Goal: Task Accomplishment & Management: Use online tool/utility

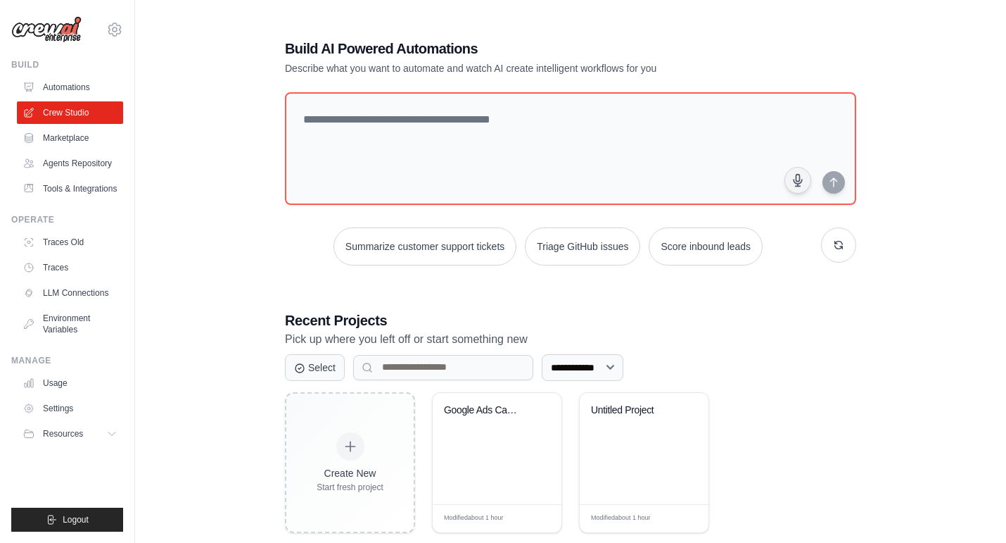
scroll to position [51, 0]
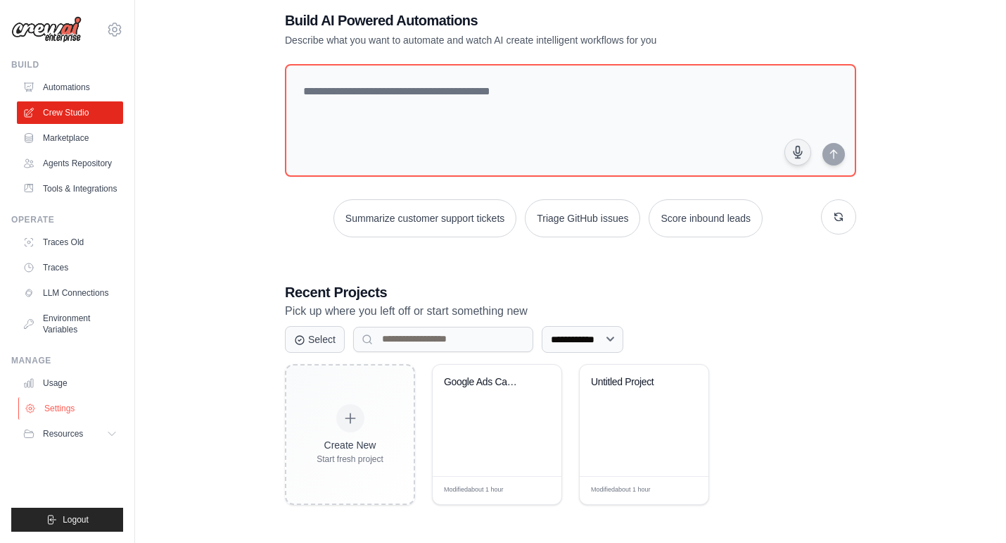
click at [70, 419] on link "Settings" at bounding box center [71, 408] width 106 height 23
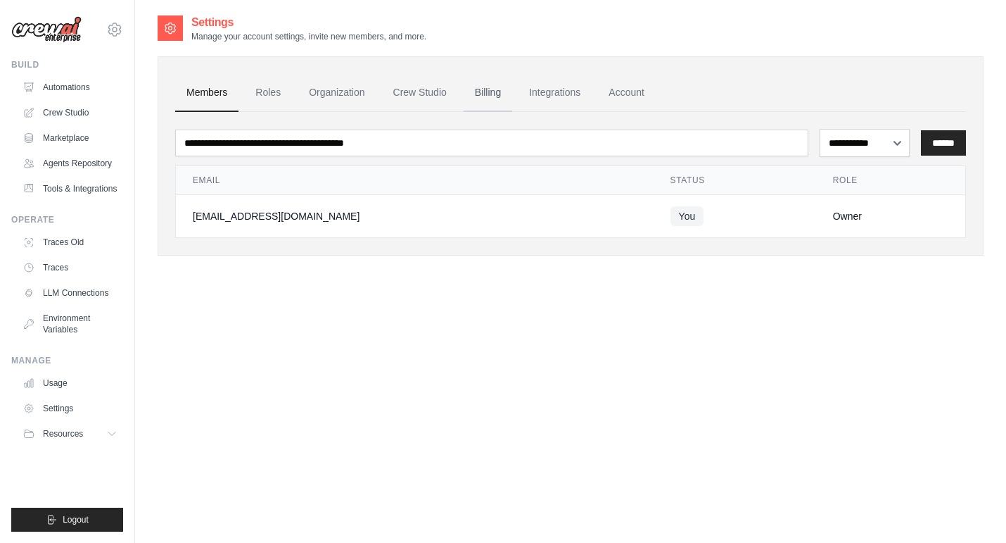
click at [509, 100] on link "Billing" at bounding box center [488, 93] width 49 height 38
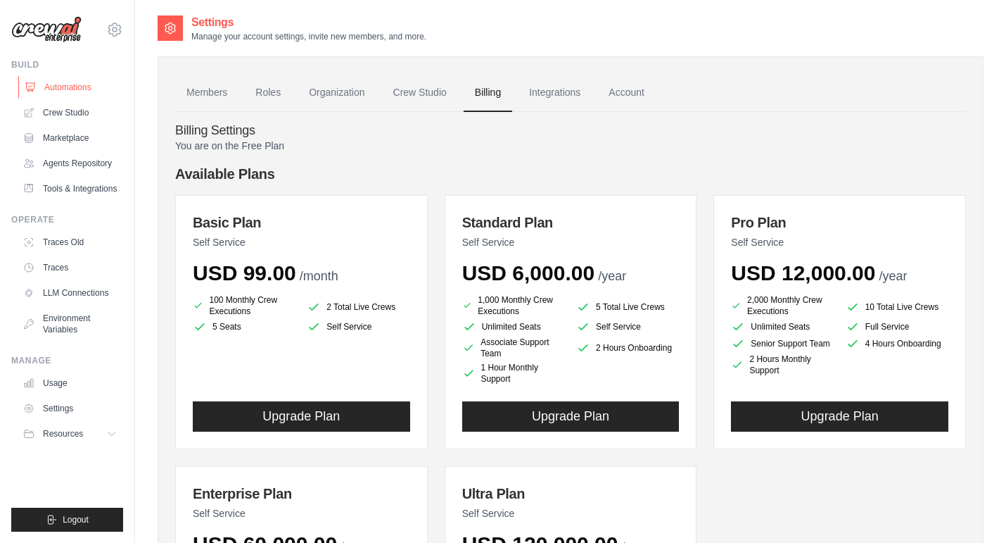
click at [72, 99] on link "Automations" at bounding box center [71, 87] width 106 height 23
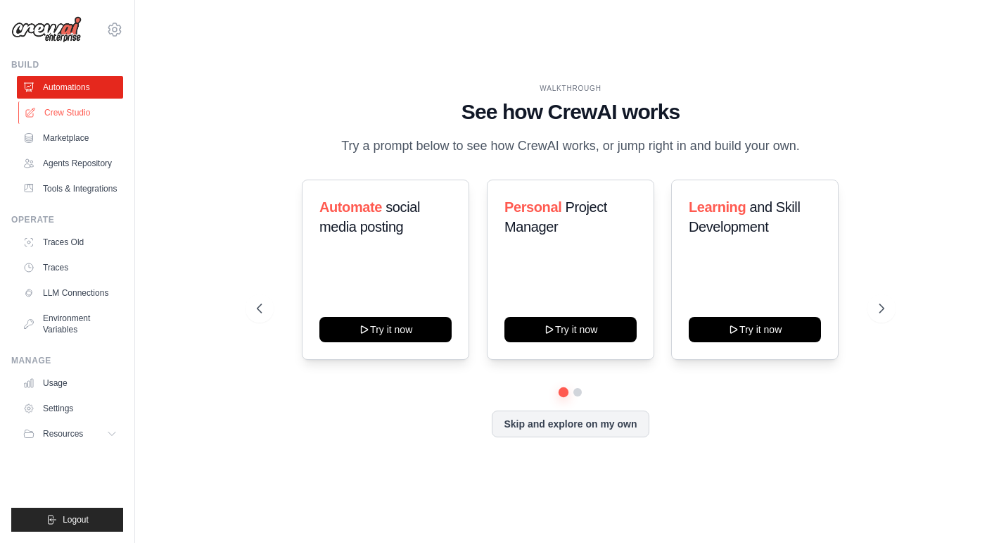
click at [68, 118] on link "Crew Studio" at bounding box center [71, 112] width 106 height 23
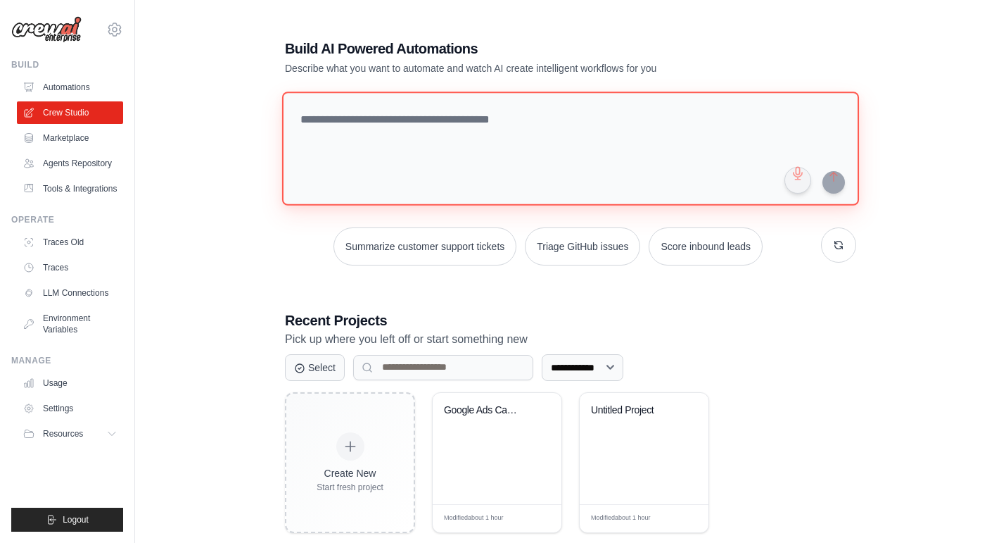
click at [386, 115] on textarea at bounding box center [570, 148] width 577 height 114
paste textarea "**********"
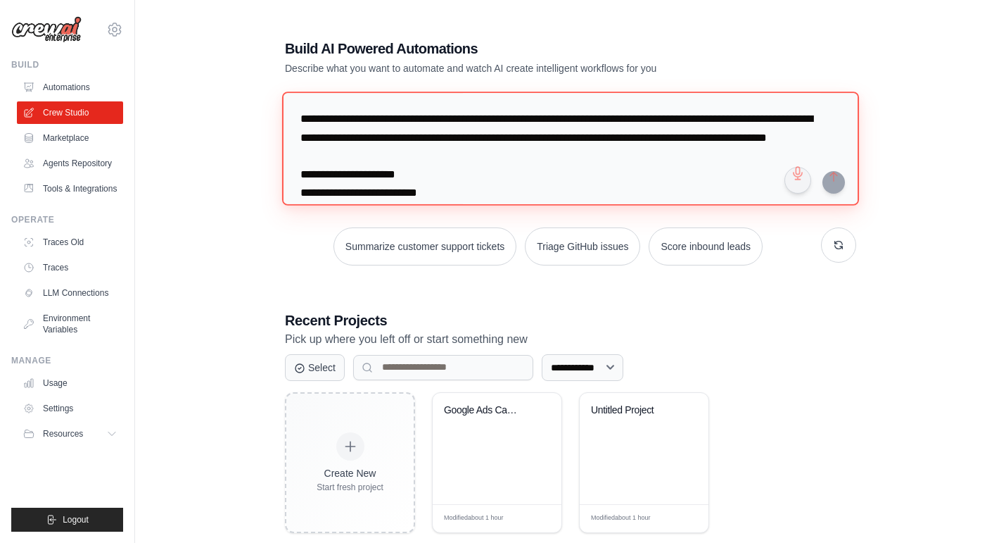
scroll to position [1336, 0]
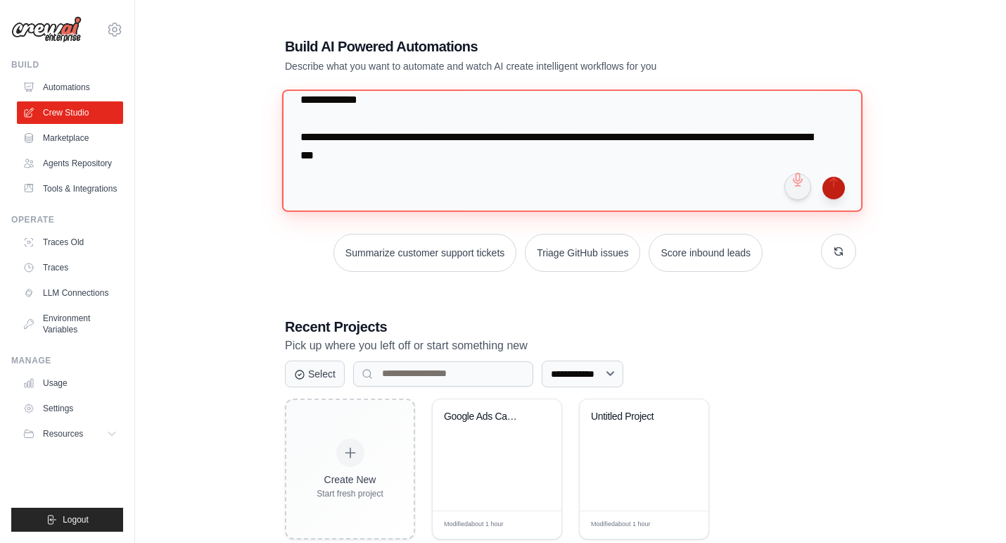
type textarea "**********"
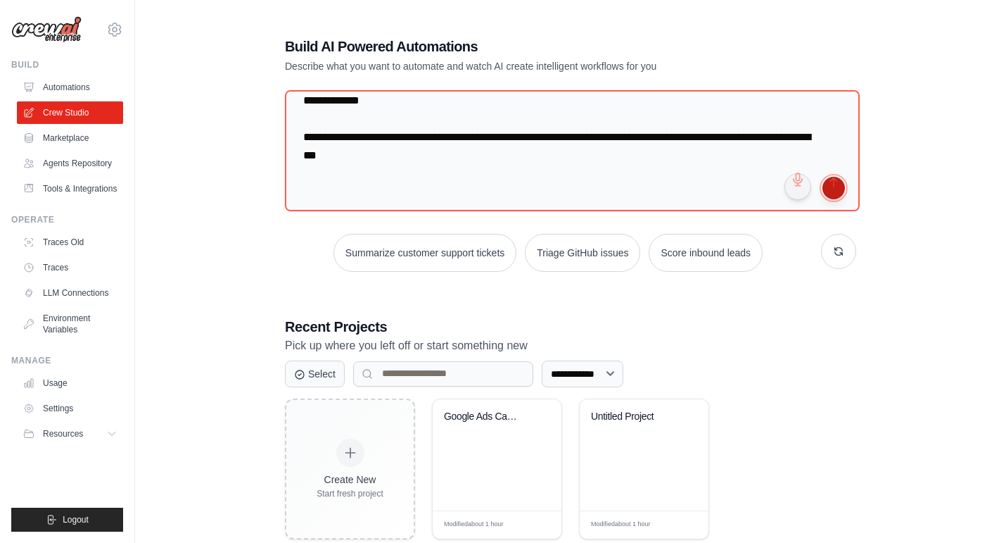
click at [830, 193] on button "submit" at bounding box center [834, 188] width 23 height 23
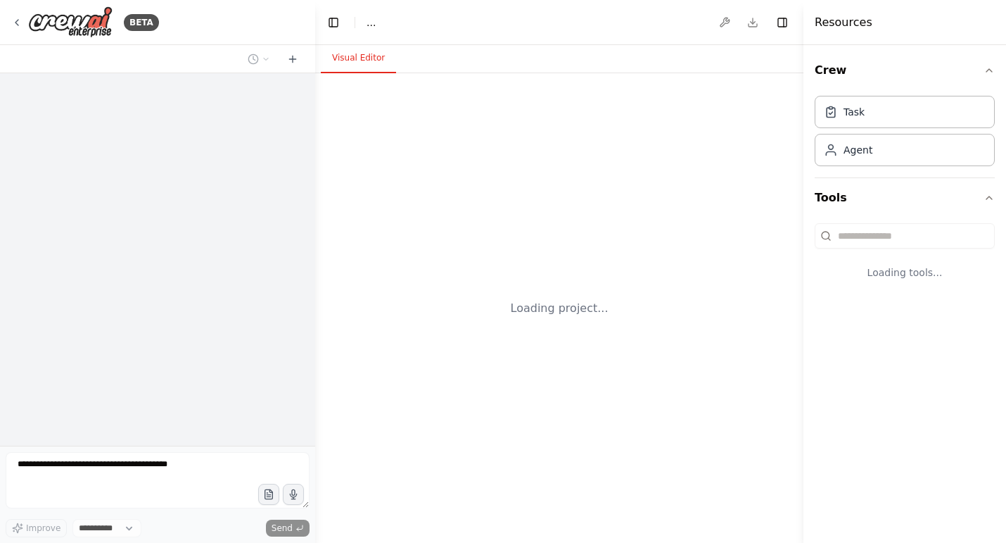
select select "****"
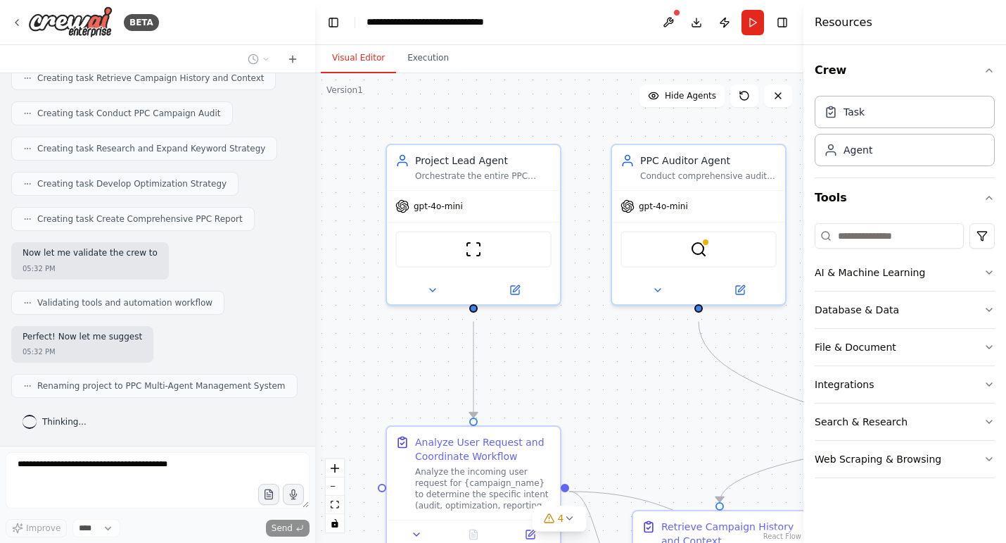
scroll to position [1827, 0]
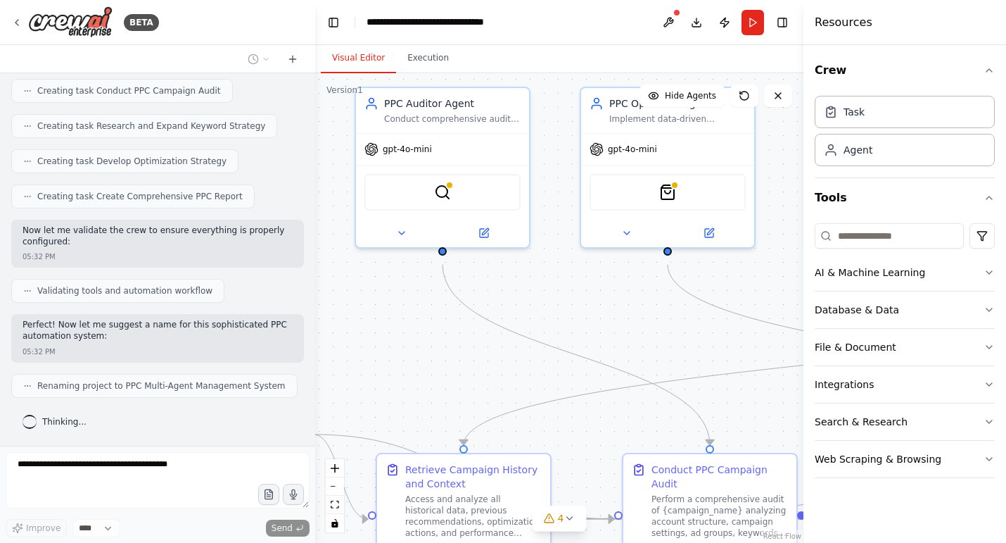
drag, startPoint x: 639, startPoint y: 393, endPoint x: 383, endPoint y: 336, distance: 262.4
click at [383, 336] on div ".deletable-edge-delete-btn { width: 20px; height: 20px; border: 0px solid #ffff…" at bounding box center [559, 307] width 488 height 469
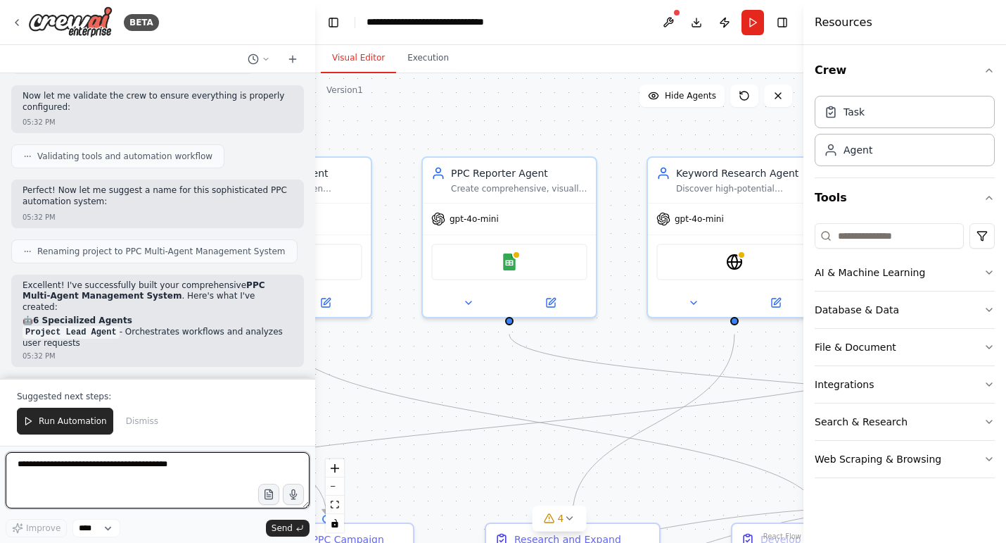
drag, startPoint x: 640, startPoint y: 330, endPoint x: 243, endPoint y: 384, distance: 399.9
click at [243, 384] on div "BETA Вот примерный рабочий сценарий построения системы мульти-агентов для PPC н…" at bounding box center [503, 271] width 1006 height 543
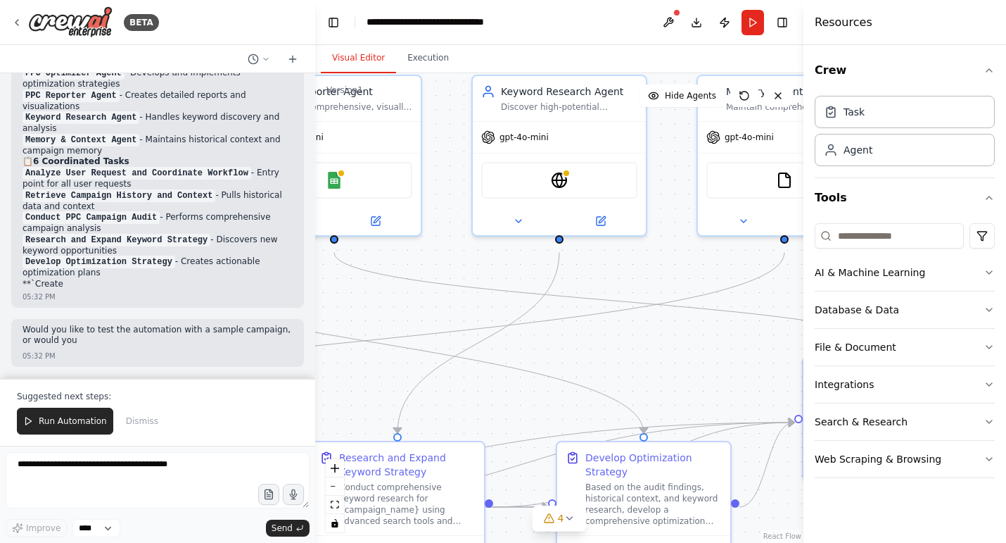
drag, startPoint x: 607, startPoint y: 147, endPoint x: 445, endPoint y: 81, distance: 175.5
click at [445, 81] on div ".deletable-edge-delete-btn { width: 20px; height: 20px; border: 0px solid #ffff…" at bounding box center [559, 307] width 488 height 469
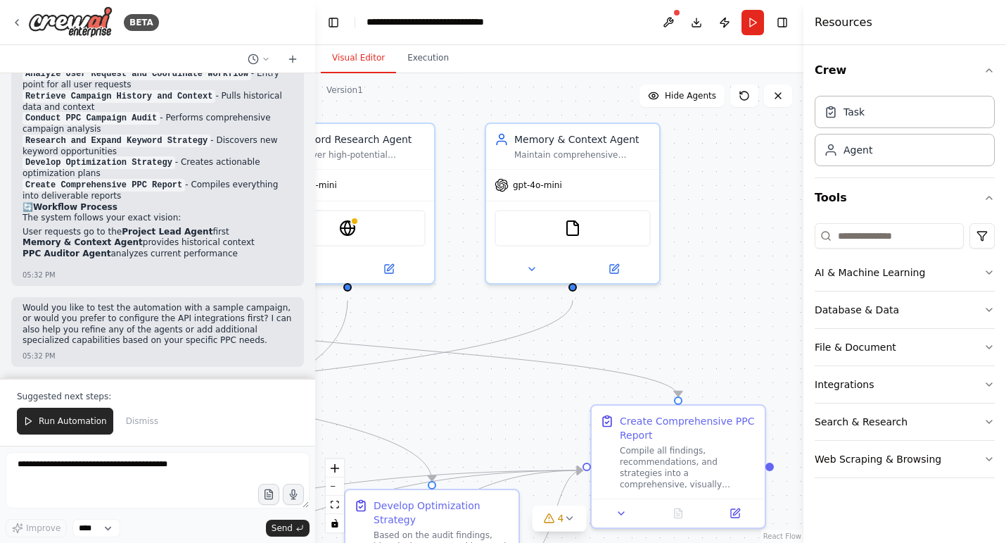
drag, startPoint x: 699, startPoint y: 271, endPoint x: 467, endPoint y: 312, distance: 235.9
click at [467, 312] on div ".deletable-edge-delete-btn { width: 20px; height: 20px; border: 0px solid #ffff…" at bounding box center [559, 307] width 488 height 469
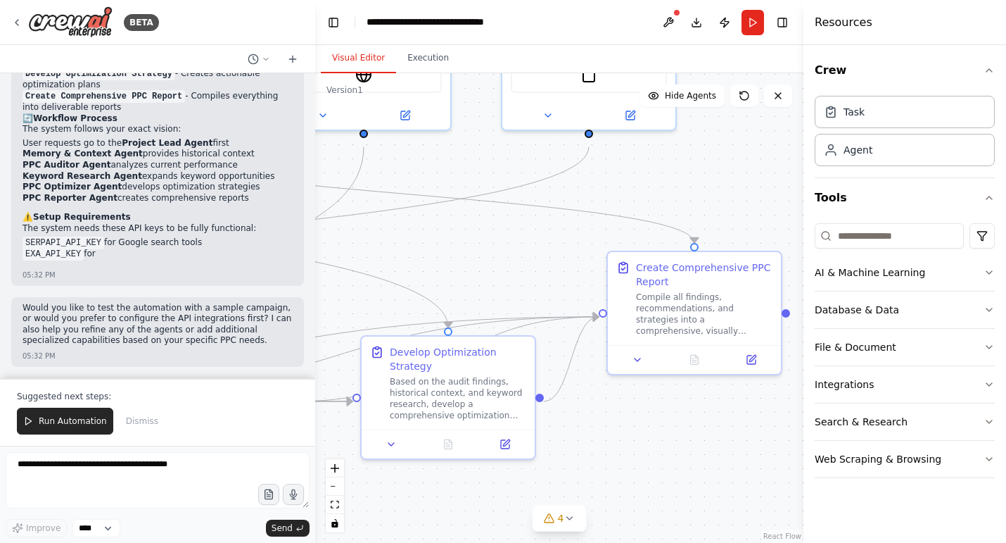
drag, startPoint x: 721, startPoint y: 327, endPoint x: 757, endPoint y: 173, distance: 158.4
click at [757, 173] on div ".deletable-edge-delete-btn { width: 20px; height: 20px; border: 0px solid #ffff…" at bounding box center [559, 307] width 488 height 469
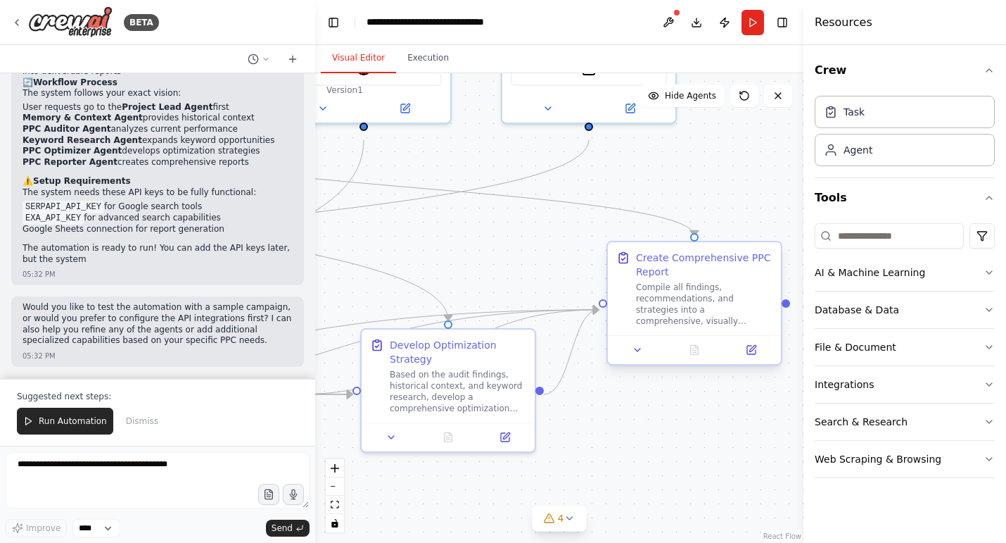
scroll to position [2516, 0]
click at [658, 22] on button at bounding box center [668, 22] width 23 height 25
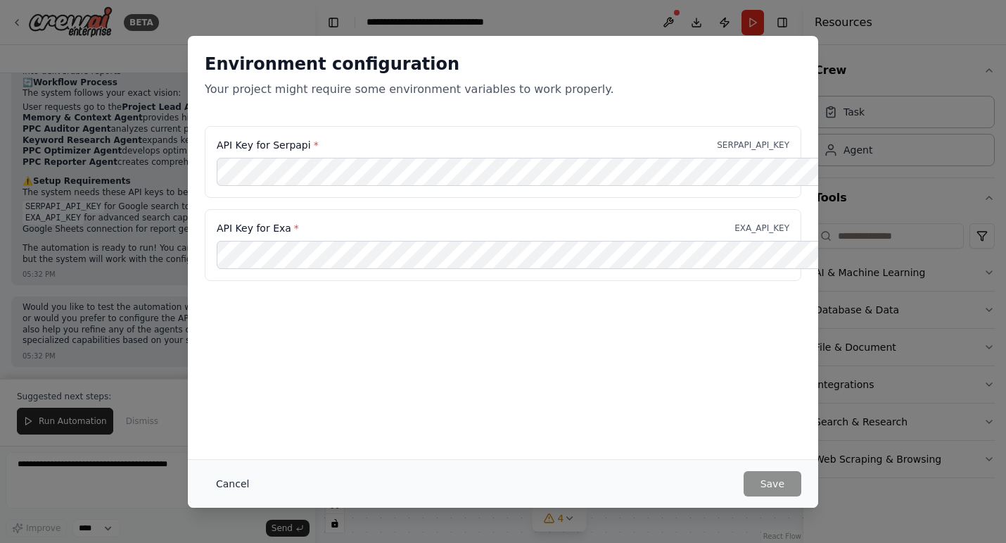
click at [208, 478] on button "Cancel" at bounding box center [233, 483] width 56 height 25
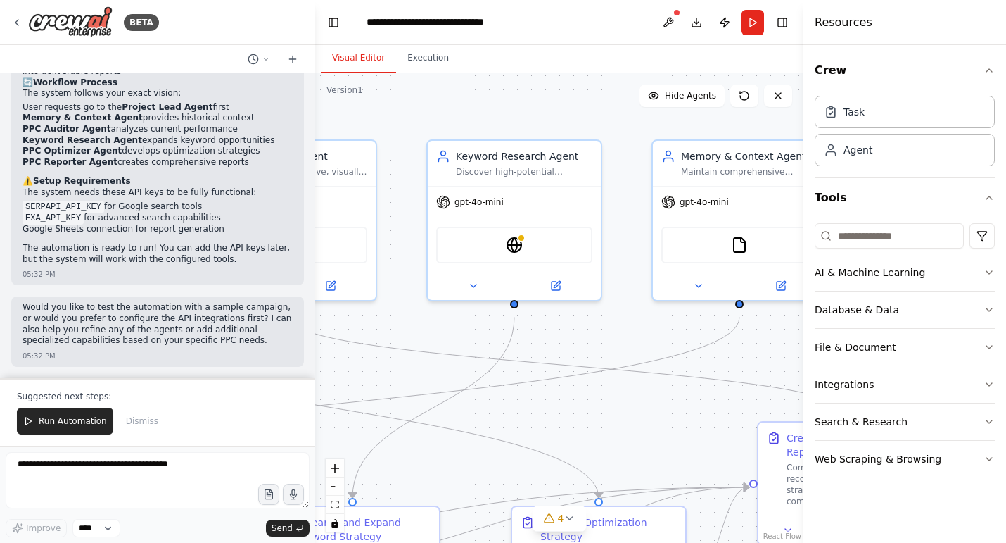
drag, startPoint x: 490, startPoint y: 239, endPoint x: 652, endPoint y: 428, distance: 248.5
click at [652, 428] on div ".deletable-edge-delete-btn { width: 20px; height: 20px; border: 0px solid #ffff…" at bounding box center [559, 307] width 488 height 469
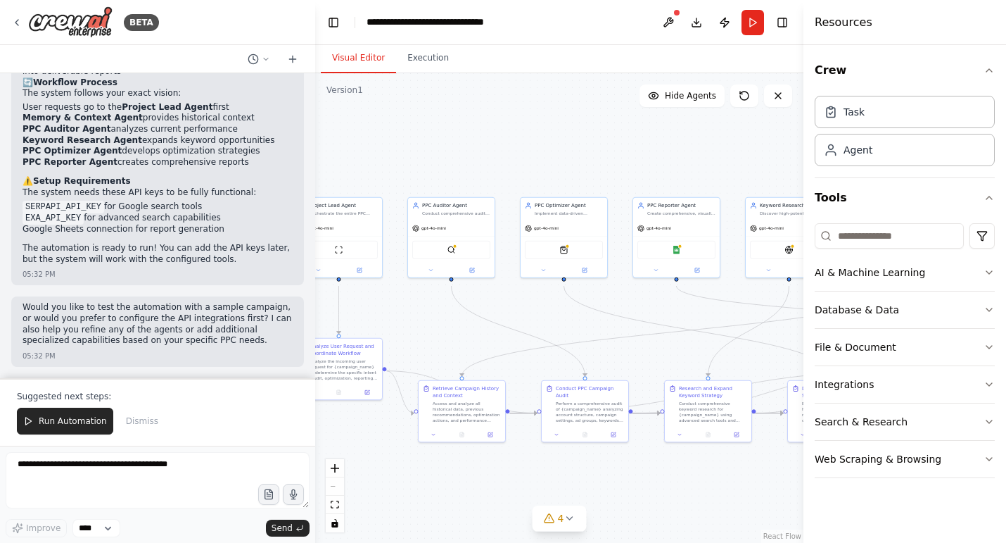
drag, startPoint x: 559, startPoint y: 251, endPoint x: 759, endPoint y: 160, distance: 219.9
click at [759, 160] on div ".deletable-edge-delete-btn { width: 20px; height: 20px; border: 0px solid #ffff…" at bounding box center [559, 307] width 488 height 469
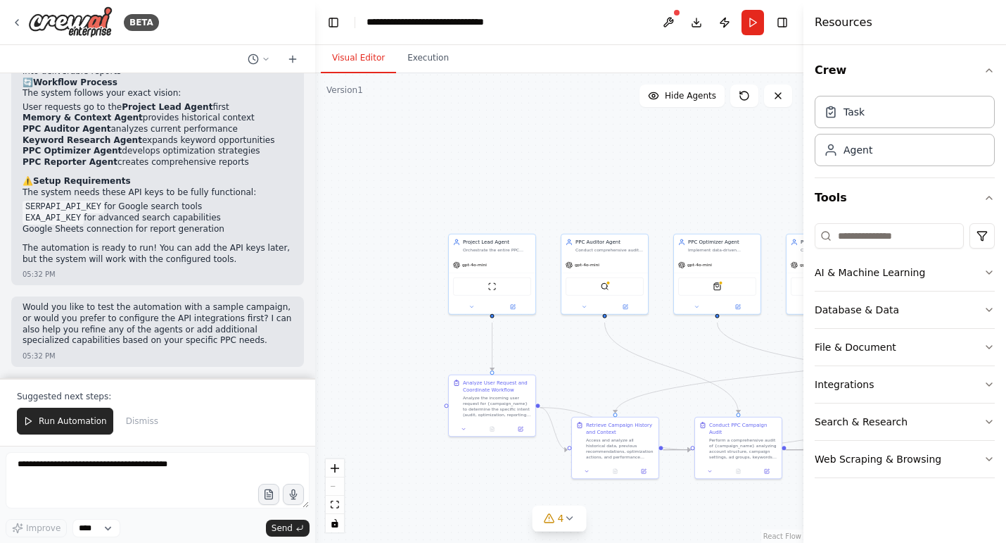
drag, startPoint x: 502, startPoint y: 143, endPoint x: 656, endPoint y: 179, distance: 157.7
click at [656, 179] on div ".deletable-edge-delete-btn { width: 20px; height: 20px; border: 0px solid #ffff…" at bounding box center [559, 307] width 488 height 469
click at [507, 262] on div "gpt-4o-mini" at bounding box center [492, 262] width 87 height 15
click at [509, 271] on div "gpt-4o-mini" at bounding box center [492, 262] width 87 height 15
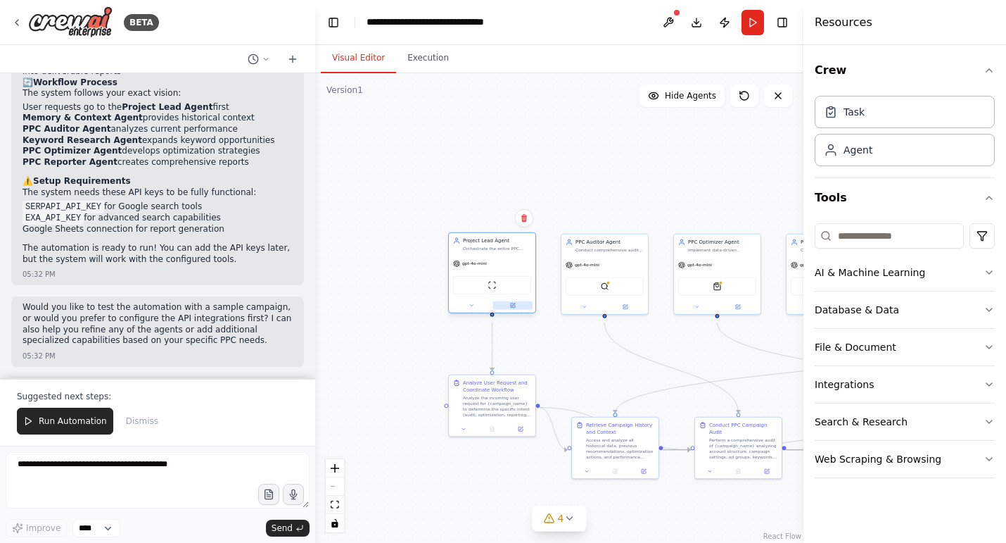
click at [514, 308] on icon at bounding box center [513, 305] width 4 height 4
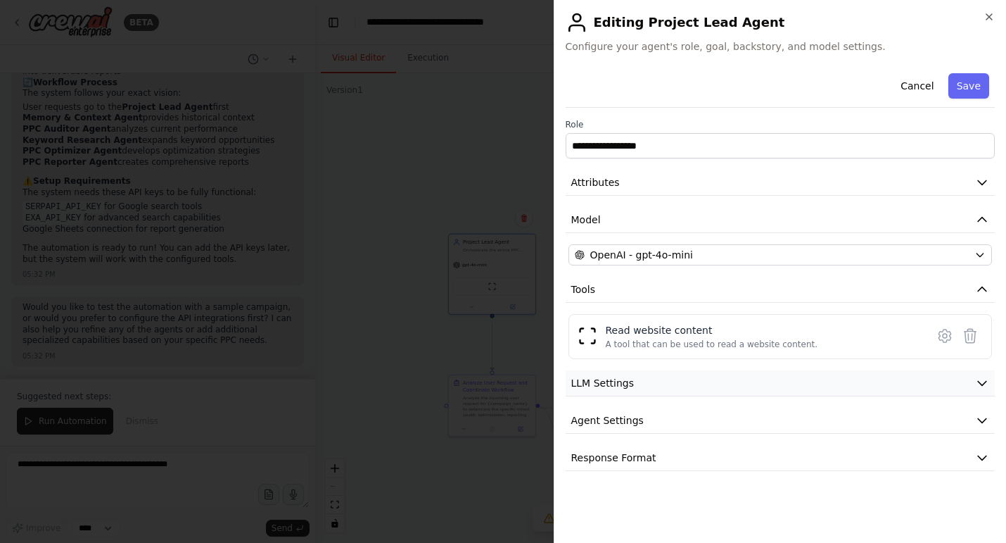
click at [924, 396] on button "LLM Settings" at bounding box center [781, 383] width 430 height 26
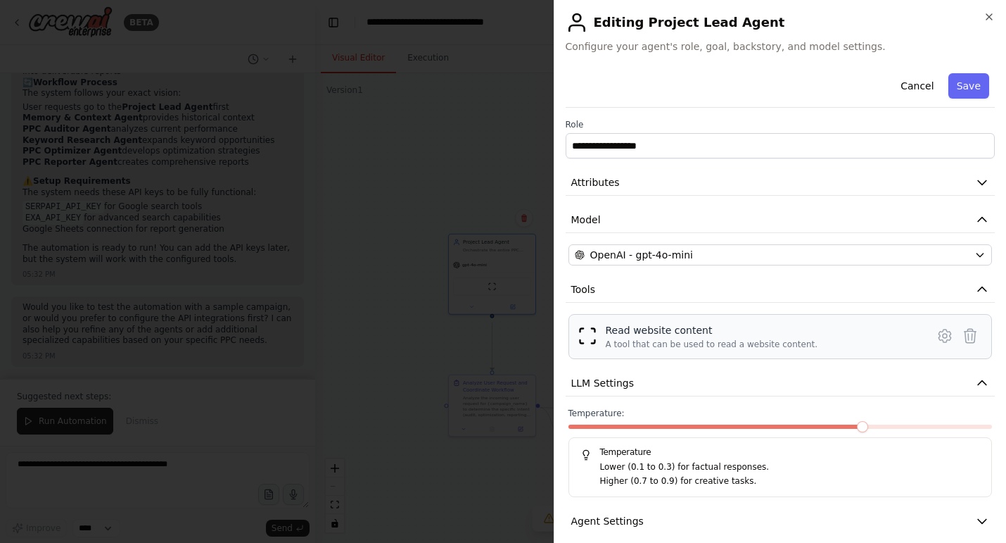
scroll to position [88, 0]
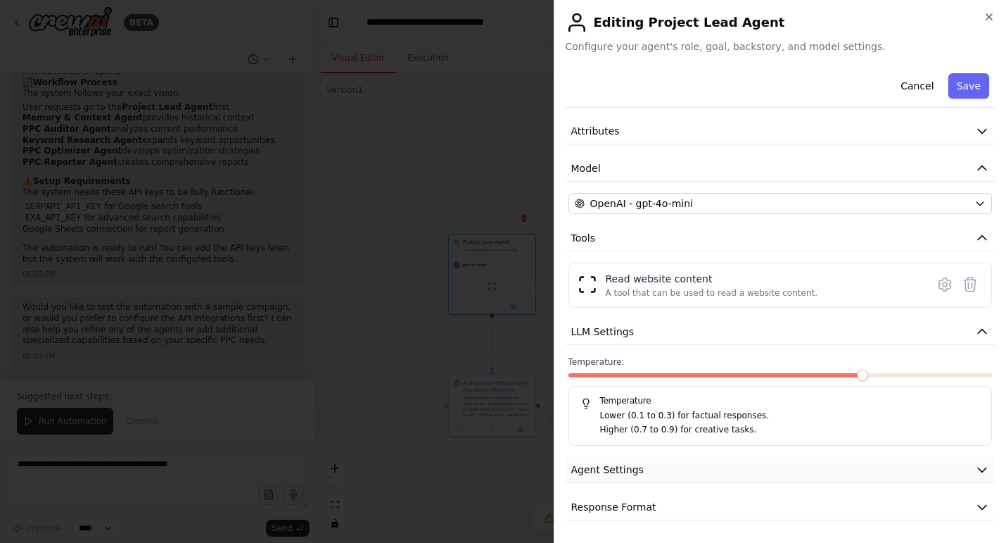
click at [737, 467] on button "Agent Settings" at bounding box center [781, 470] width 430 height 26
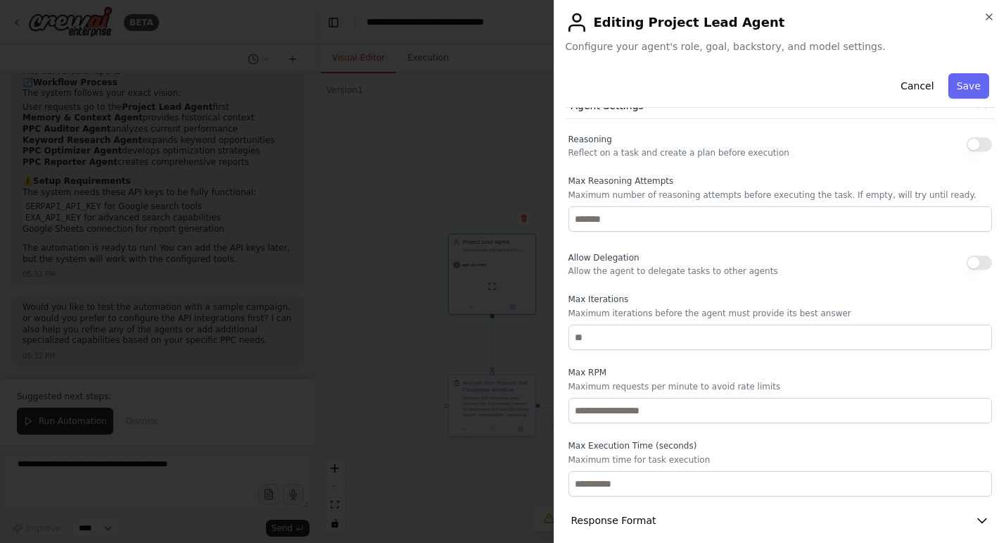
scroll to position [488, 0]
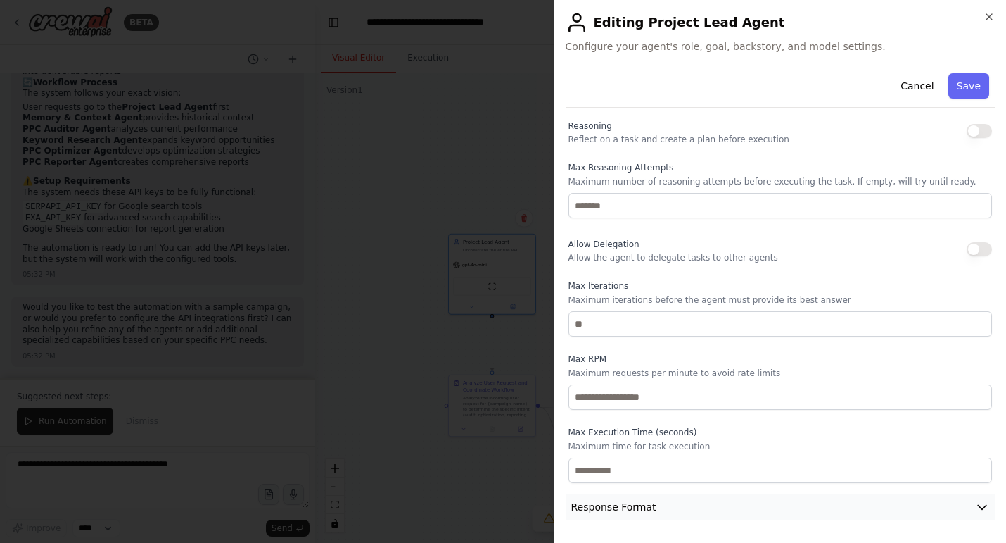
click at [757, 505] on button "Response Format" at bounding box center [781, 507] width 430 height 26
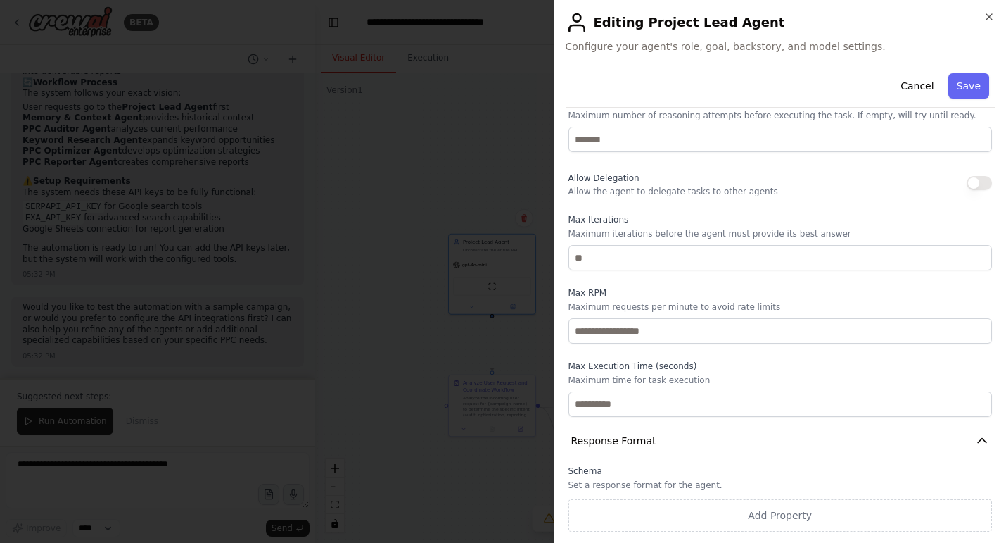
scroll to position [0, 0]
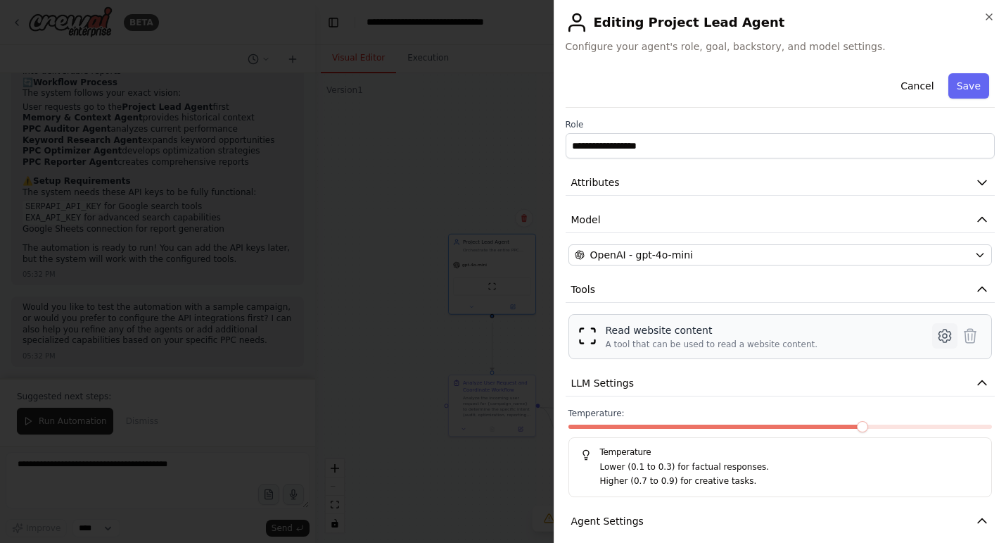
click at [944, 338] on icon at bounding box center [945, 336] width 4 height 4
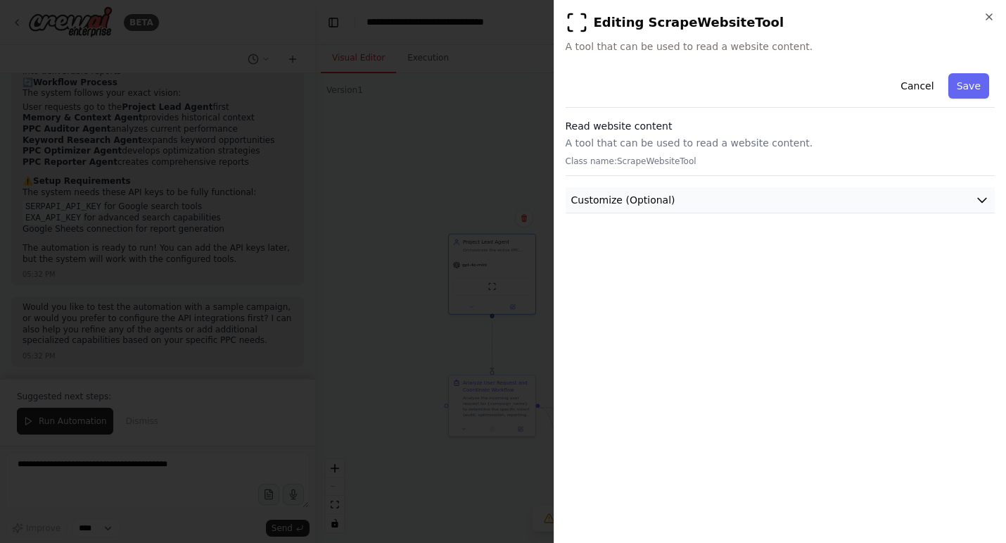
click at [766, 213] on button "Customize (Optional)" at bounding box center [781, 200] width 430 height 26
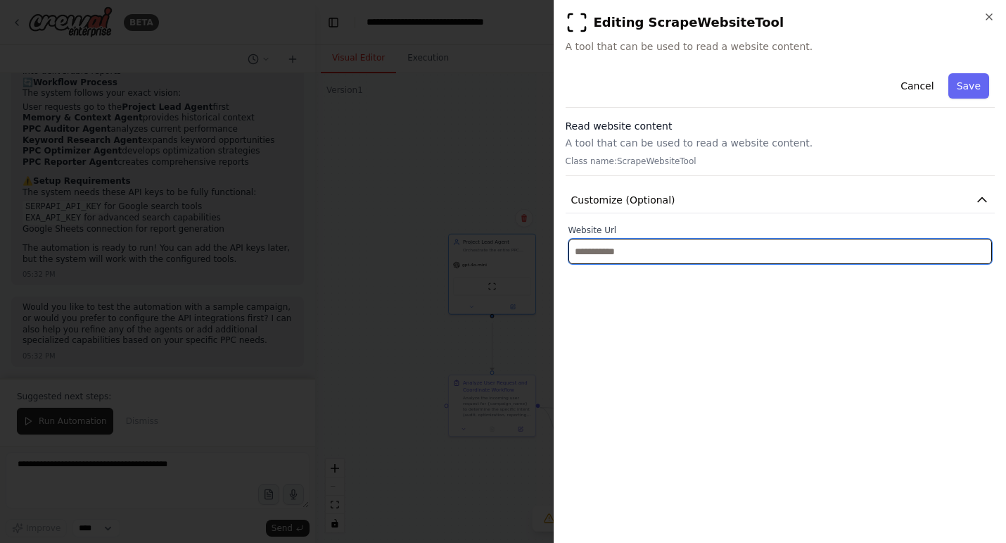
click at [653, 264] on input "text" at bounding box center [781, 251] width 424 height 25
type input "*"
type input "**********"
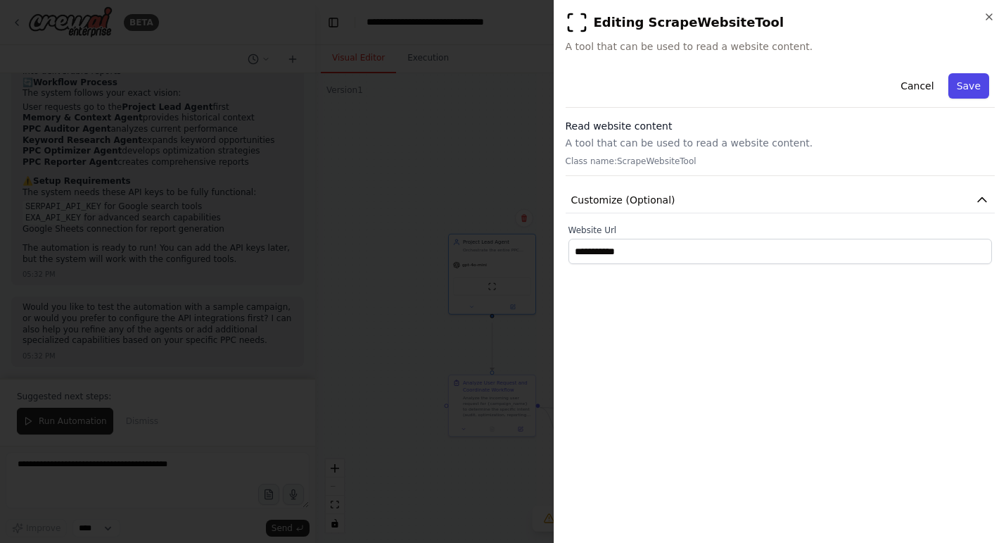
click at [970, 92] on button "Save" at bounding box center [969, 85] width 41 height 25
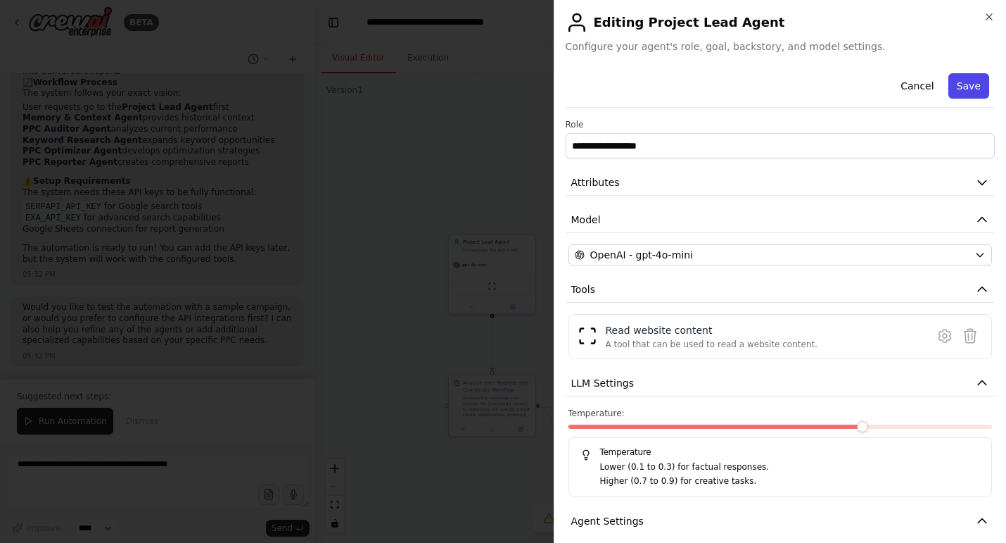
click at [970, 94] on button "Save" at bounding box center [969, 85] width 41 height 25
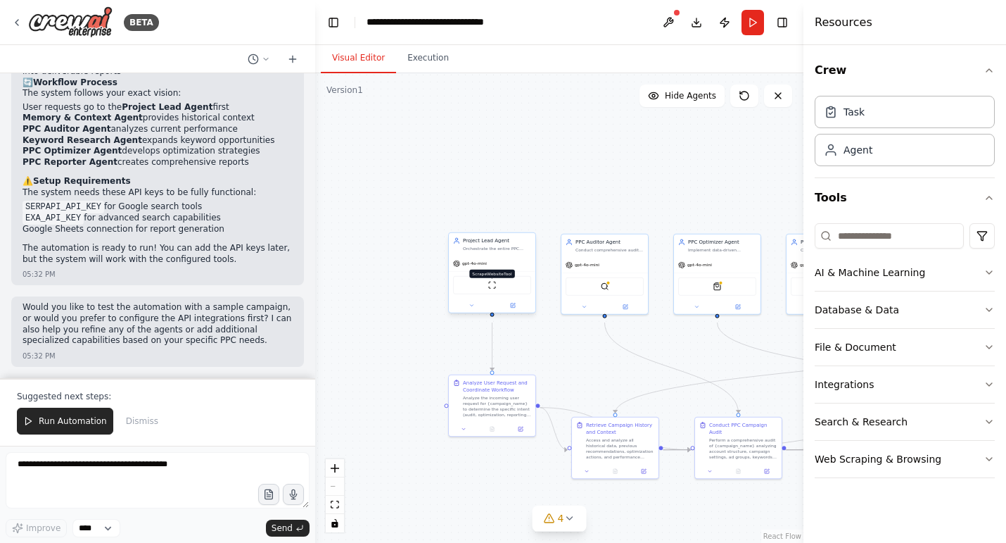
click at [493, 289] on img at bounding box center [492, 285] width 8 height 8
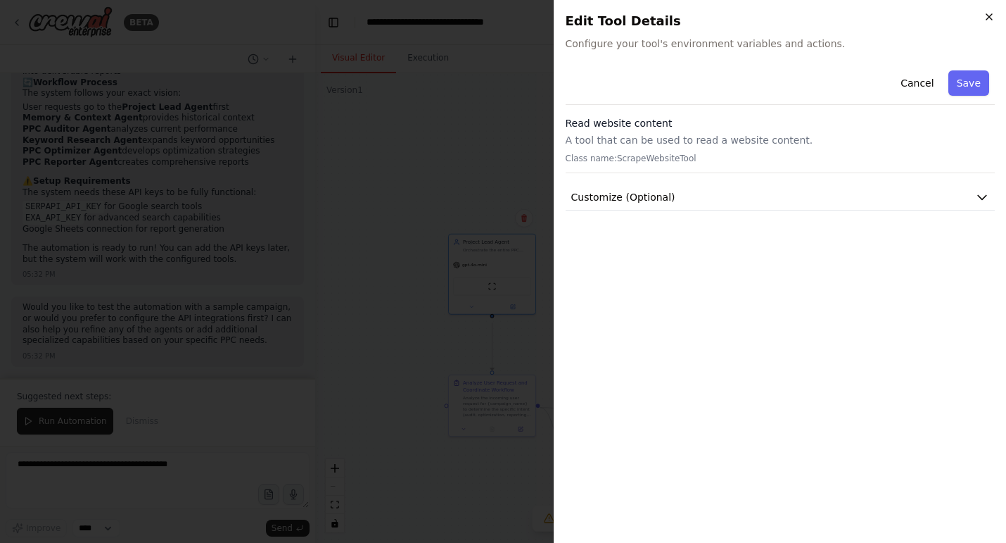
click at [990, 13] on icon "button" at bounding box center [989, 16] width 11 height 11
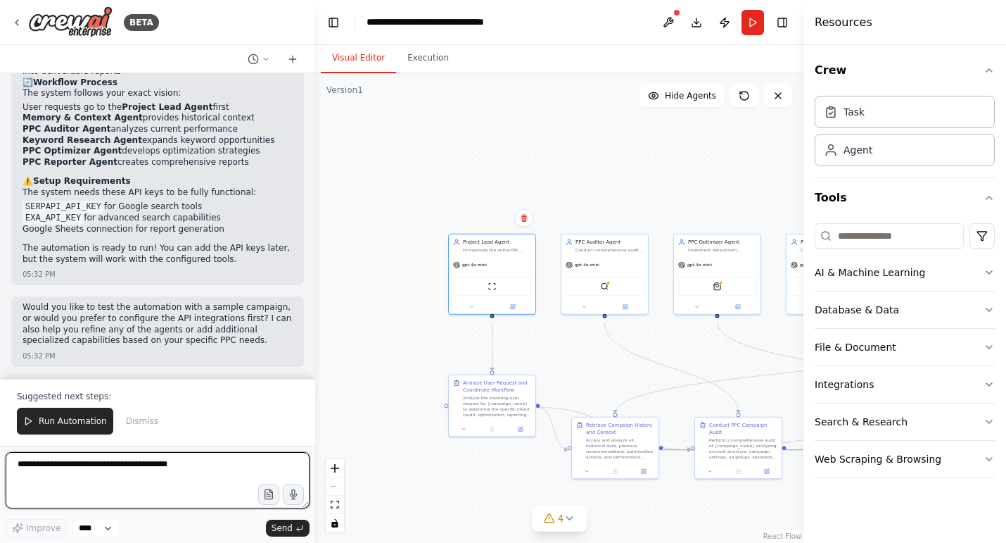
click at [118, 463] on textarea at bounding box center [158, 480] width 304 height 56
click at [664, 25] on button at bounding box center [668, 22] width 23 height 25
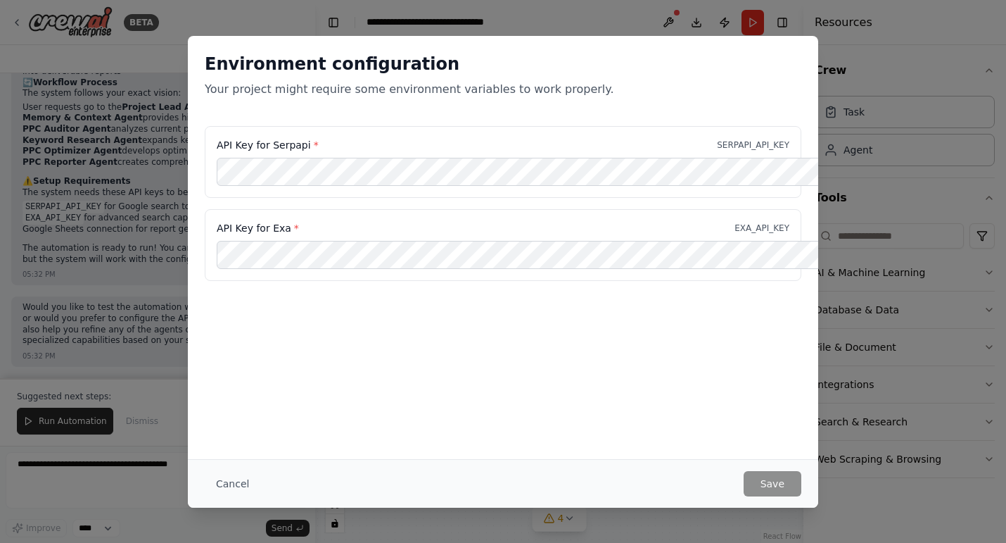
click at [667, 24] on div "Environment configuration Your project might require some environment variables…" at bounding box center [503, 271] width 1006 height 543
click at [887, 59] on div "Environment configuration Your project might require some environment variables…" at bounding box center [503, 271] width 1006 height 543
click at [217, 479] on button "Cancel" at bounding box center [233, 483] width 56 height 25
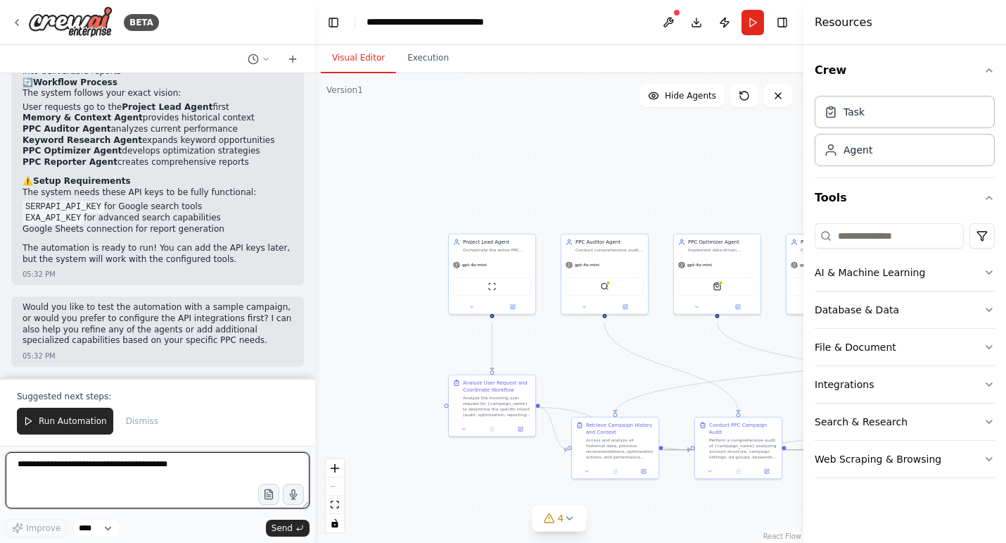
click at [99, 467] on textarea at bounding box center [158, 480] width 304 height 56
type textarea "*"
click at [120, 461] on textarea "**********" at bounding box center [157, 480] width 303 height 56
click at [198, 464] on textarea "**********" at bounding box center [157, 480] width 303 height 56
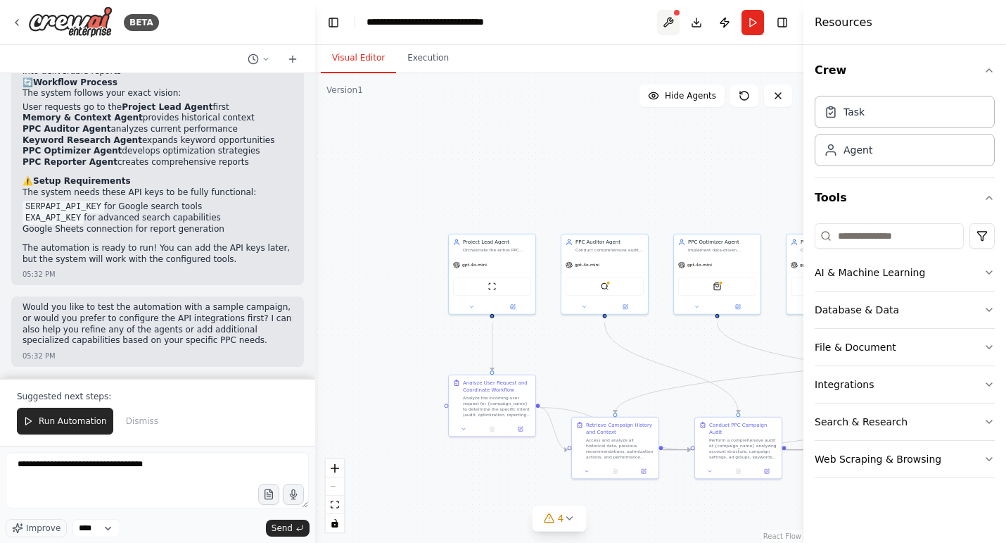
click at [662, 18] on button at bounding box center [668, 22] width 23 height 25
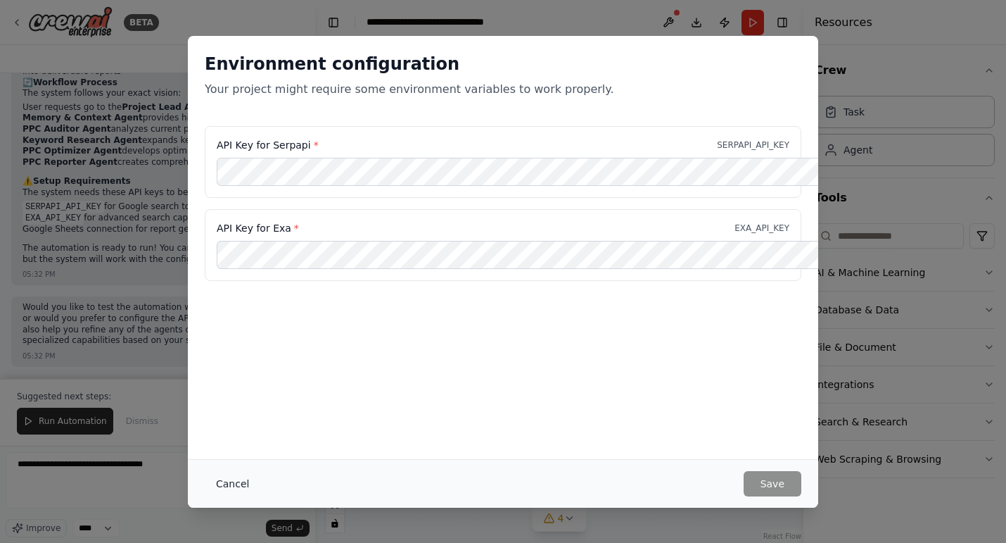
click at [211, 482] on button "Cancel" at bounding box center [233, 483] width 56 height 25
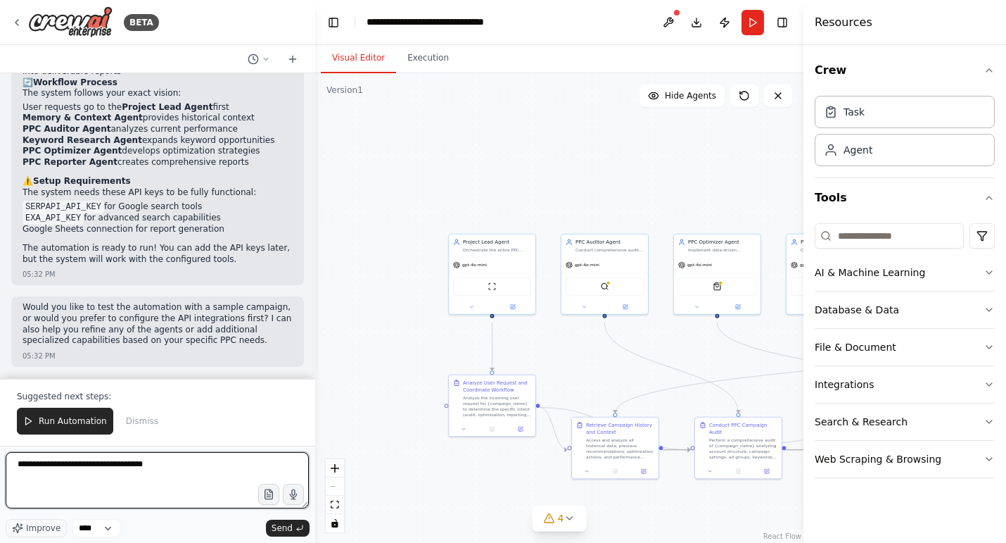
click at [138, 477] on textarea "**********" at bounding box center [157, 480] width 303 height 56
type textarea "**********"
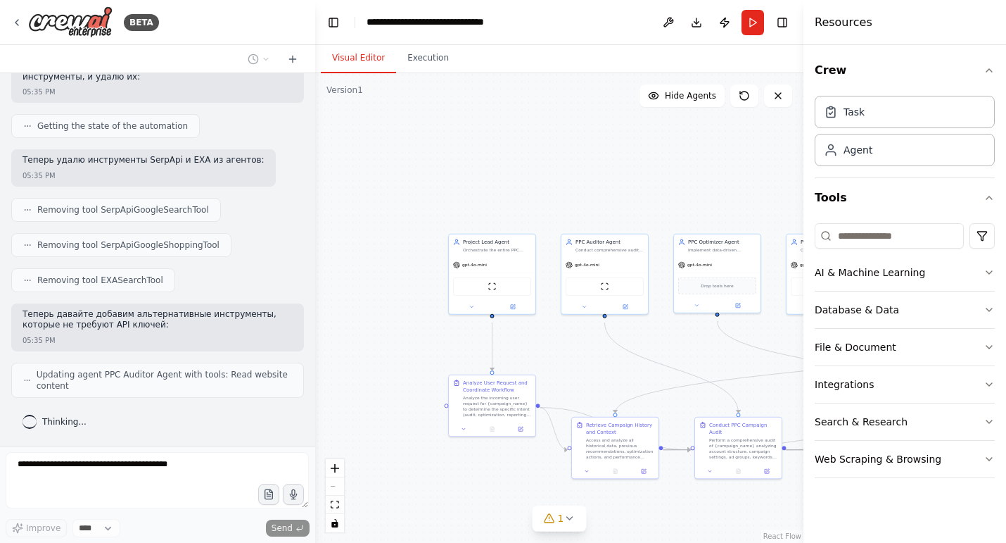
scroll to position [3022, 0]
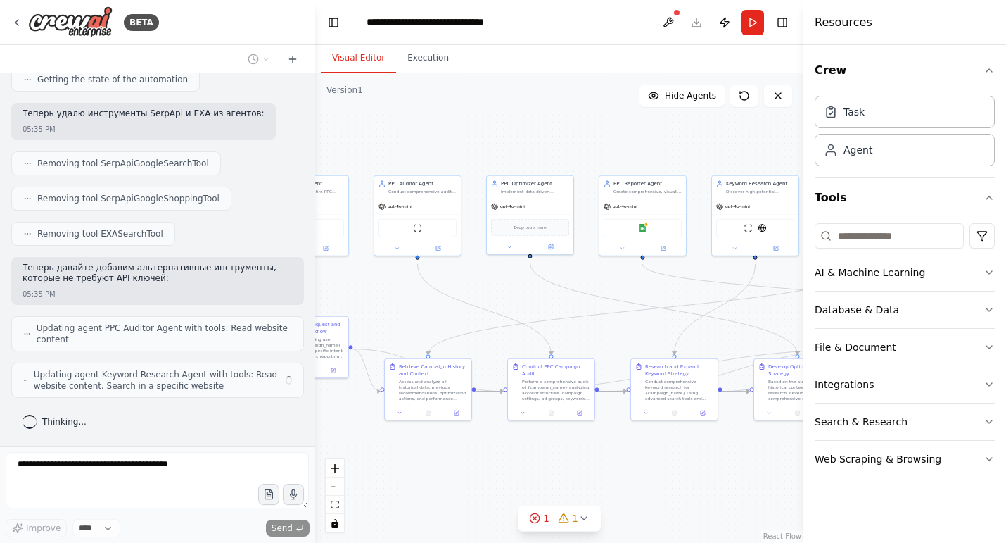
drag, startPoint x: 581, startPoint y: 179, endPoint x: 394, endPoint y: 120, distance: 196.1
click at [394, 120] on div ".deletable-edge-delete-btn { width: 20px; height: 20px; border: 0px solid #ffff…" at bounding box center [559, 307] width 488 height 469
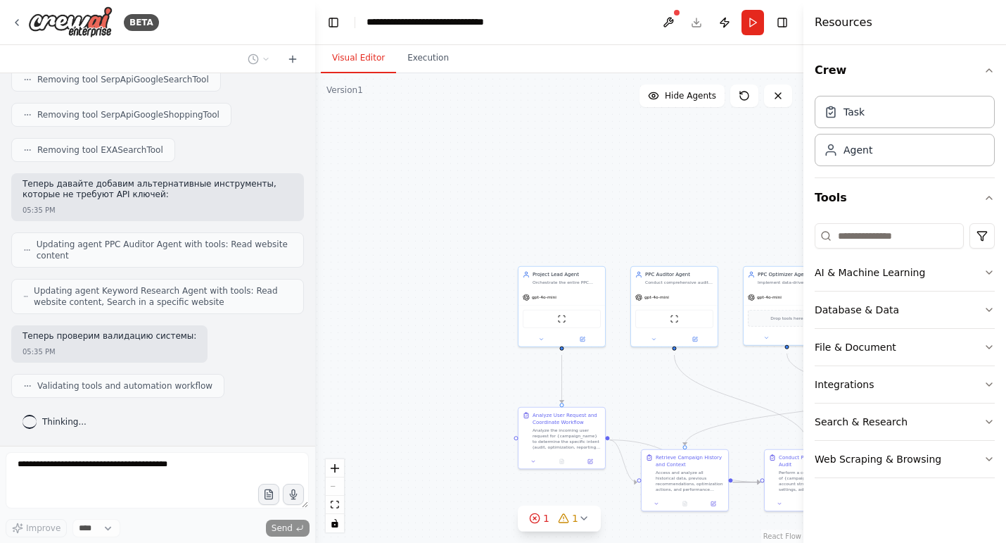
drag, startPoint x: 602, startPoint y: 157, endPoint x: 882, endPoint y: 246, distance: 293.8
click at [882, 246] on div "BETA Вот примерный рабочий сценарий построения системы мульти-агентов для PPC н…" at bounding box center [503, 271] width 1006 height 543
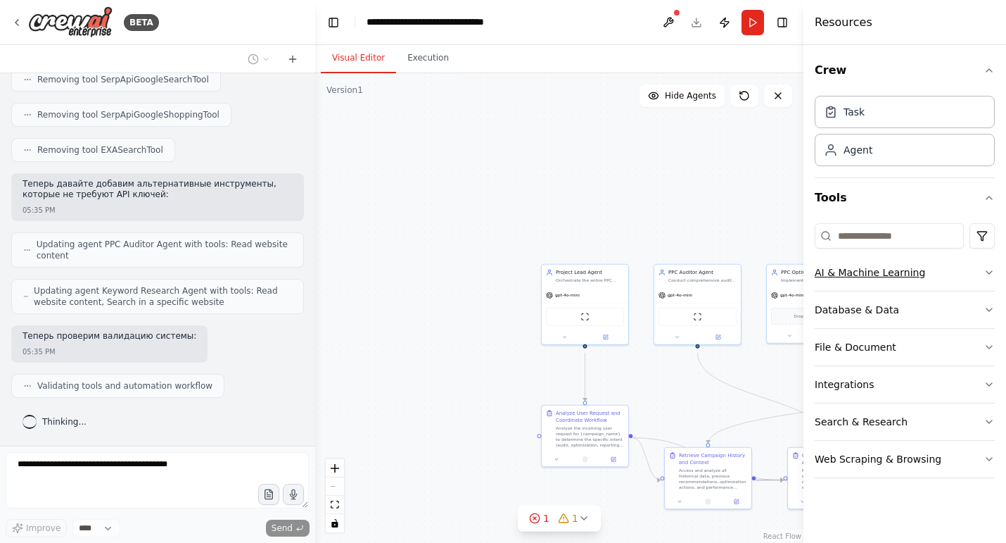
click at [935, 291] on button "AI & Machine Learning" at bounding box center [905, 272] width 180 height 37
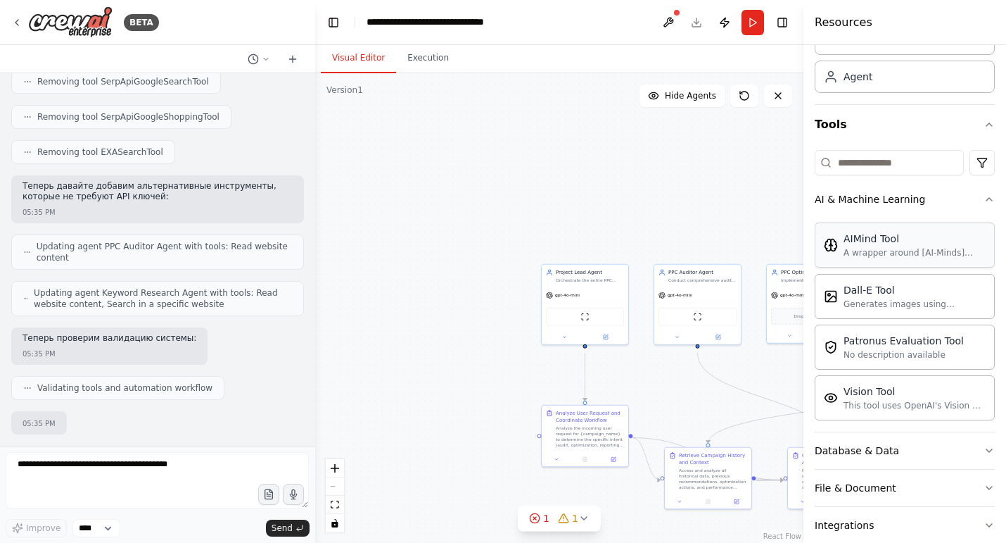
scroll to position [3222, 0]
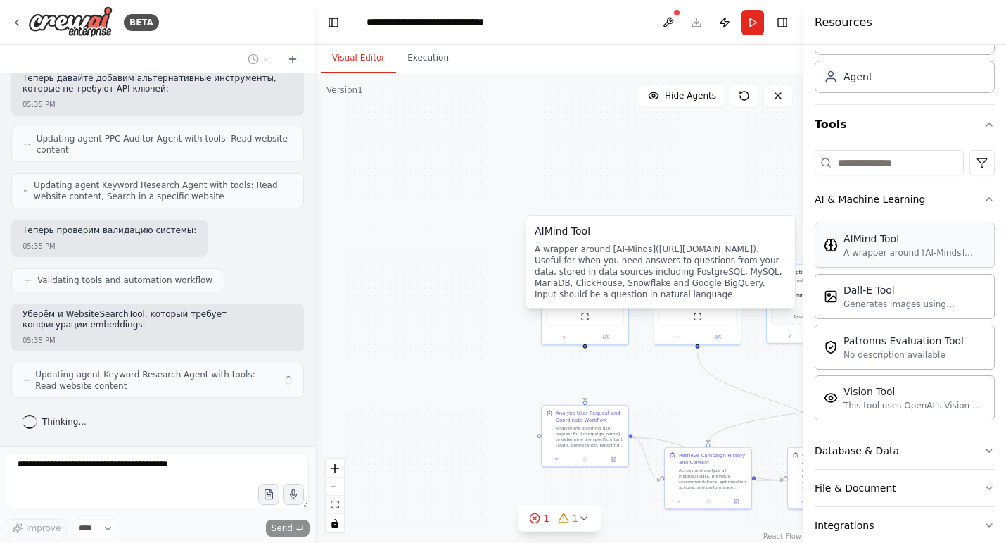
click at [927, 258] on div "A wrapper around [AI-Minds]([URL][DOMAIN_NAME]). Useful for when you need answe…" at bounding box center [915, 252] width 142 height 11
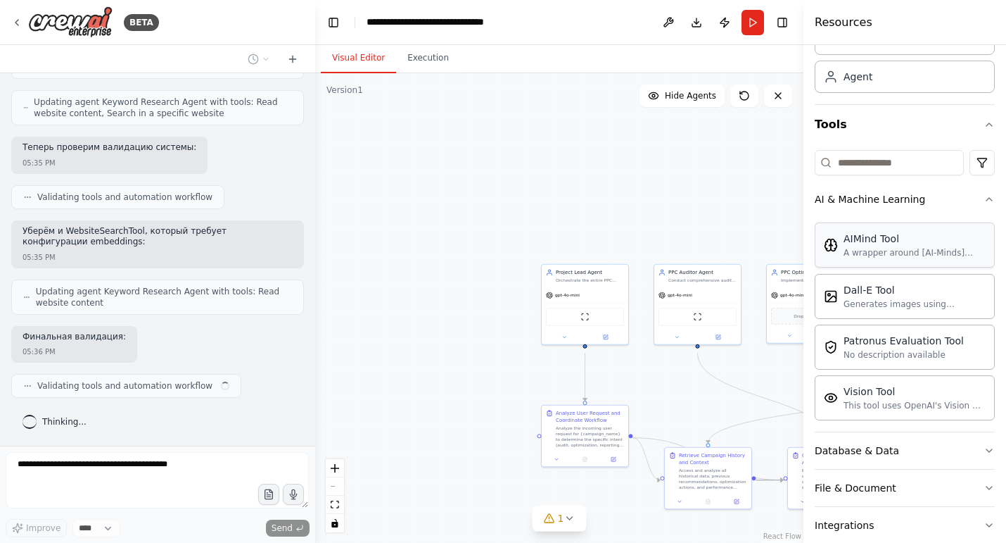
scroll to position [3310, 0]
click at [901, 258] on div "A wrapper around [AI-Minds]([URL][DOMAIN_NAME]). Useful for when you need answe…" at bounding box center [915, 252] width 142 height 11
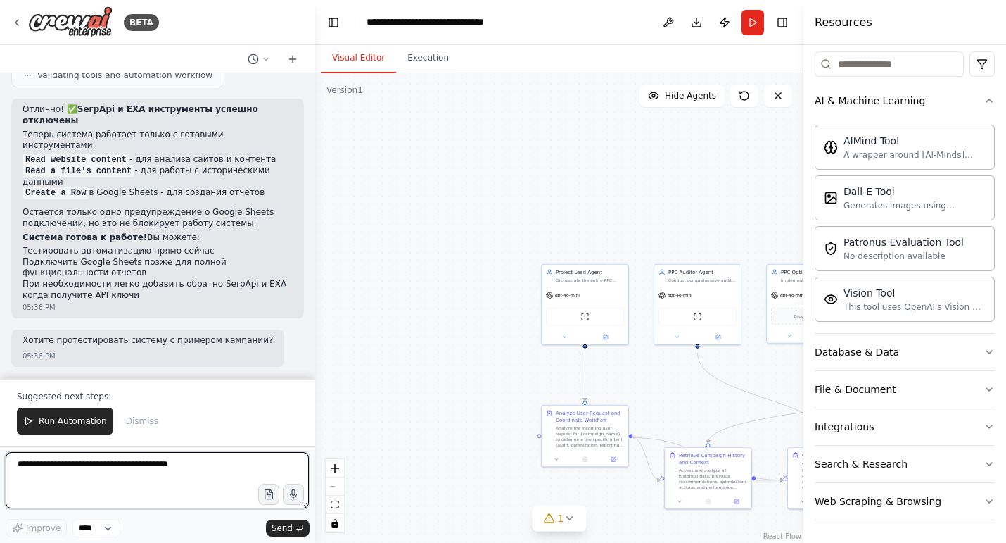
scroll to position [3637, 0]
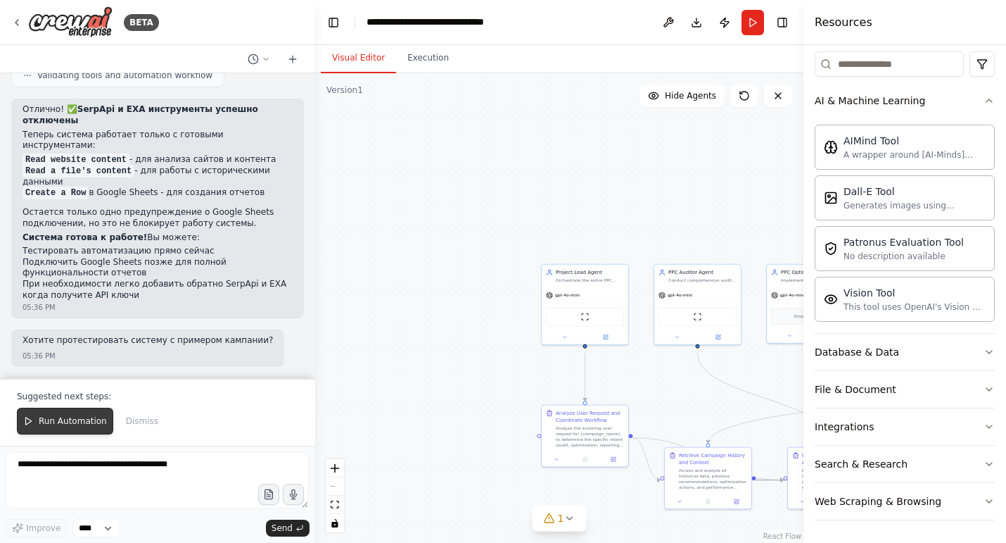
click at [77, 417] on span "Run Automation" at bounding box center [73, 420] width 68 height 11
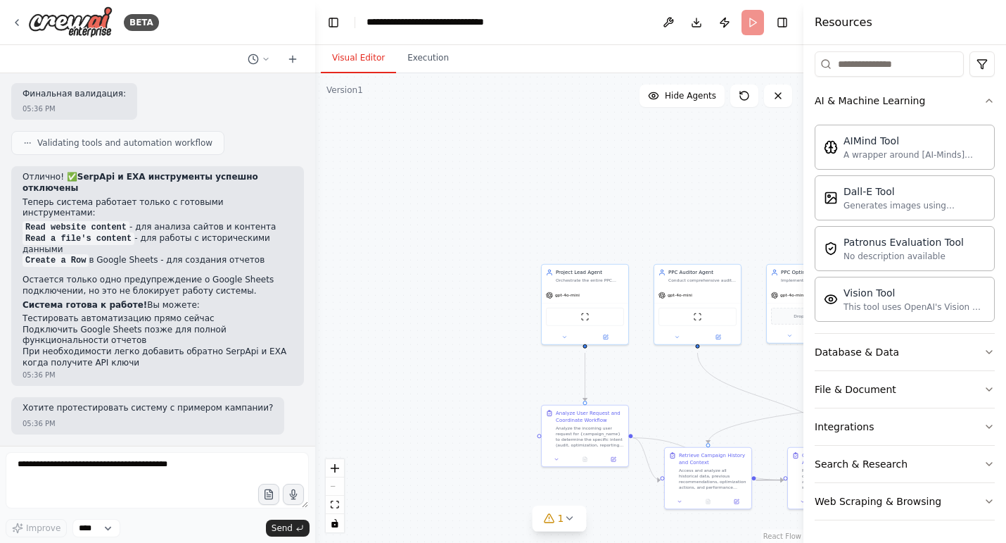
scroll to position [3566, 0]
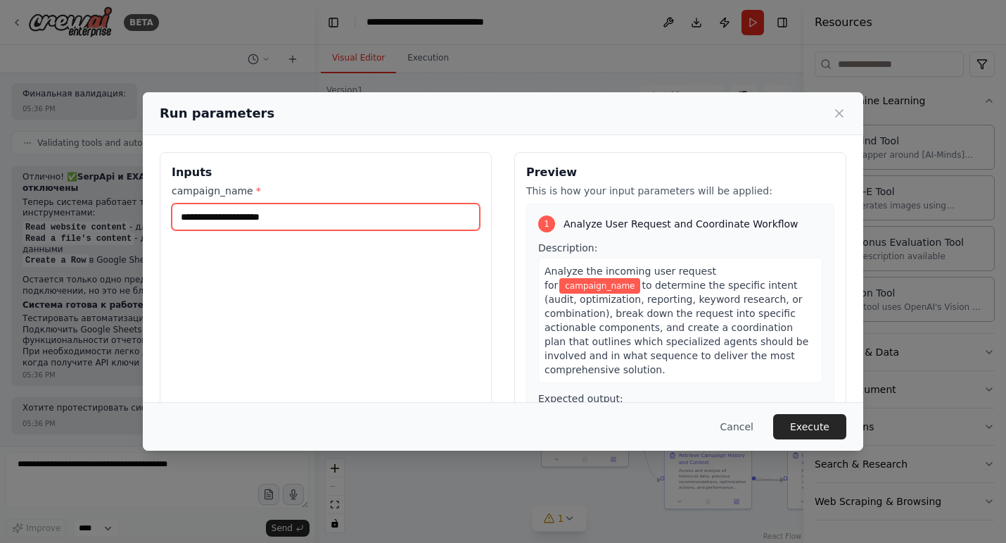
click at [284, 228] on input "campaign_name *" at bounding box center [326, 216] width 308 height 27
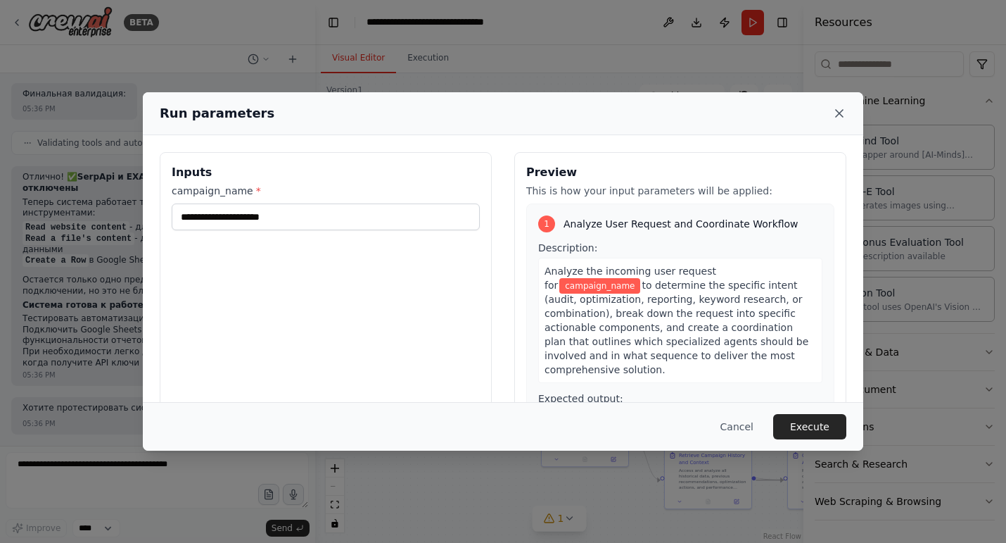
click at [843, 115] on icon at bounding box center [839, 113] width 7 height 7
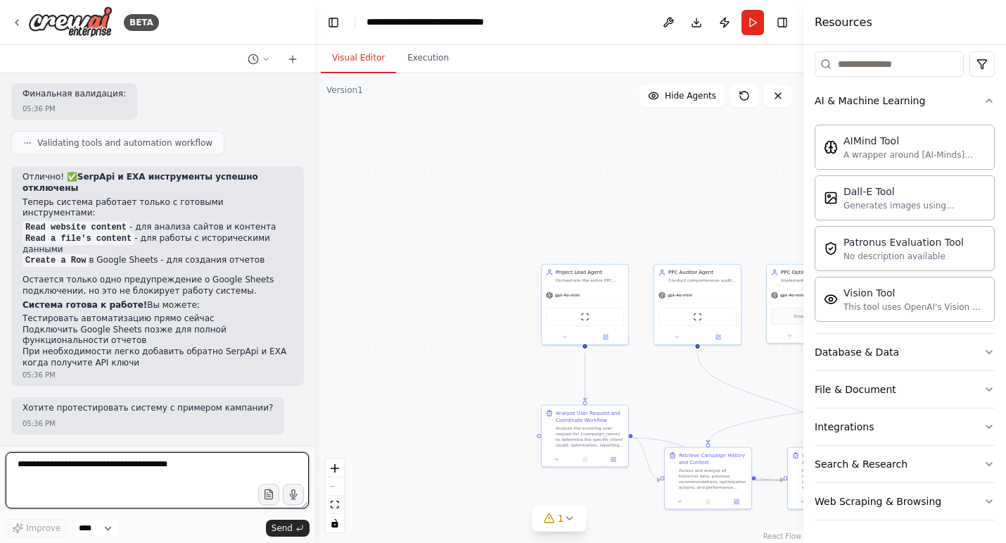
click at [77, 465] on textarea at bounding box center [157, 480] width 303 height 56
type textarea "*"
type textarea "**********"
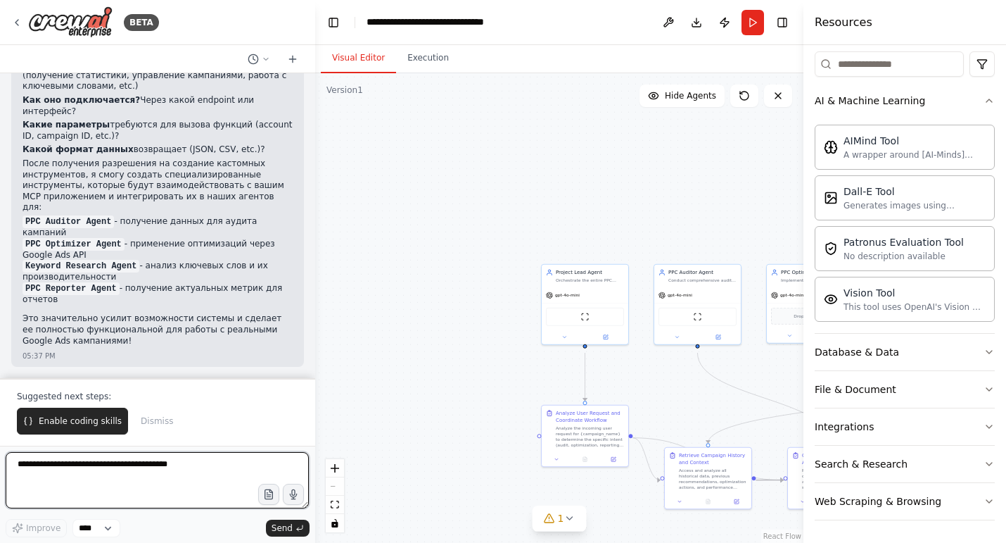
scroll to position [4167, 0]
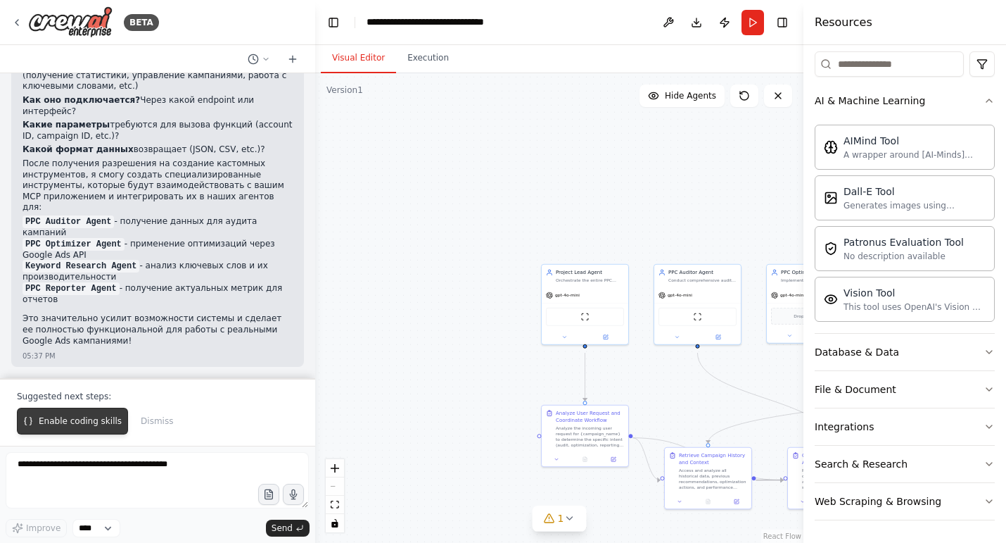
click at [92, 415] on span "Enable coding skills" at bounding box center [80, 420] width 83 height 11
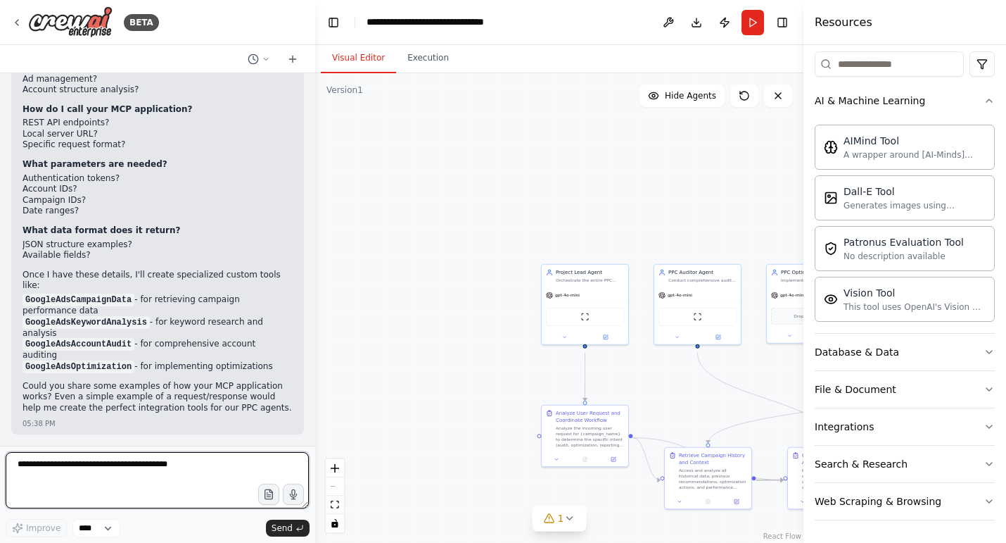
scroll to position [4754, 0]
paste textarea "**********"
type textarea "**********"
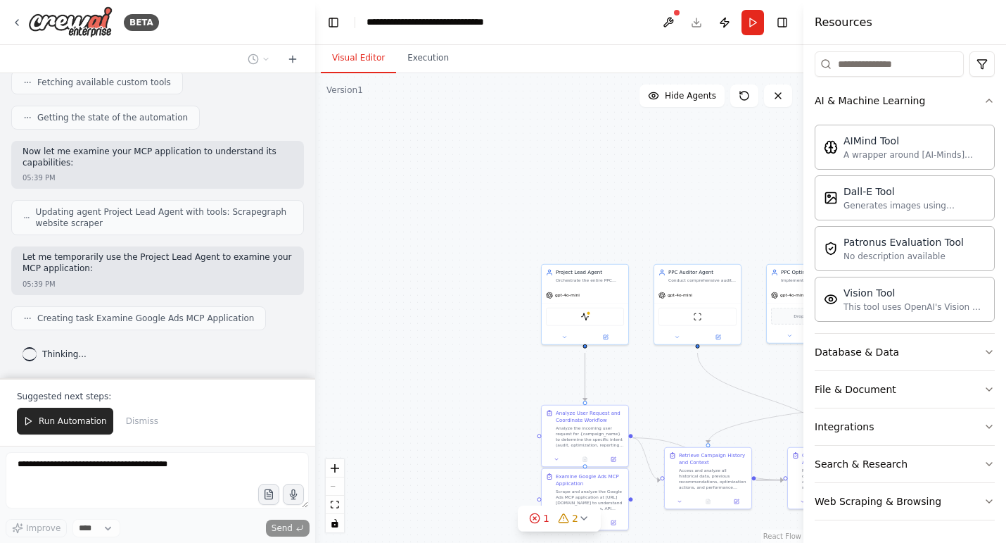
scroll to position [5413, 0]
click at [592, 324] on div "ScrapegraphScrapeTool" at bounding box center [585, 315] width 78 height 18
click at [587, 319] on img at bounding box center [585, 315] width 8 height 8
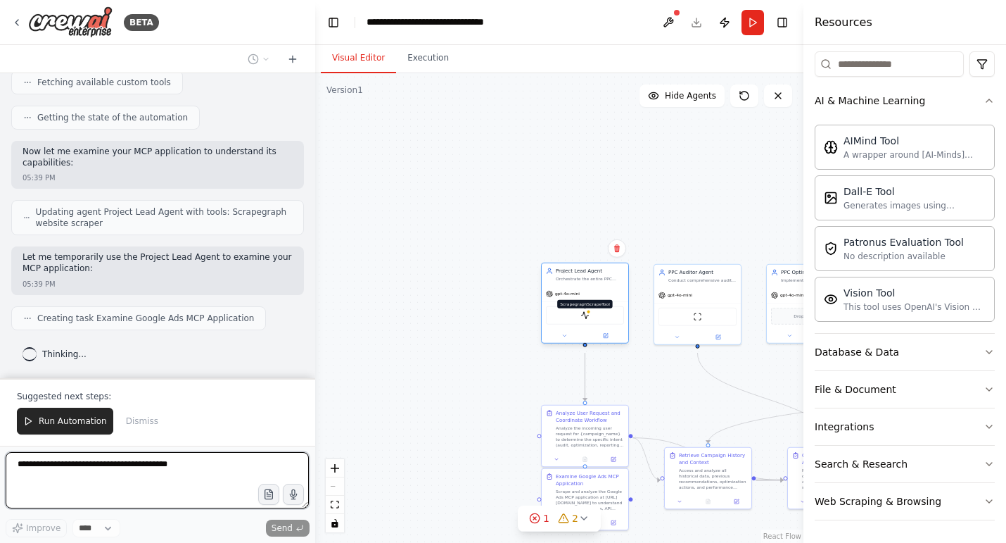
click at [587, 319] on img at bounding box center [585, 315] width 8 height 8
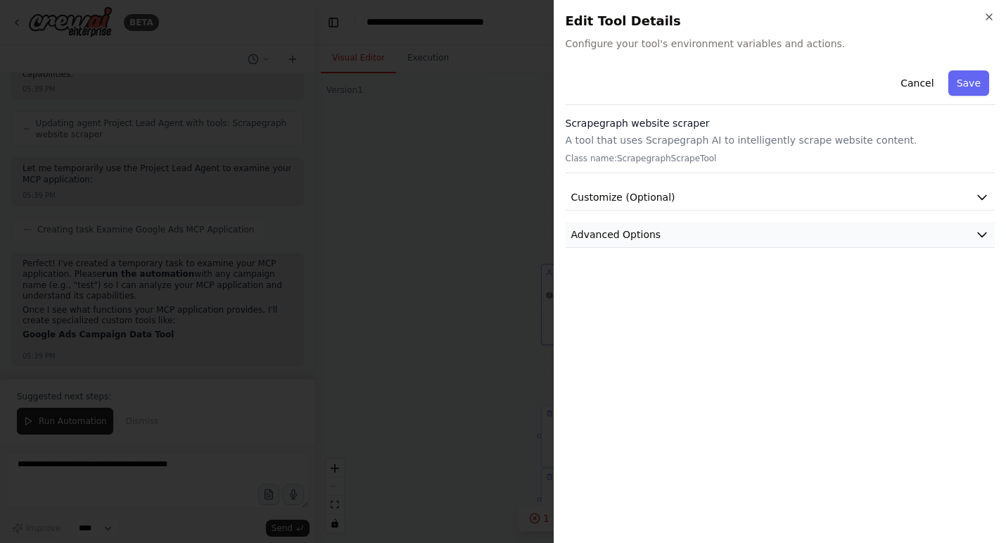
click at [663, 246] on button "Advanced Options" at bounding box center [781, 235] width 430 height 26
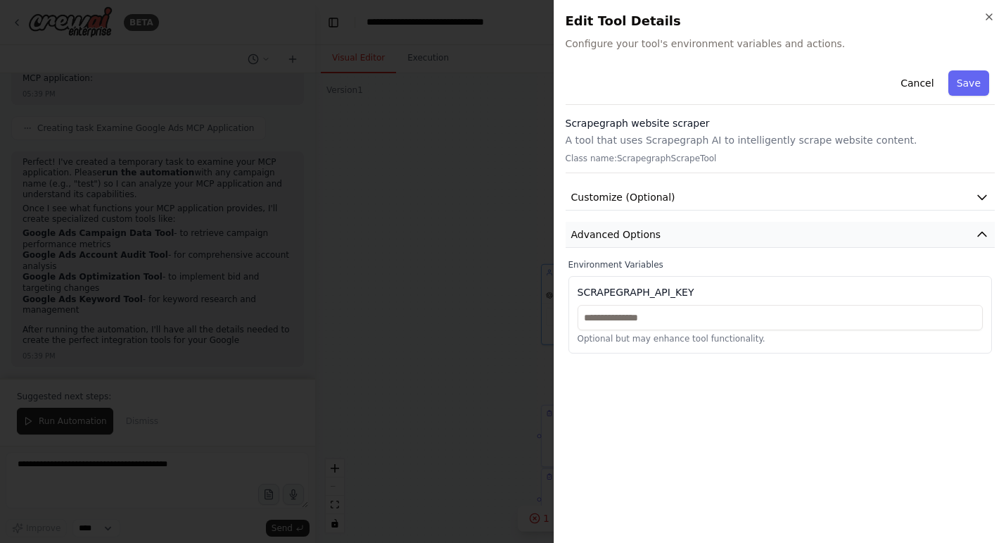
scroll to position [5627, 0]
click at [638, 210] on button "Customize (Optional)" at bounding box center [781, 197] width 430 height 26
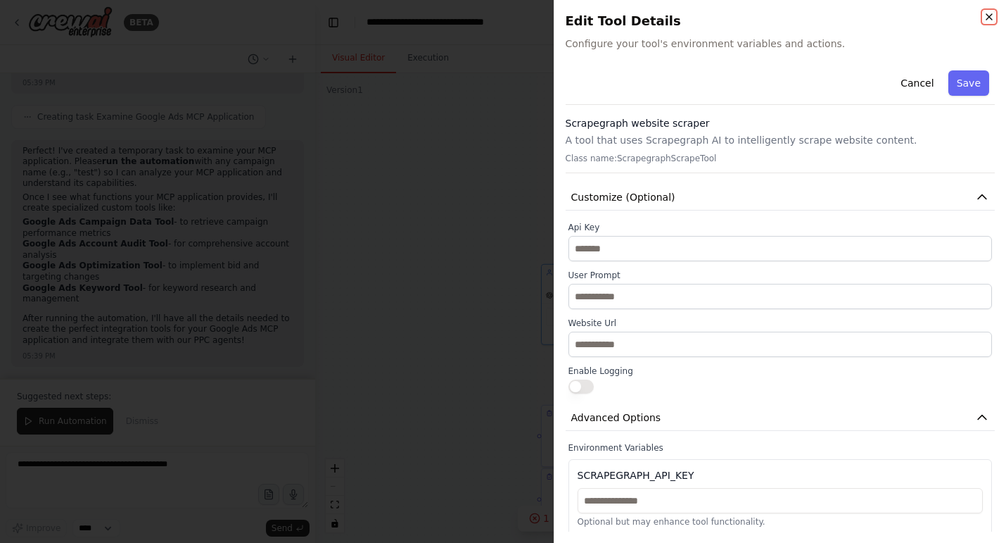
click at [989, 19] on icon "button" at bounding box center [989, 16] width 11 height 11
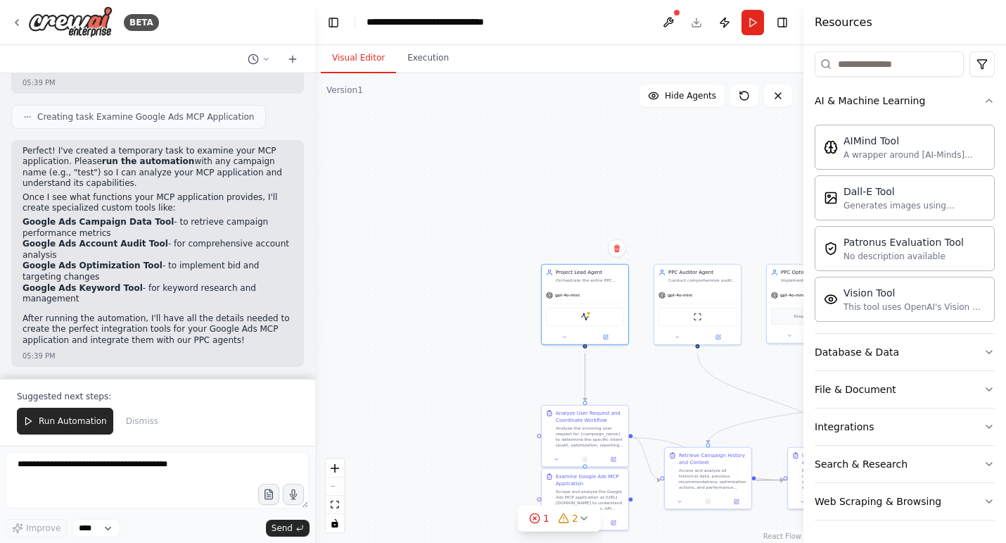
scroll to position [5543, 0]
click at [66, 419] on span "Run Automation" at bounding box center [73, 420] width 68 height 11
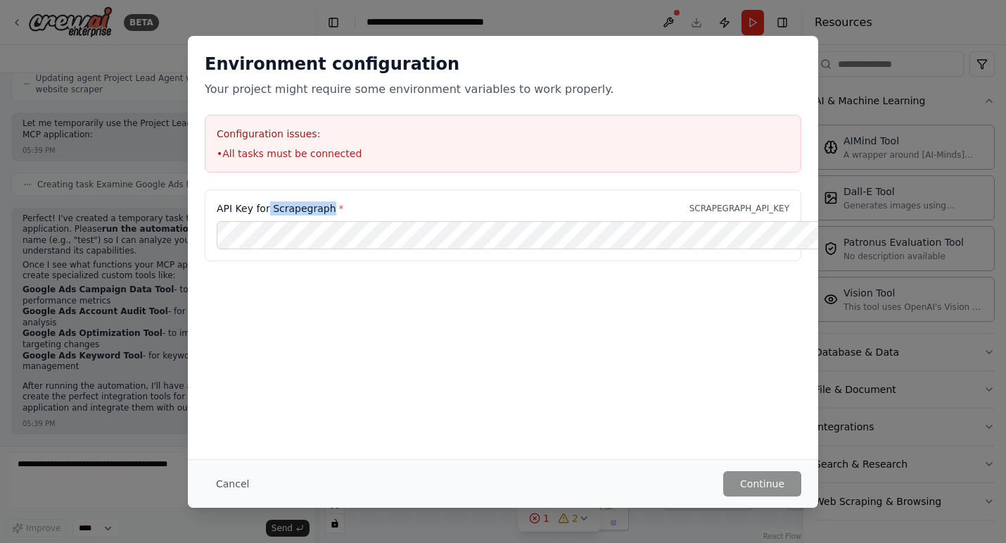
drag, startPoint x: 253, startPoint y: 215, endPoint x: 315, endPoint y: 220, distance: 62.8
click at [315, 215] on label "API Key for Scrapegraph *" at bounding box center [280, 208] width 127 height 14
copy label "Scrapegraph"
click at [219, 483] on button "Cancel" at bounding box center [233, 483] width 56 height 25
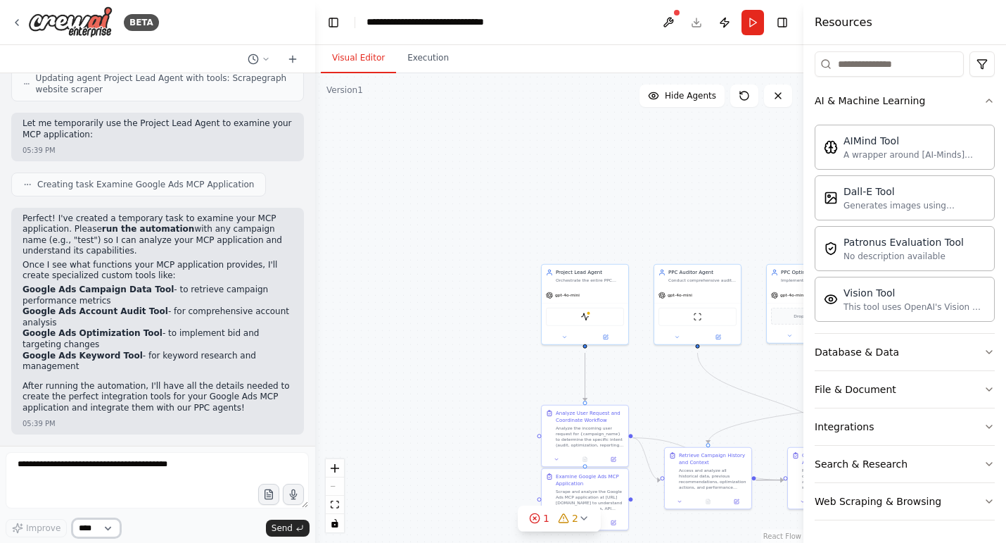
click at [115, 527] on select "****" at bounding box center [96, 528] width 48 height 18
click at [74, 519] on select "****" at bounding box center [96, 528] width 48 height 18
click at [110, 525] on select "****" at bounding box center [96, 528] width 48 height 18
click at [74, 519] on select "****" at bounding box center [96, 528] width 48 height 18
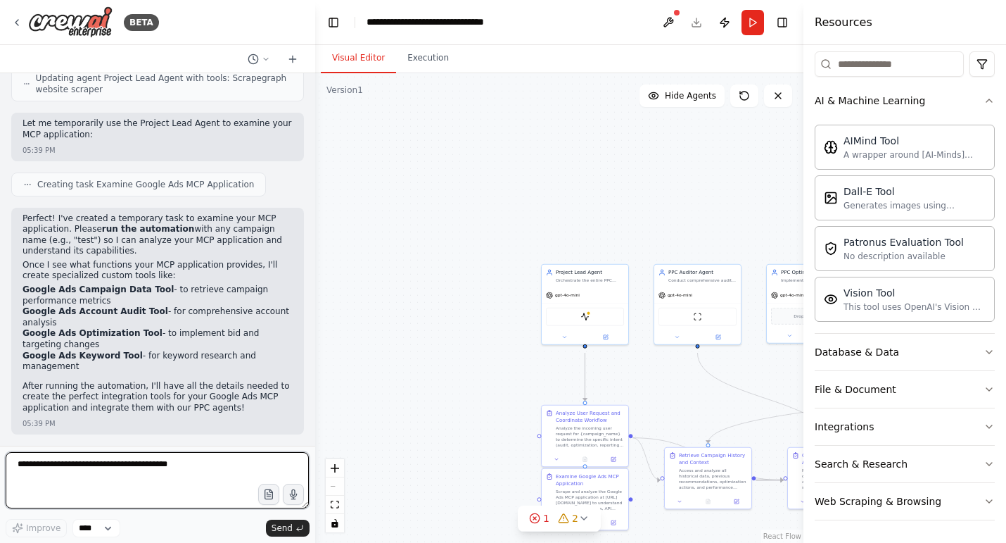
click at [71, 459] on textarea at bounding box center [157, 480] width 303 height 56
type textarea "*"
paste textarea "**********"
type textarea "**********"
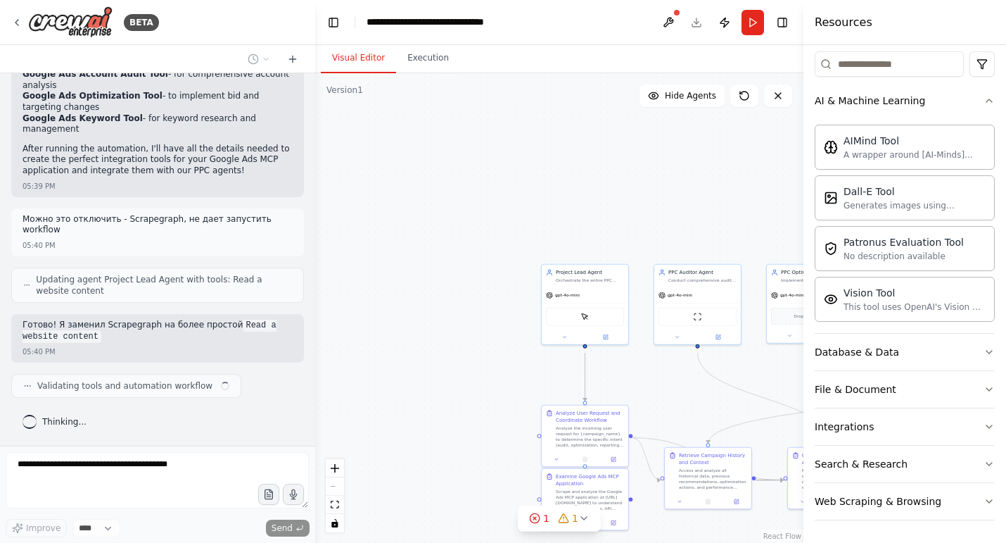
scroll to position [5806, 0]
click at [536, 517] on icon at bounding box center [534, 517] width 11 height 11
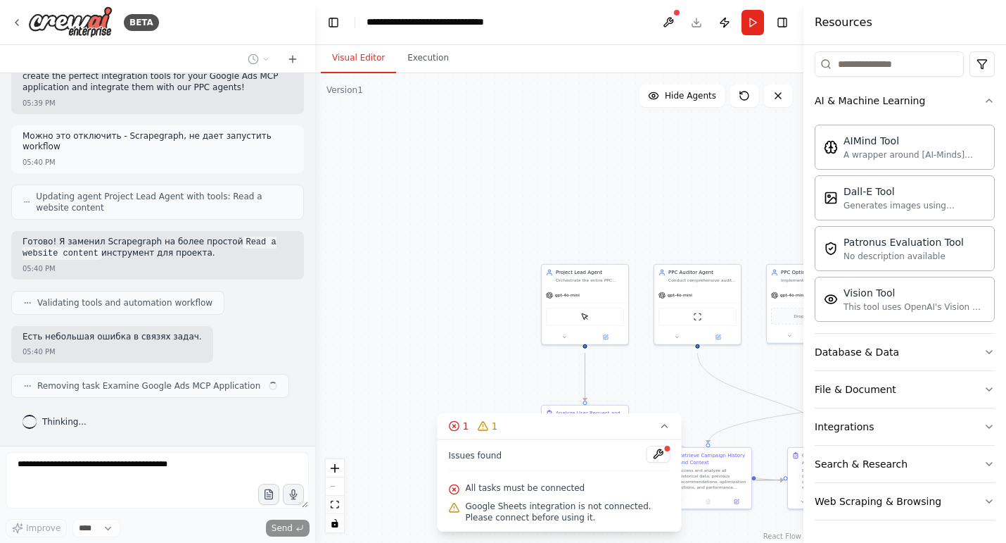
scroll to position [5906, 0]
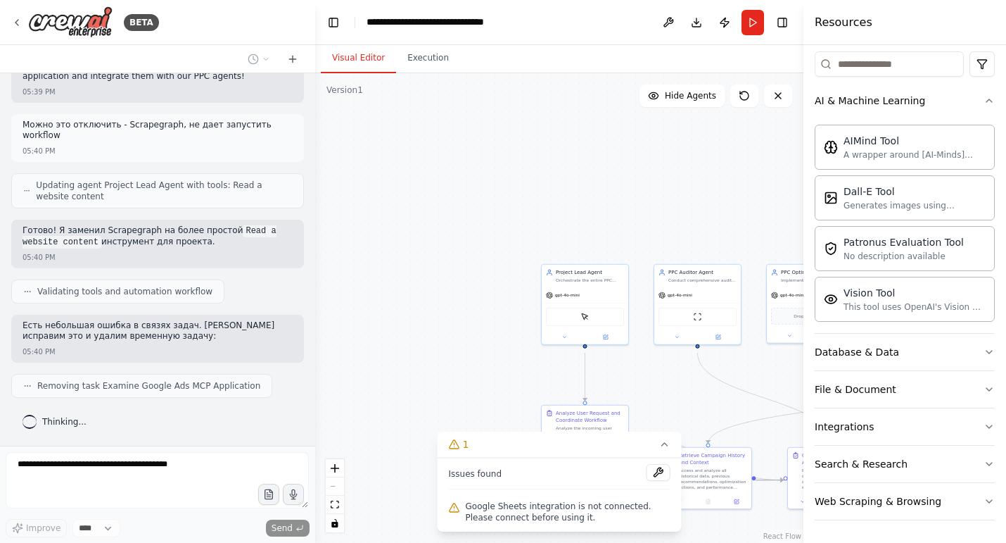
click at [419, 305] on div ".deletable-edge-delete-btn { width: 20px; height: 20px; border: 0px solid #ffff…" at bounding box center [559, 307] width 488 height 469
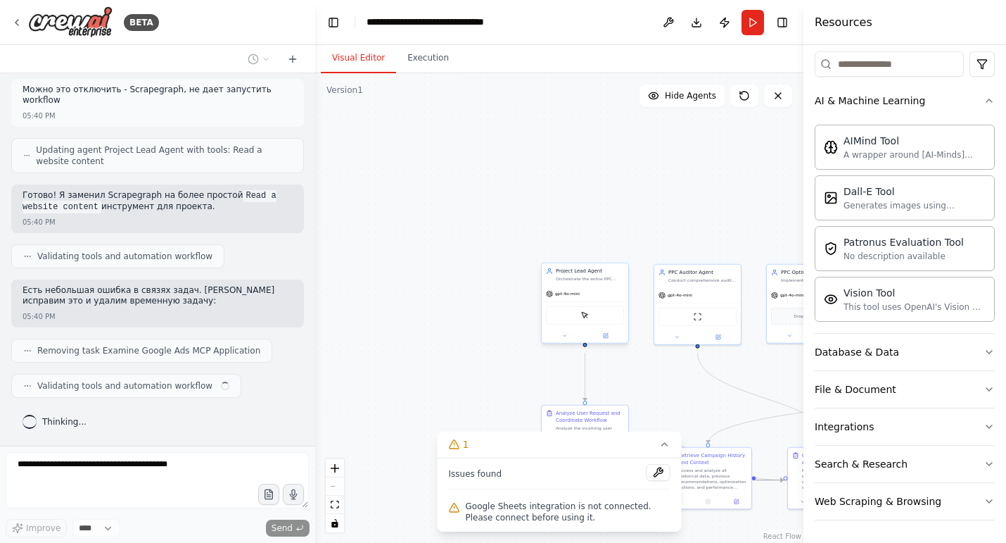
scroll to position [5943, 0]
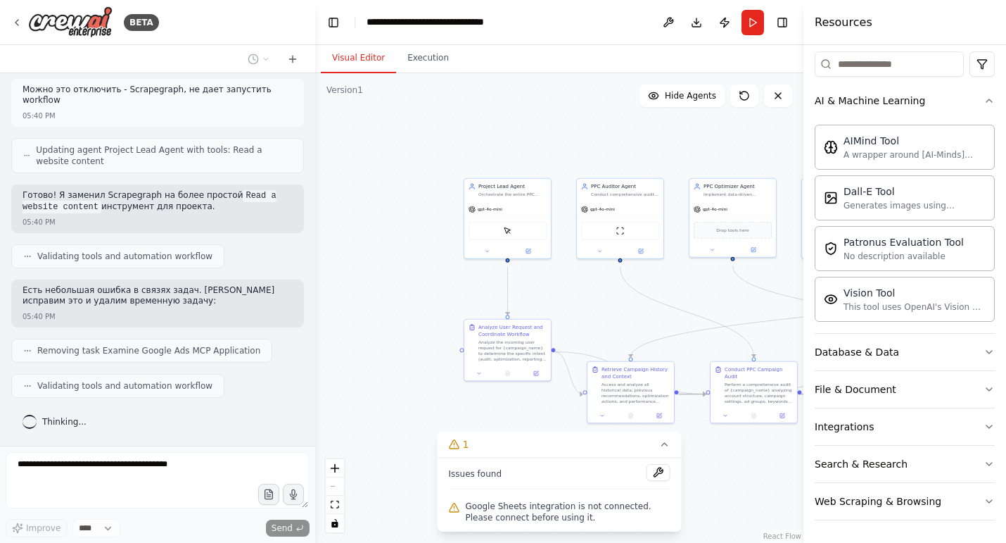
drag, startPoint x: 475, startPoint y: 198, endPoint x: 398, endPoint y: 113, distance: 115.1
click at [398, 113] on div ".deletable-edge-delete-btn { width: 20px; height: 20px; border: 0px solid #ffff…" at bounding box center [559, 307] width 488 height 469
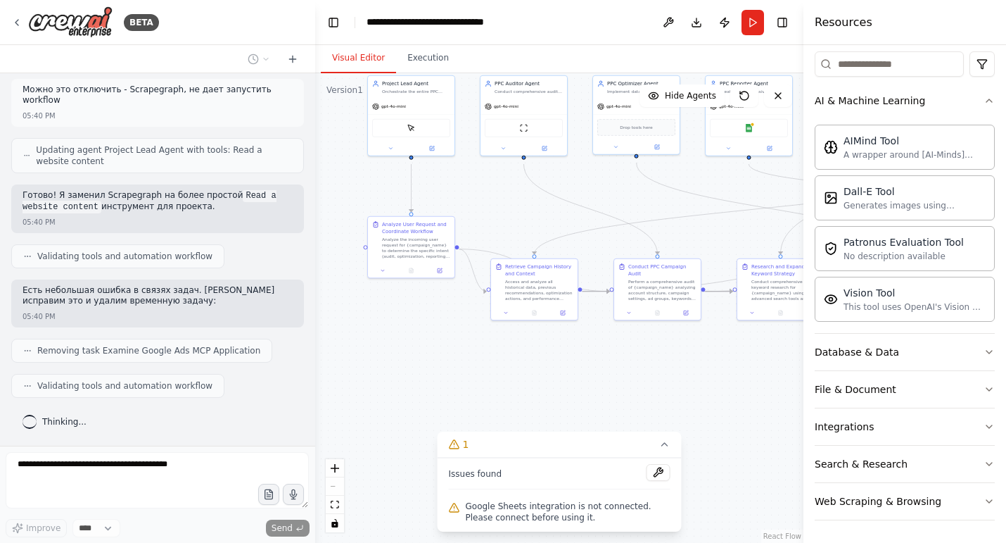
drag, startPoint x: 417, startPoint y: 298, endPoint x: 302, endPoint y: 191, distance: 156.9
click at [302, 191] on div "BETA Вот примерный рабочий сценарий построения системы мульти-агентов для PPC н…" at bounding box center [503, 271] width 1006 height 543
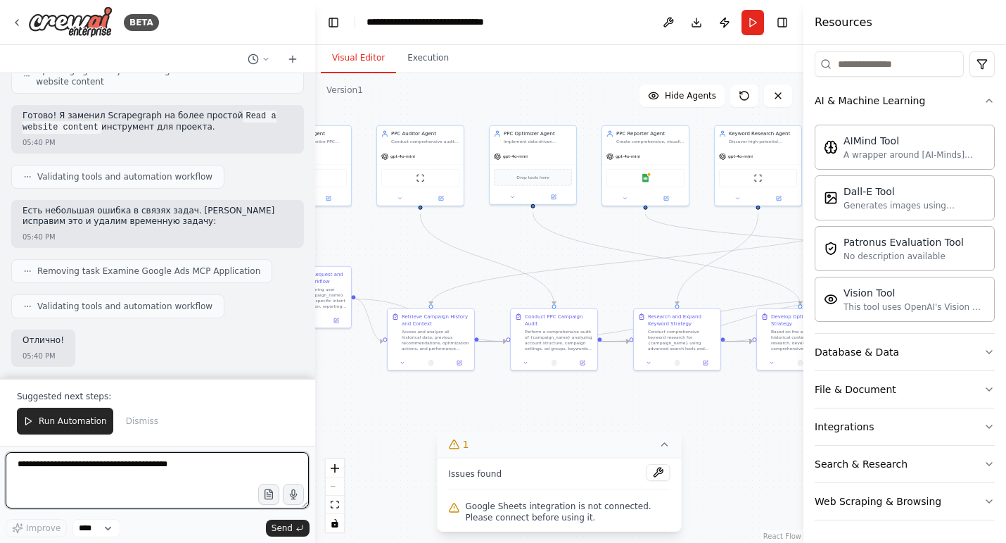
drag, startPoint x: 604, startPoint y: 394, endPoint x: 517, endPoint y: 443, distance: 100.2
click at [517, 443] on div "Version 1 Show Tools Hide Agents .deletable-edge-delete-btn { width: 20px; heig…" at bounding box center [559, 307] width 488 height 469
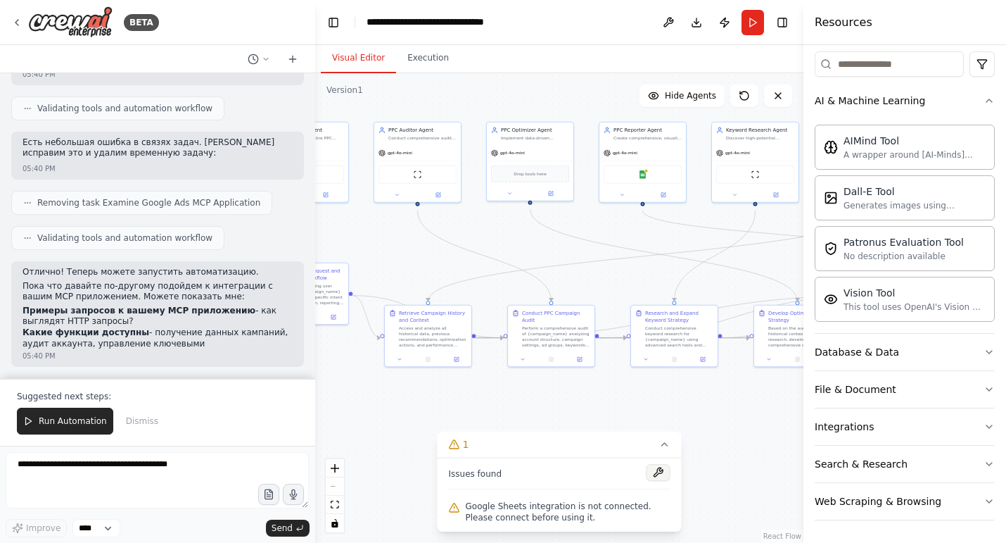
click at [664, 469] on button at bounding box center [659, 472] width 24 height 17
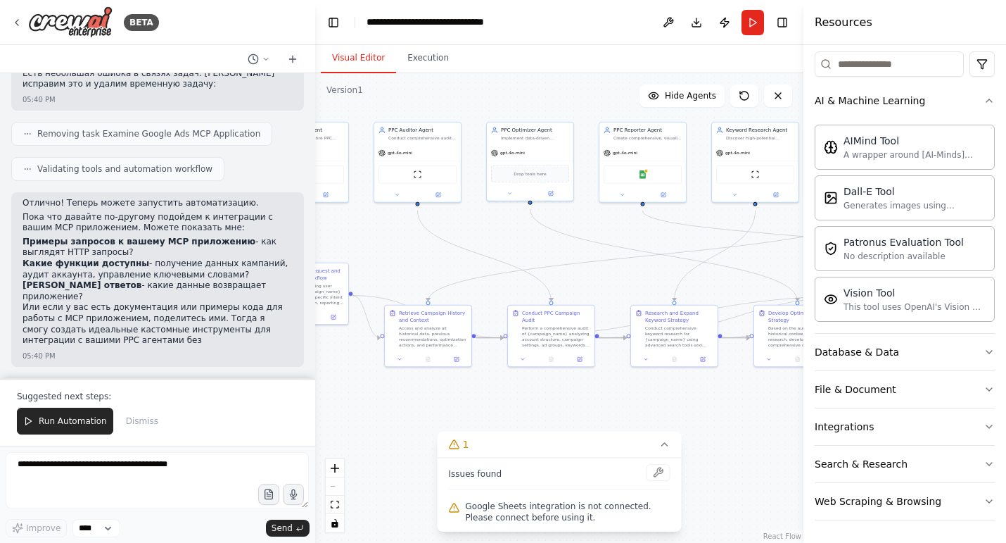
scroll to position [6172, 0]
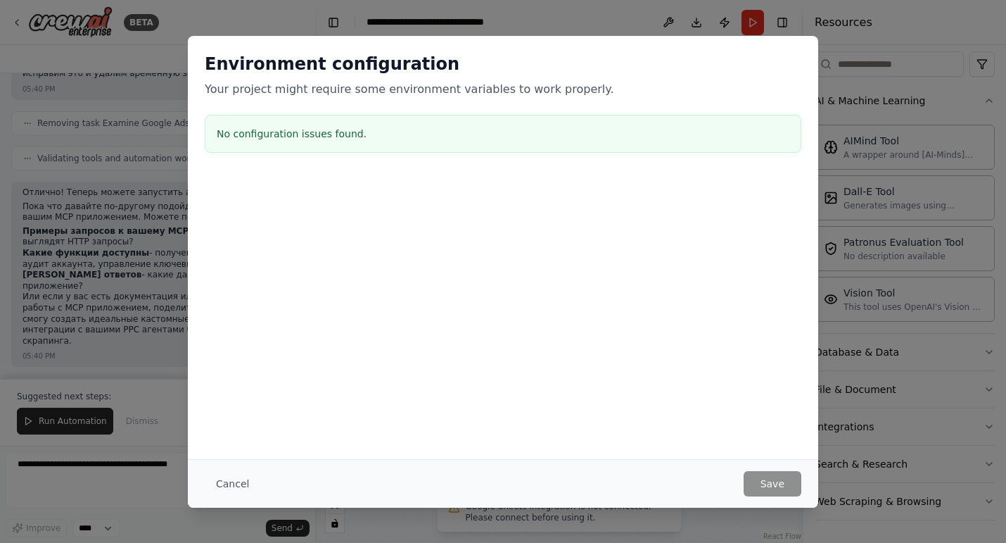
click at [654, 464] on div "Cancel Save" at bounding box center [503, 483] width 631 height 49
click at [308, 136] on h3 "No configuration issues found." at bounding box center [503, 134] width 573 height 14
click at [221, 475] on button "Cancel" at bounding box center [233, 483] width 56 height 25
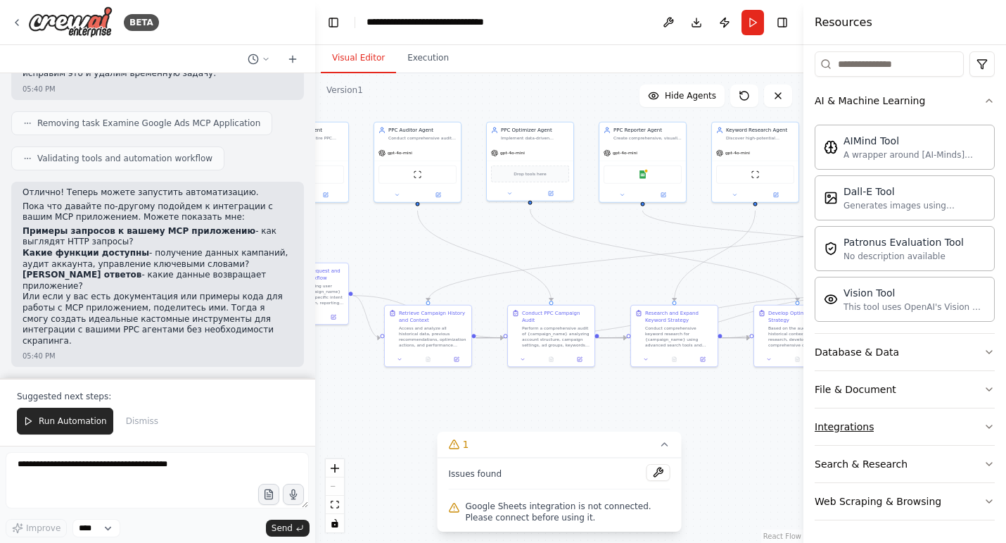
click at [945, 422] on button "Integrations" at bounding box center [905, 426] width 180 height 37
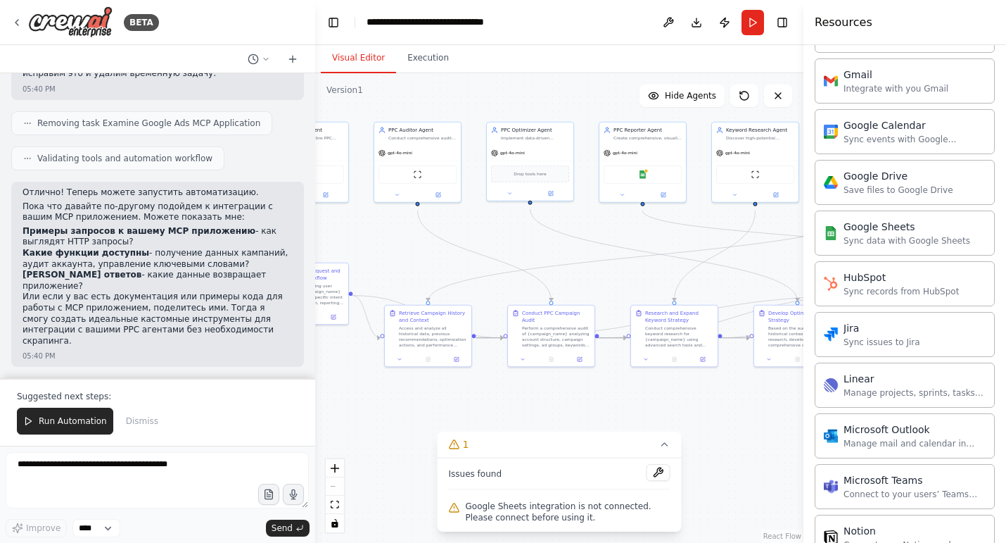
scroll to position [818, 0]
click at [922, 244] on div "Sync data with Google Sheets" at bounding box center [907, 238] width 127 height 11
click at [858, 244] on div "Sync data with Google Sheets" at bounding box center [907, 238] width 127 height 11
click at [645, 177] on img at bounding box center [643, 173] width 8 height 8
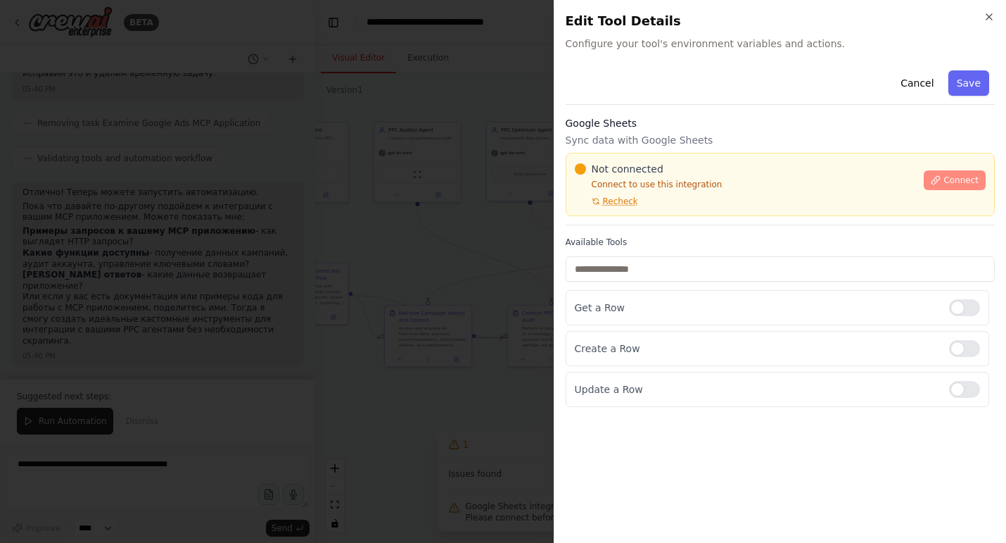
click at [962, 186] on span "Connect" at bounding box center [961, 180] width 35 height 11
click at [970, 316] on div at bounding box center [964, 307] width 31 height 17
click at [626, 207] on span "Recheck" at bounding box center [620, 201] width 35 height 11
click at [959, 186] on span "Connect" at bounding box center [961, 180] width 35 height 11
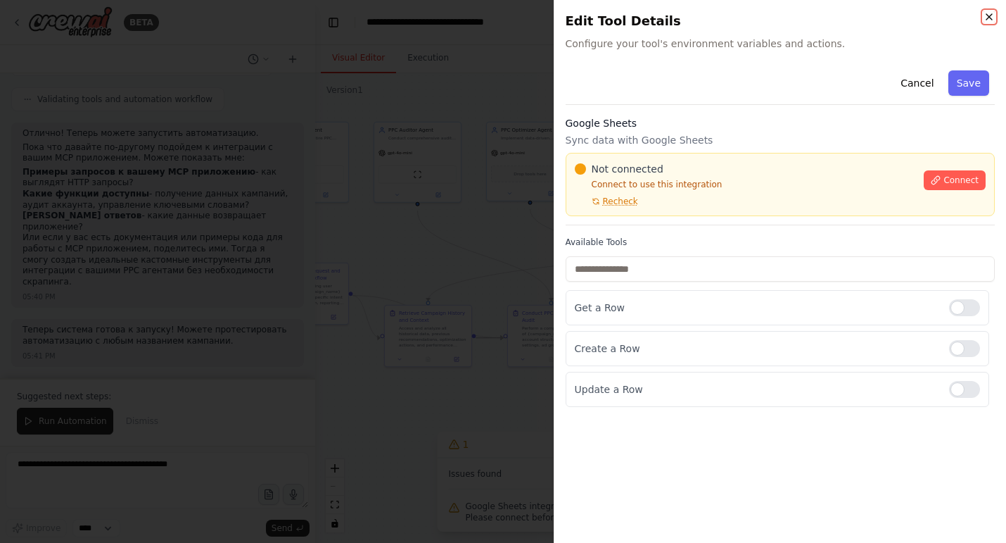
click at [987, 15] on icon "button" at bounding box center [989, 16] width 11 height 11
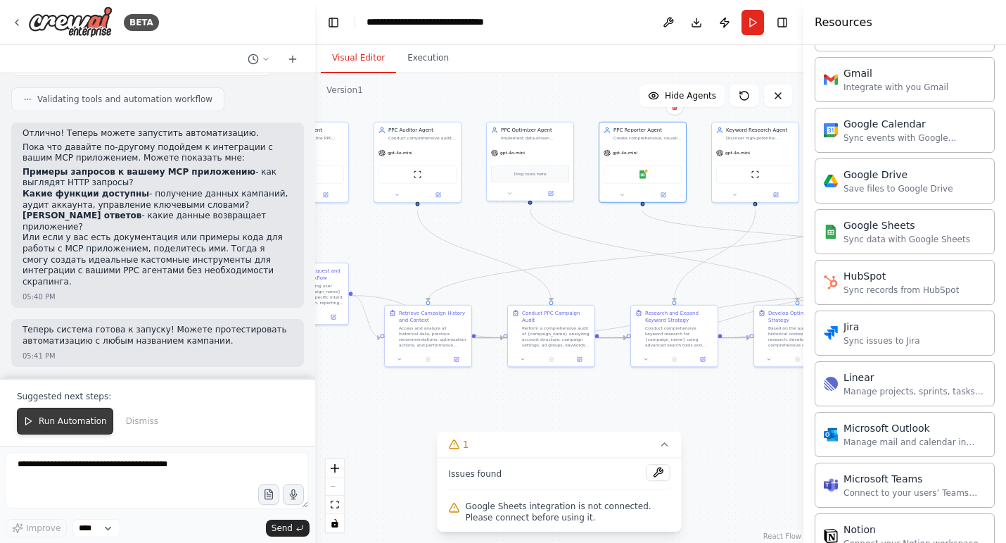
click at [75, 407] on button "Run Automation" at bounding box center [65, 420] width 96 height 27
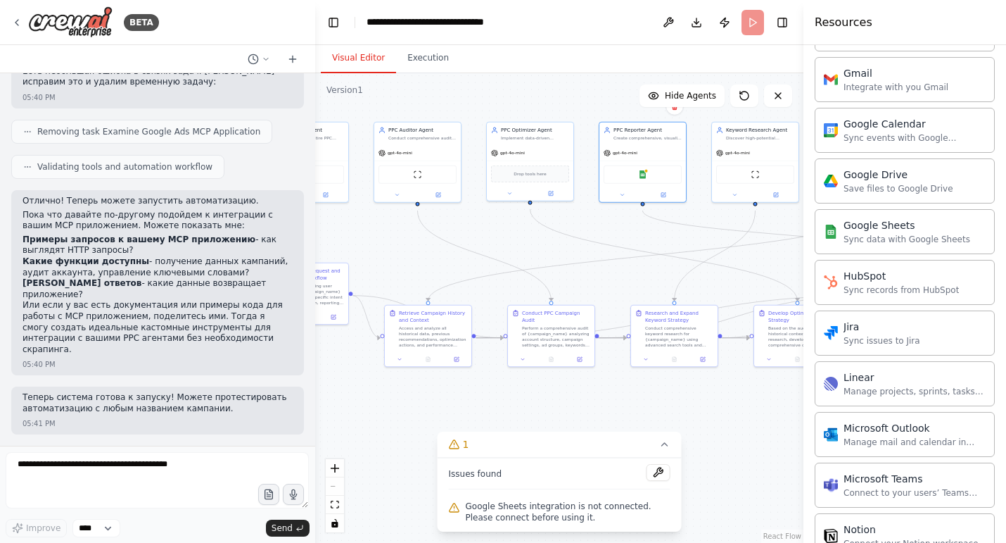
scroll to position [6162, 0]
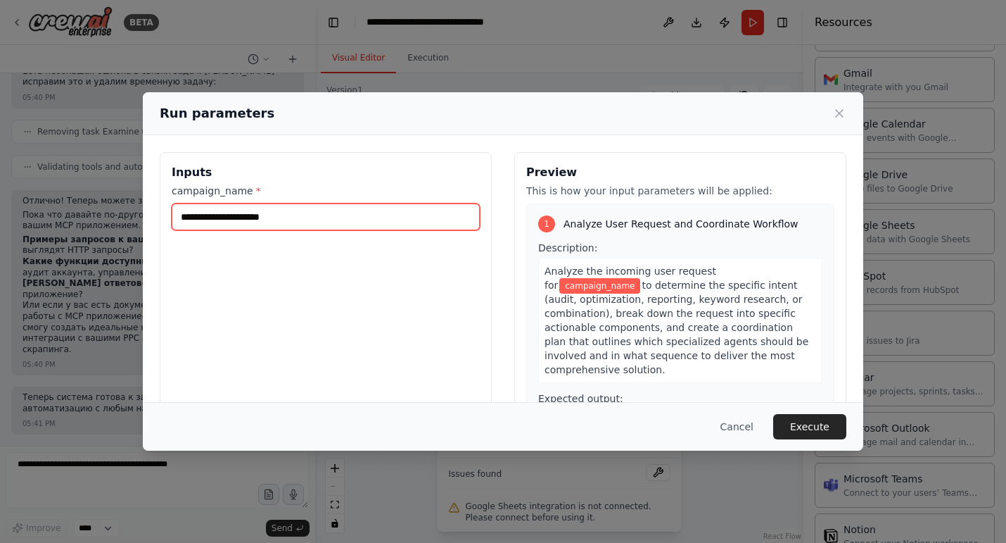
click at [298, 225] on input "campaign_name *" at bounding box center [326, 216] width 308 height 27
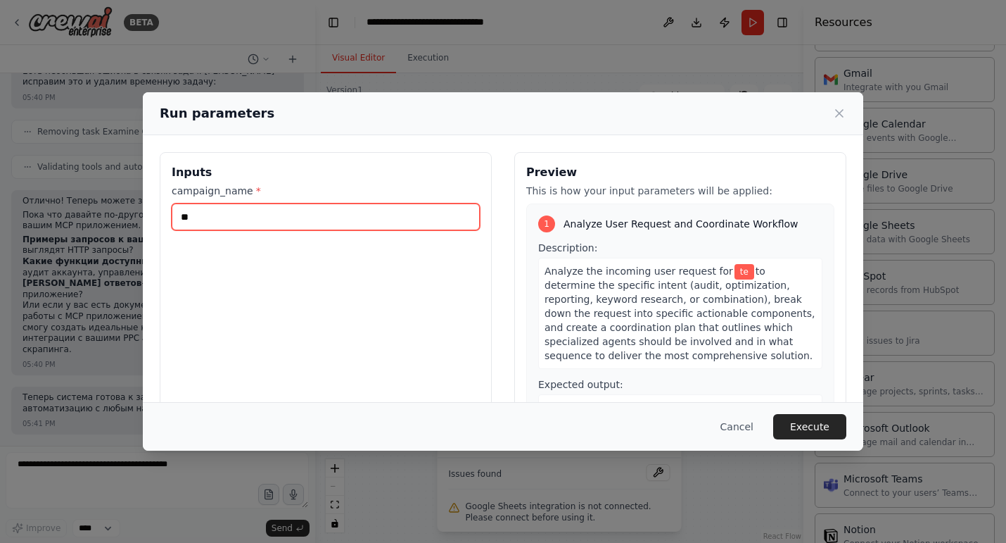
type input "*"
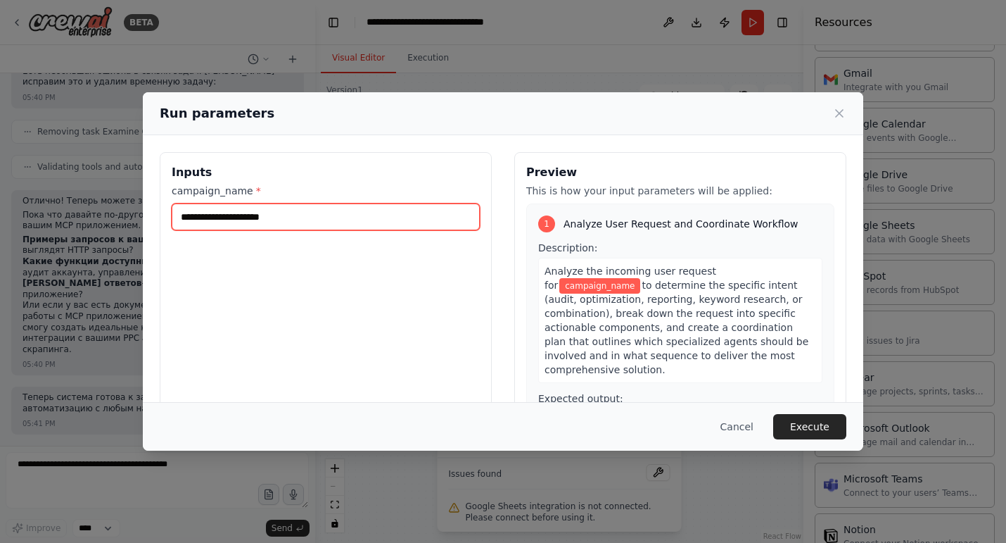
paste input "**********"
type input "**********"
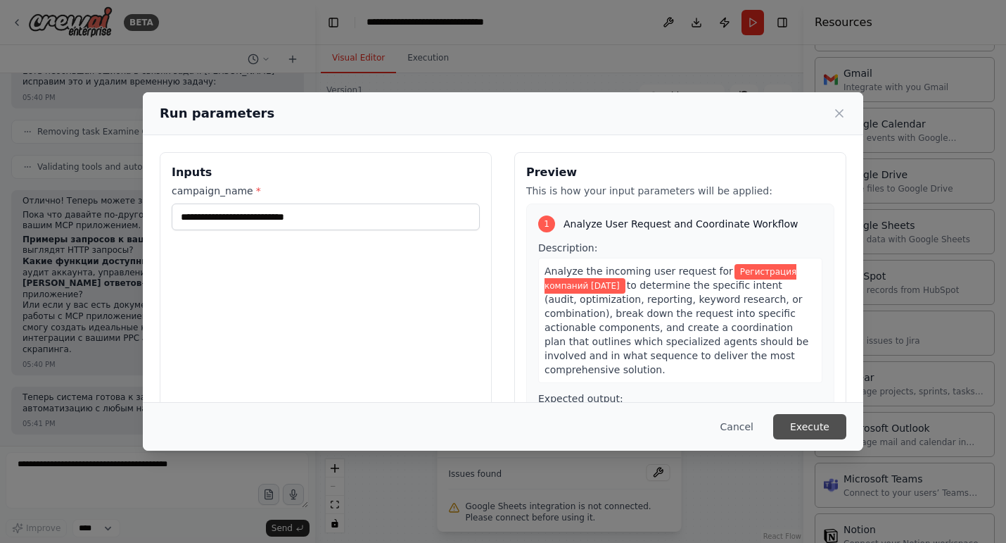
click at [832, 431] on button "Execute" at bounding box center [809, 426] width 73 height 25
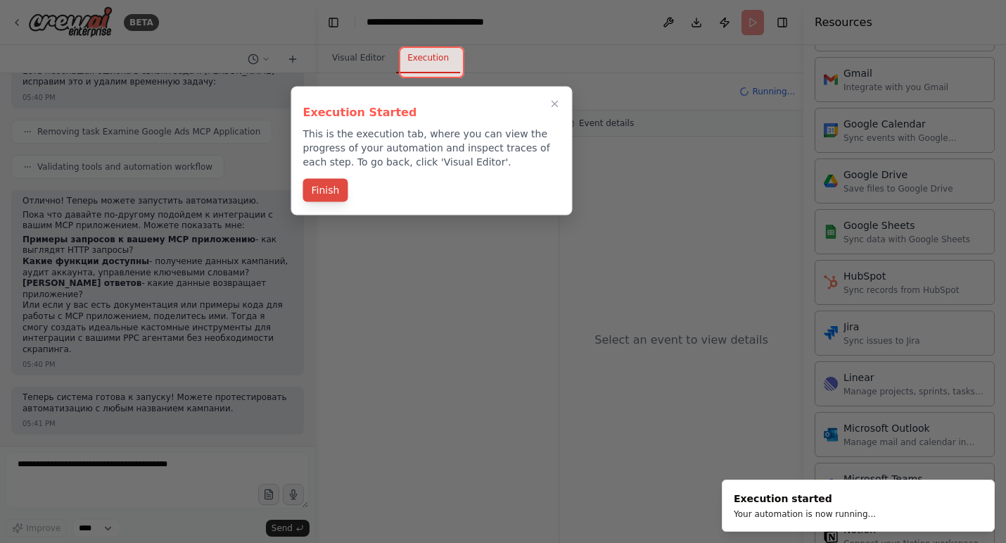
click at [322, 197] on button "Finish" at bounding box center [325, 190] width 45 height 23
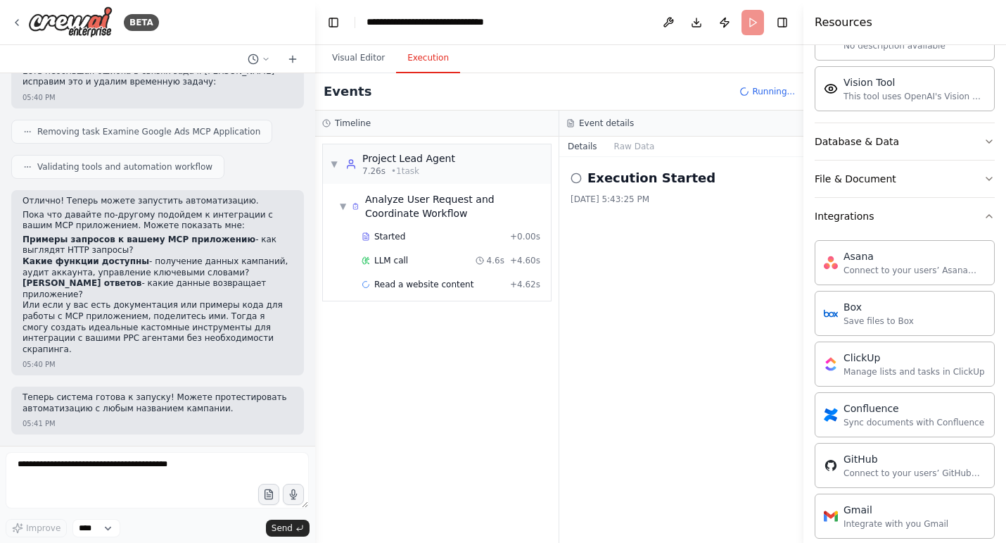
scroll to position [380, 0]
click at [983, 199] on button "File & Document" at bounding box center [905, 181] width 180 height 37
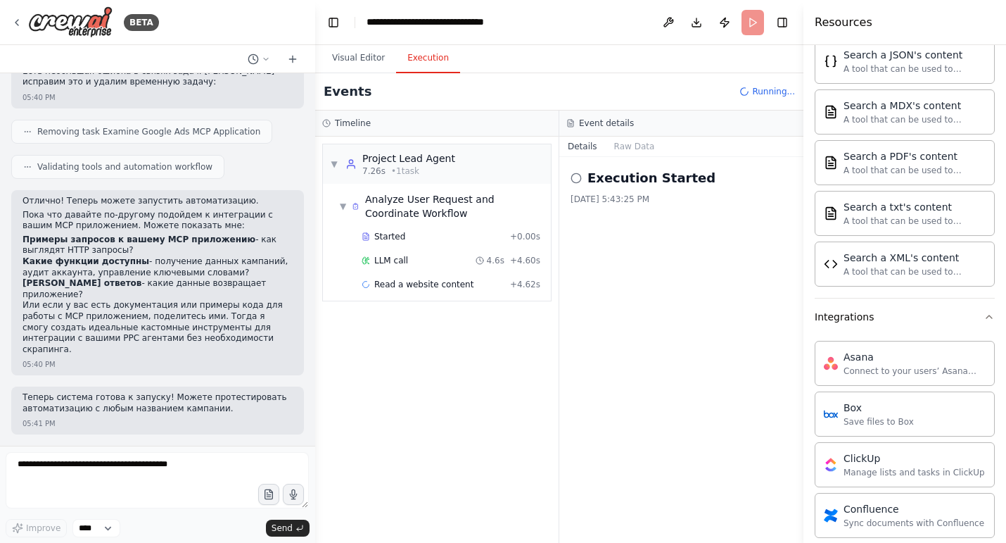
scroll to position [359, 0]
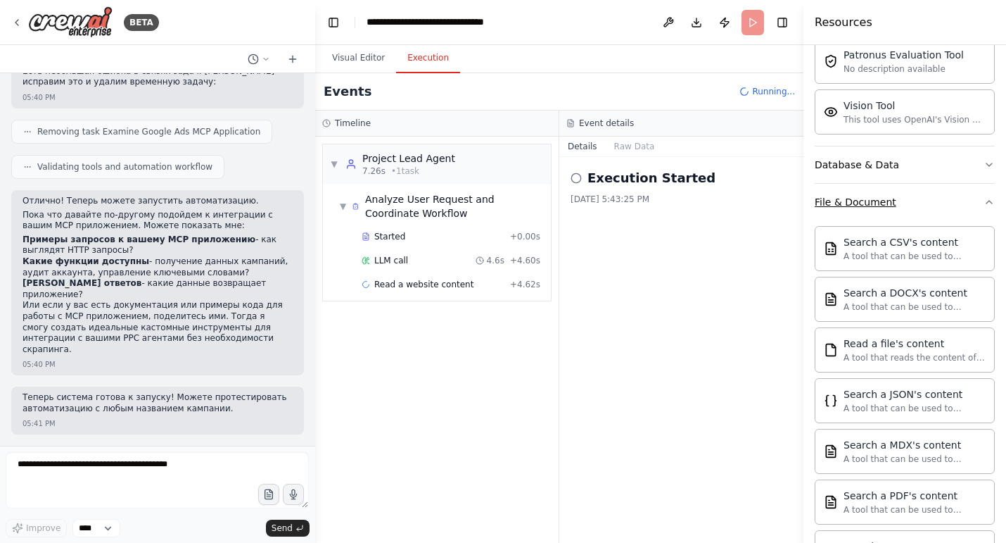
click at [984, 208] on icon "button" at bounding box center [989, 201] width 11 height 11
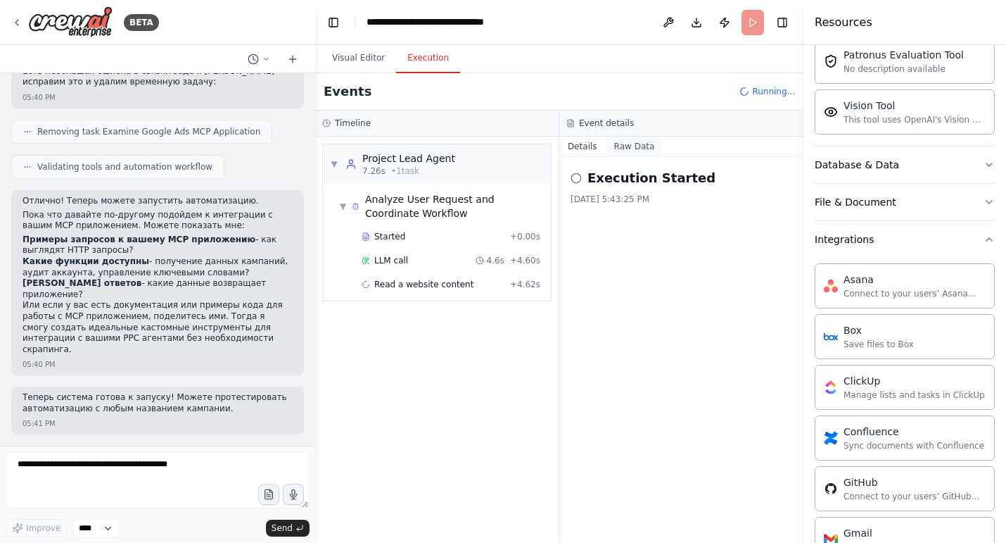
click at [639, 154] on button "Raw Data" at bounding box center [635, 147] width 58 height 20
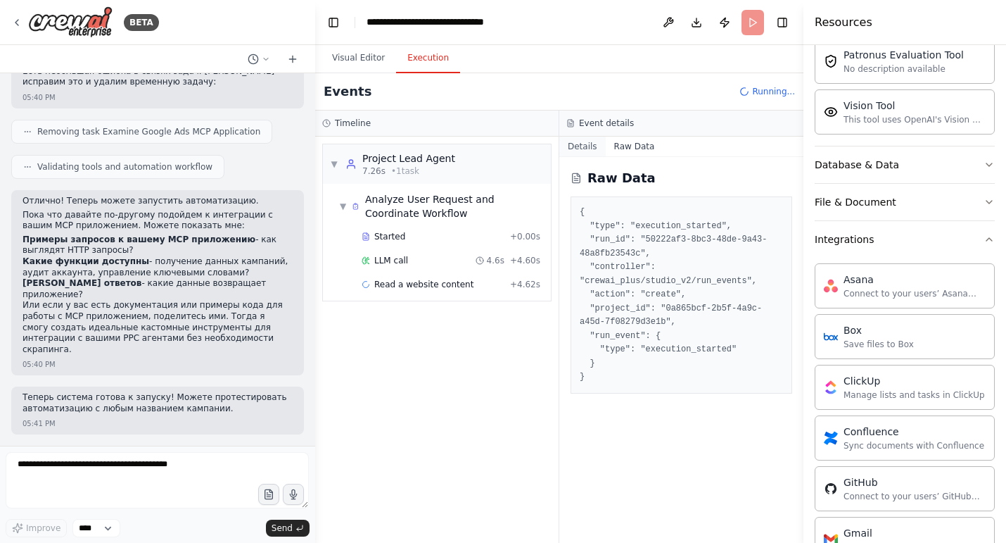
click at [586, 156] on button "Details" at bounding box center [582, 147] width 46 height 20
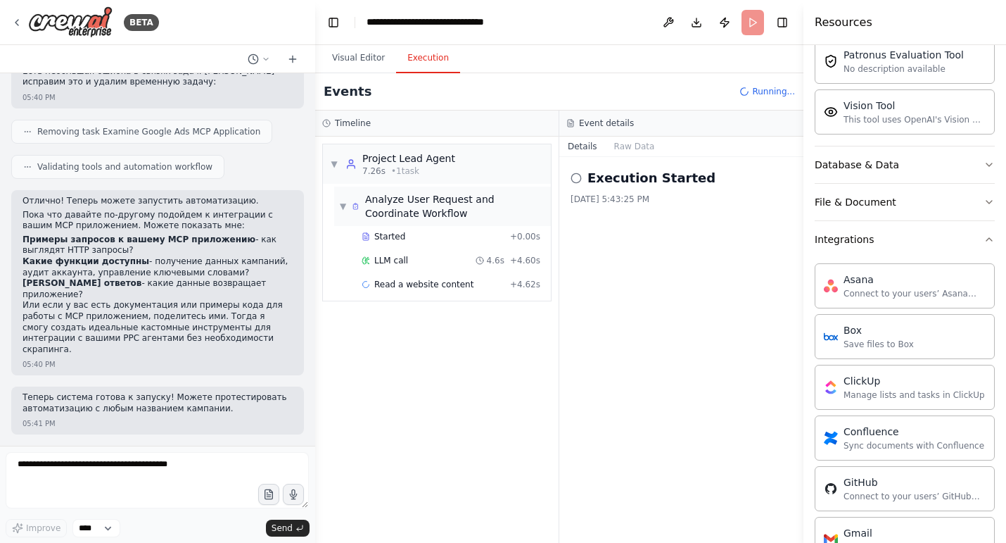
click at [346, 212] on span "▼" at bounding box center [343, 206] width 6 height 11
click at [346, 212] on span "▶" at bounding box center [343, 206] width 6 height 11
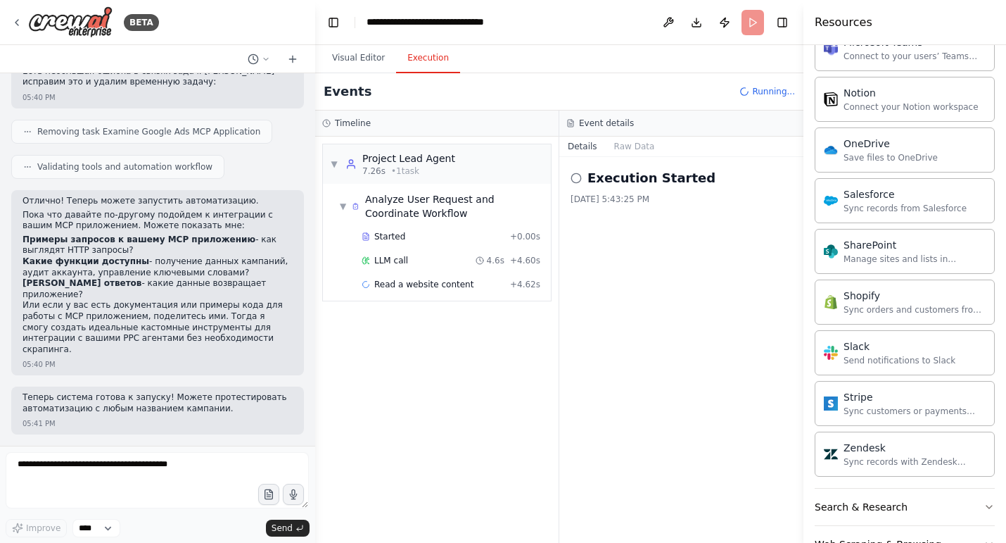
scroll to position [1410, 0]
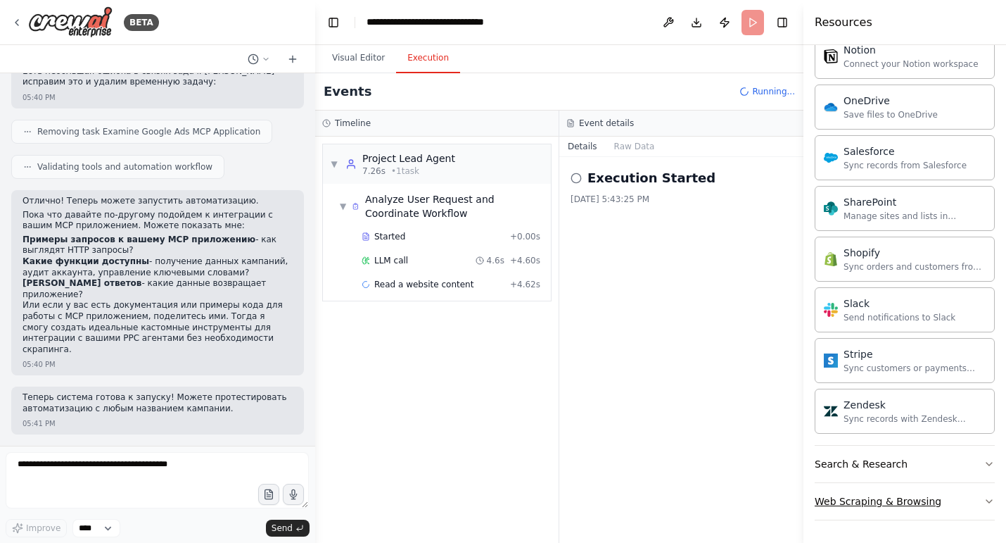
click at [902, 497] on div "Web Scraping & Browsing" at bounding box center [878, 501] width 127 height 14
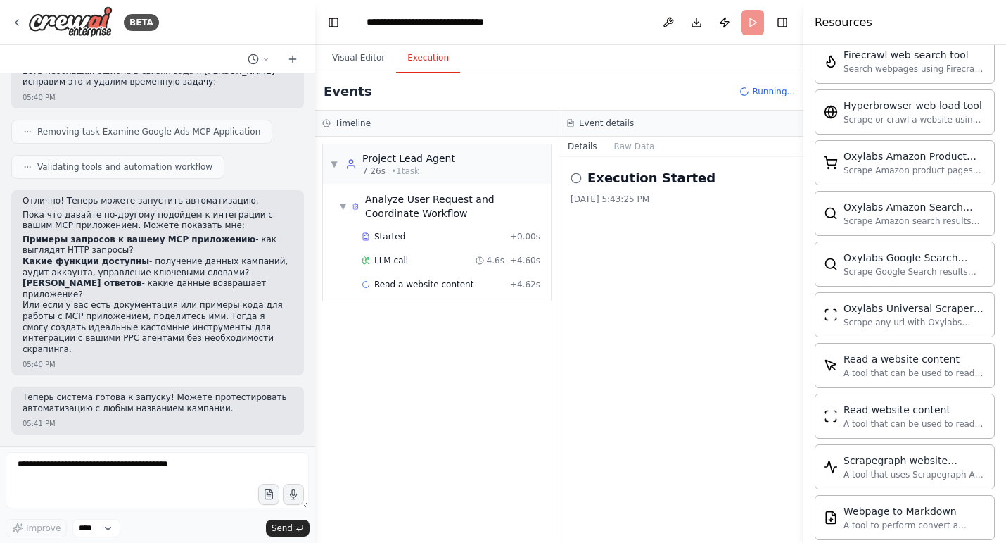
scroll to position [2228, 0]
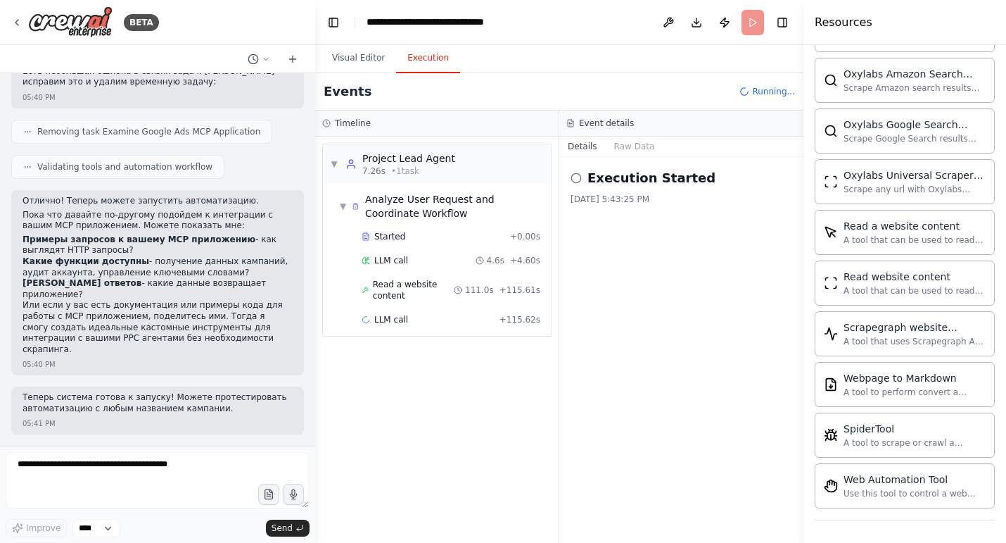
click at [462, 391] on div "▼ Project Lead Agent 7.26s • 1 task ▼ Analyze User Request and Coordinate Workf…" at bounding box center [436, 340] width 243 height 406
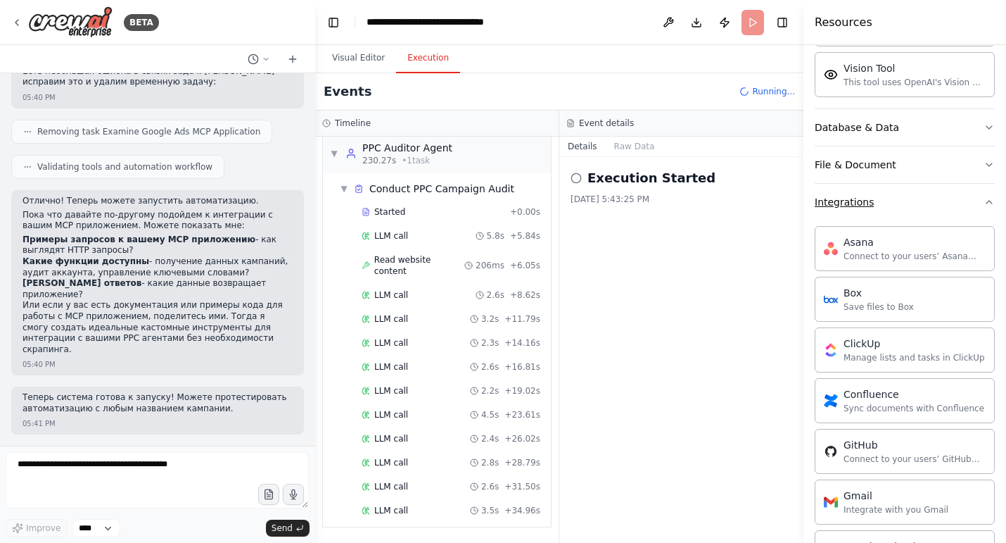
scroll to position [1956, 0]
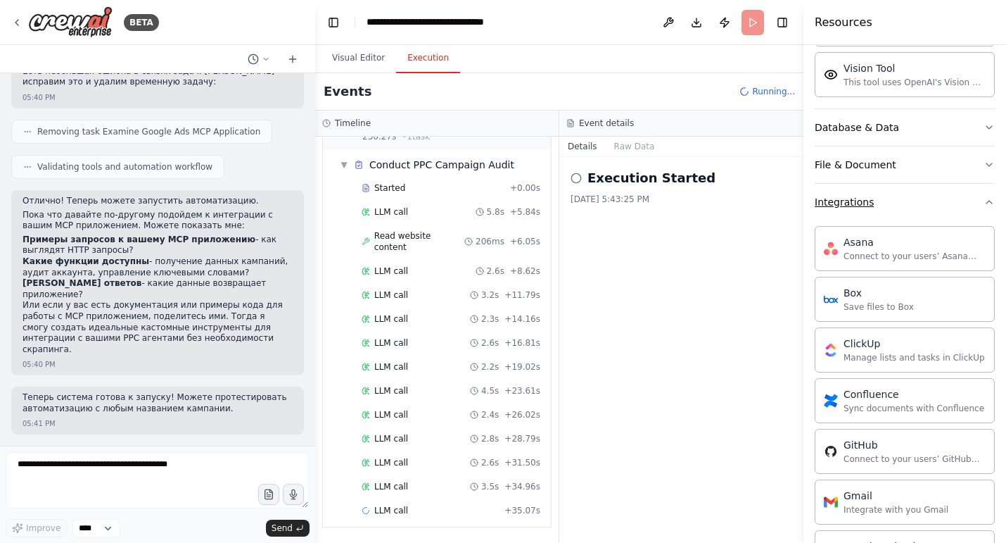
click at [987, 208] on icon "button" at bounding box center [989, 201] width 11 height 11
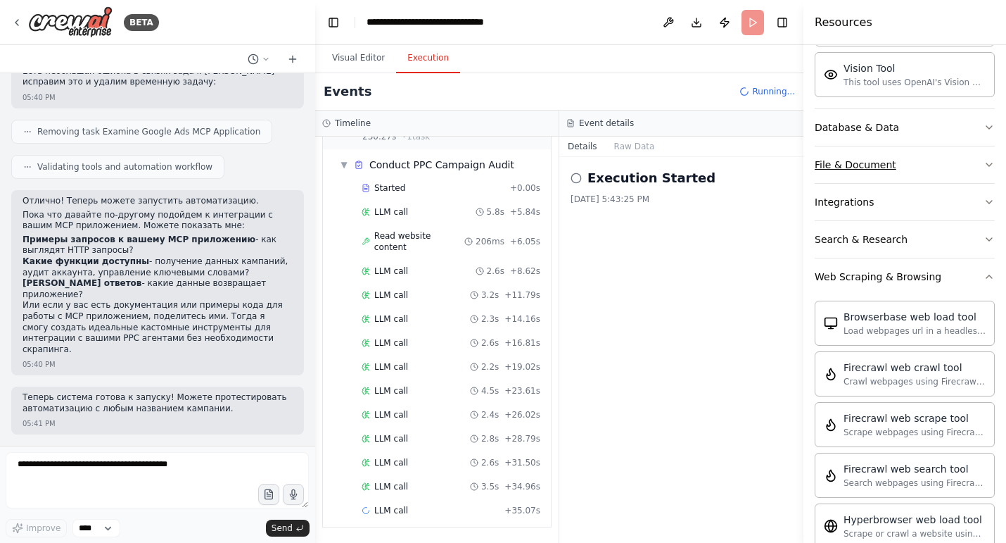
click at [955, 183] on button "File & Document" at bounding box center [905, 164] width 180 height 37
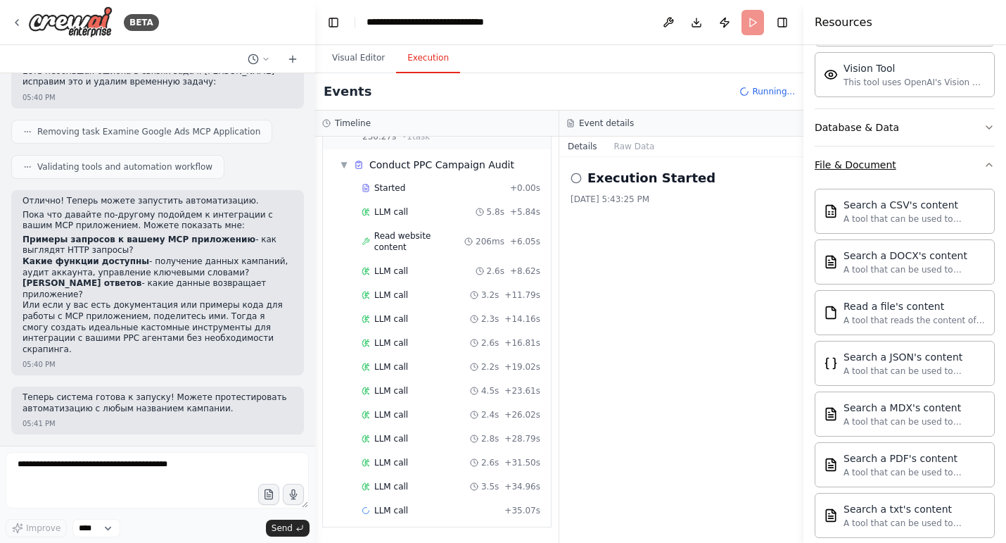
scroll to position [1982, 0]
click at [975, 183] on button "File & Document" at bounding box center [905, 164] width 180 height 37
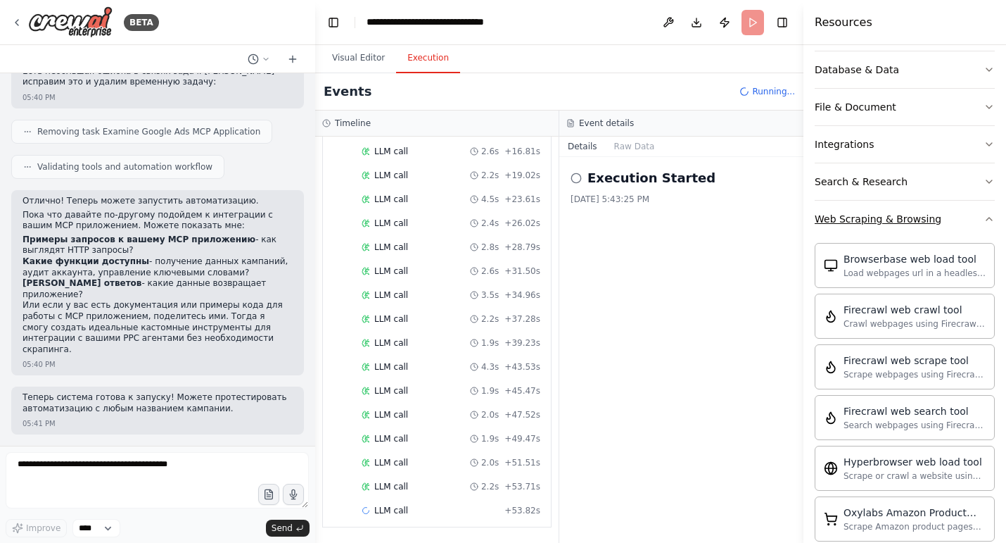
scroll to position [2184, 0]
click at [976, 237] on button "Web Scraping & Browsing" at bounding box center [905, 219] width 180 height 37
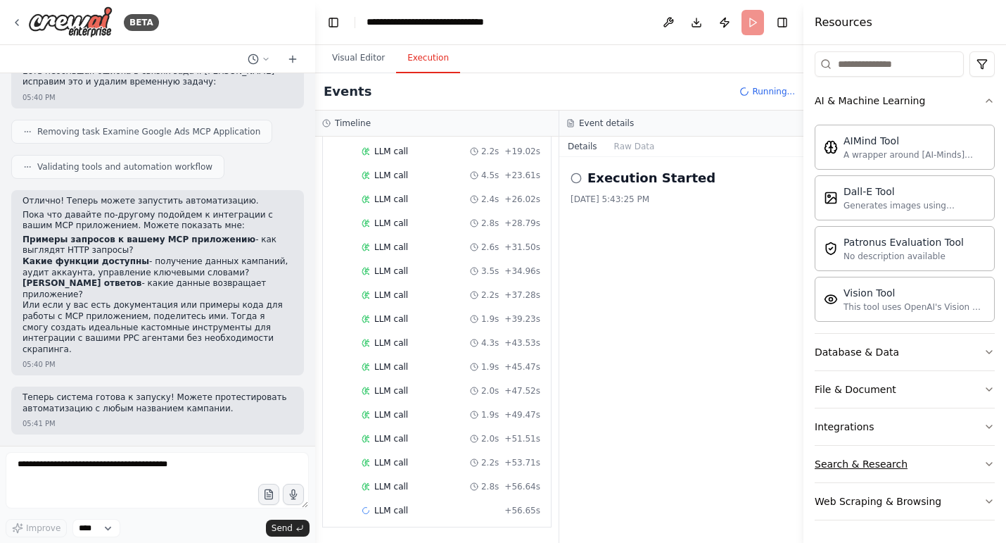
click at [972, 461] on button "Search & Research" at bounding box center [905, 463] width 180 height 37
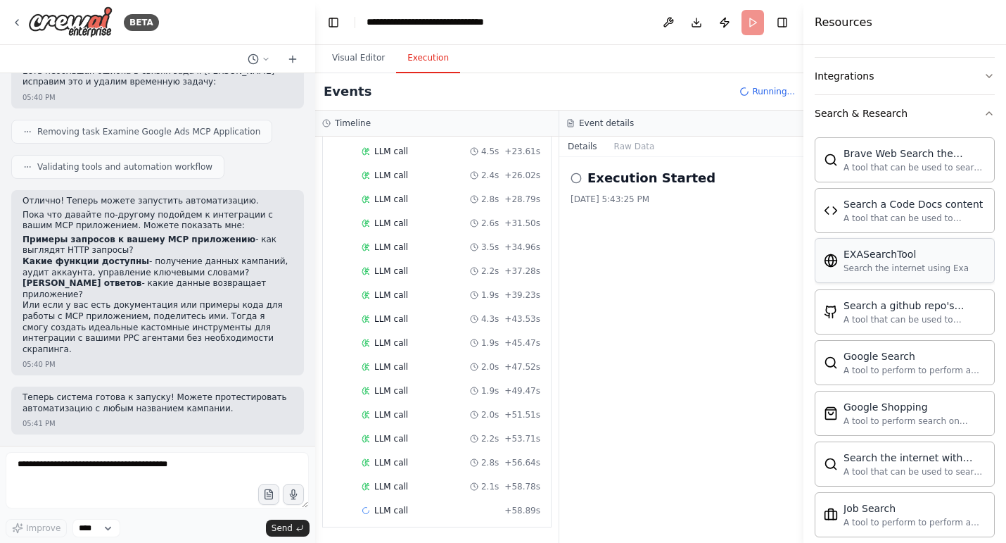
scroll to position [0, 0]
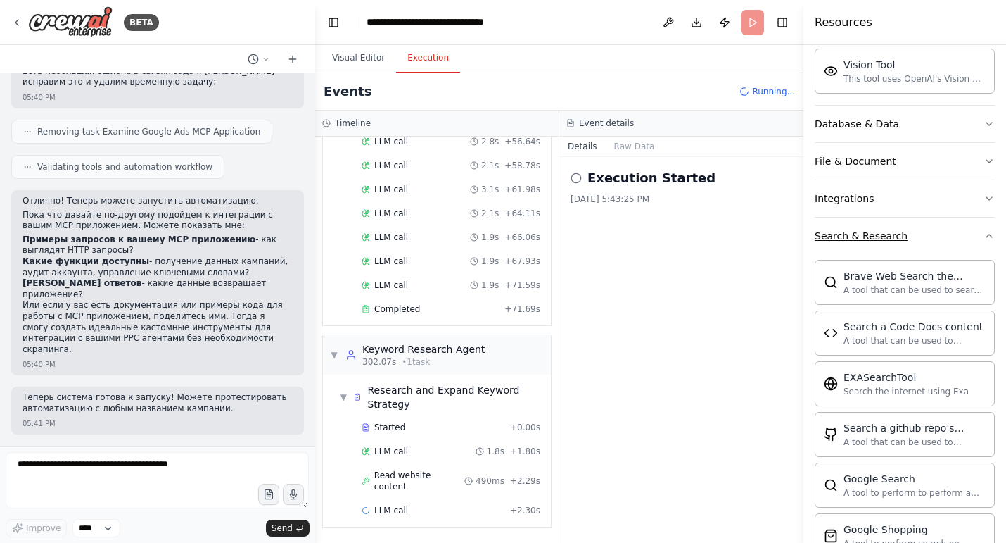
click at [984, 254] on button "Search & Research" at bounding box center [905, 235] width 180 height 37
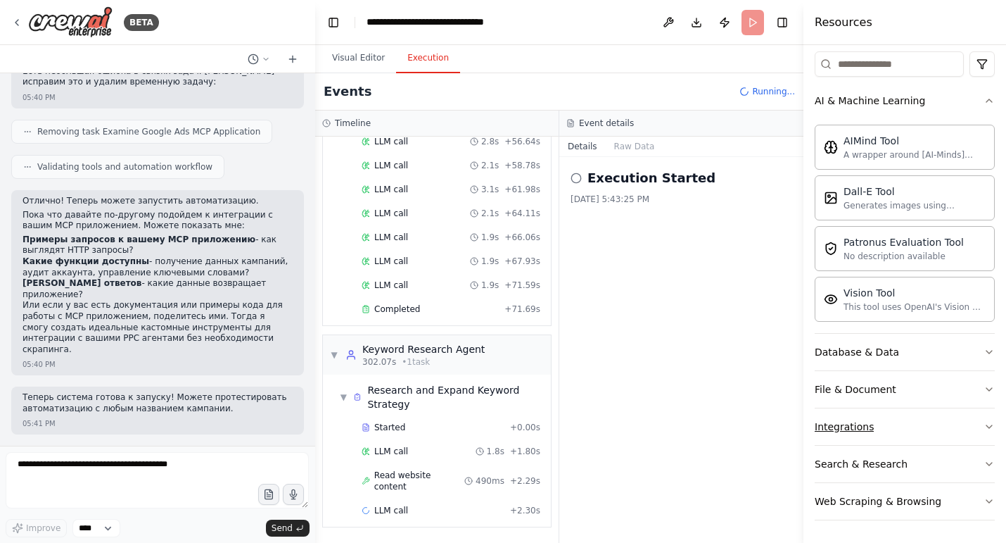
click at [932, 425] on button "Integrations" at bounding box center [905, 426] width 180 height 37
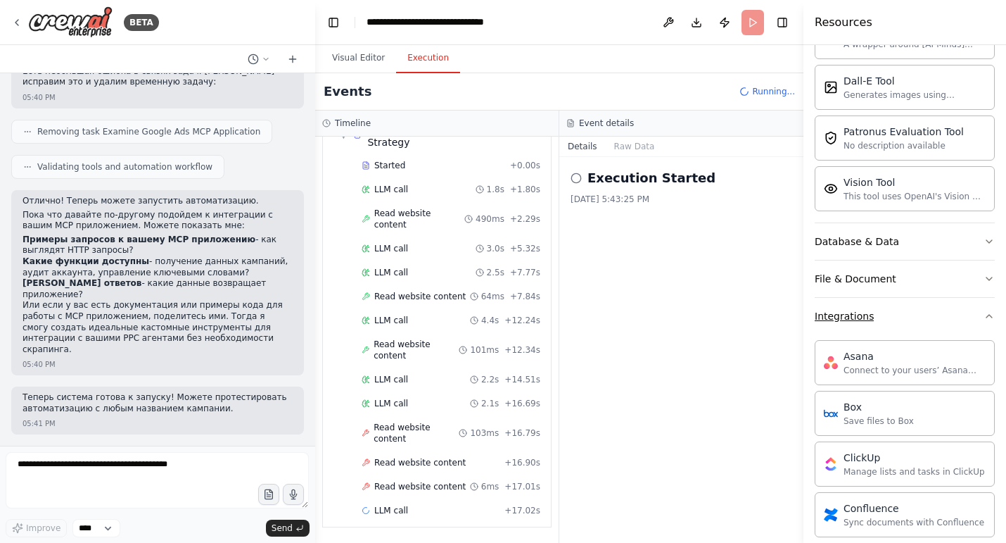
click at [987, 322] on icon "button" at bounding box center [989, 315] width 11 height 11
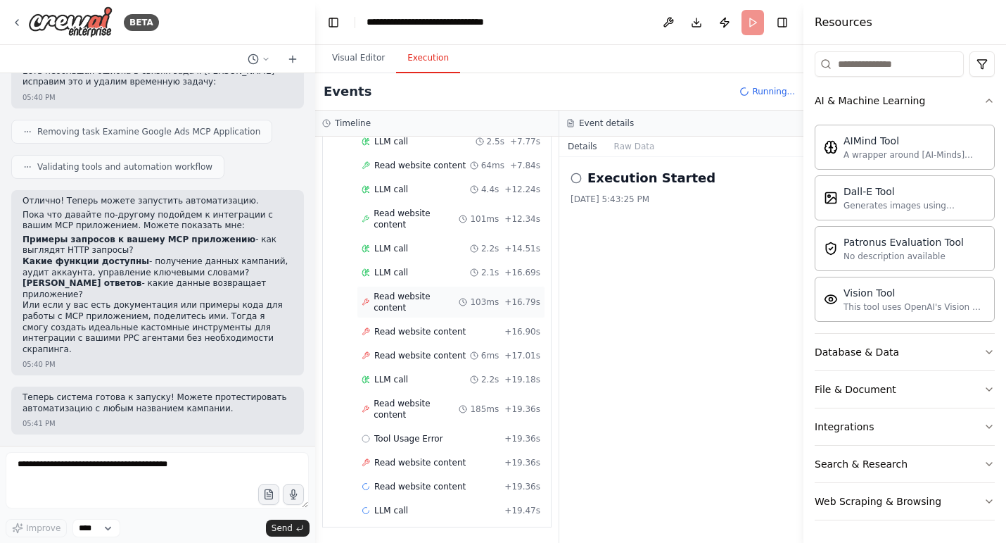
click at [384, 291] on span "Read website content" at bounding box center [416, 302] width 85 height 23
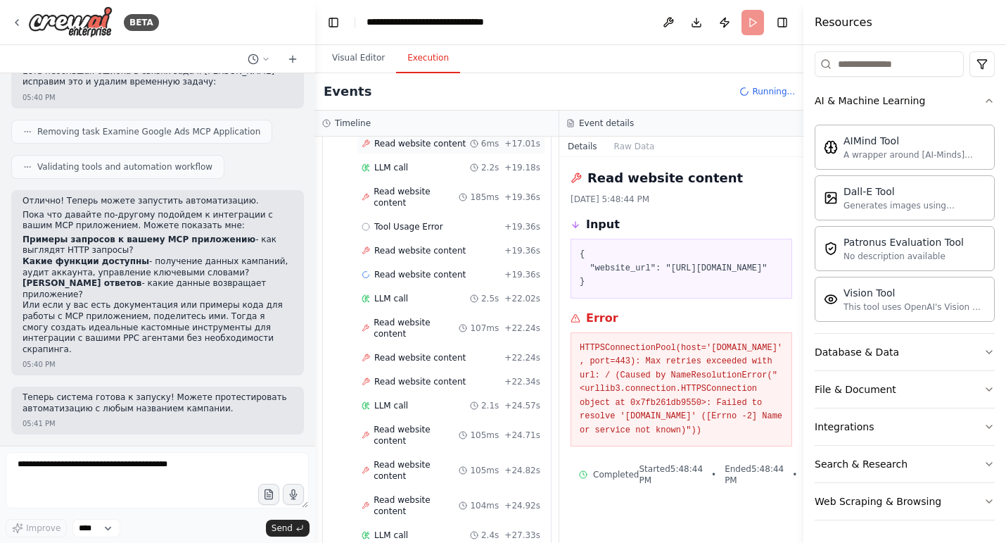
click at [412, 154] on div "Read website content 6ms + 17.01s" at bounding box center [451, 143] width 189 height 21
click at [395, 66] on span "LLM call" at bounding box center [391, 60] width 34 height 11
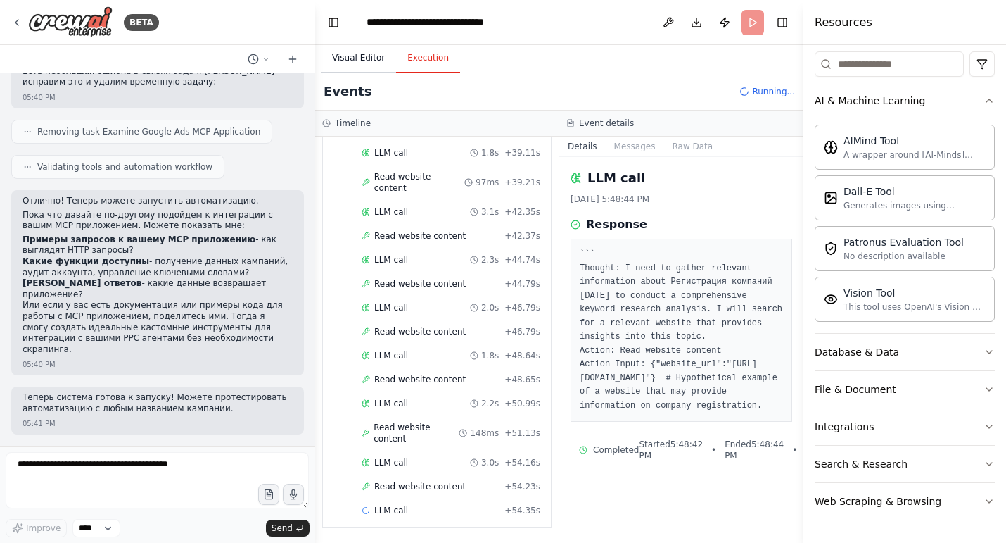
click at [355, 63] on button "Visual Editor" at bounding box center [358, 59] width 75 height 30
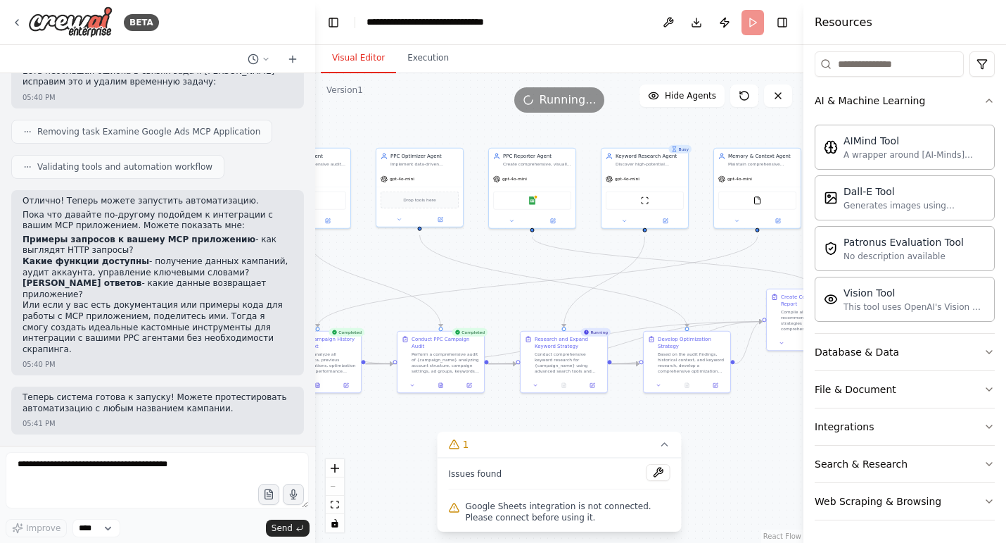
drag, startPoint x: 393, startPoint y: 251, endPoint x: 282, endPoint y: 277, distance: 114.0
click at [282, 277] on div "BETA Вот примерный рабочий сценарий построения системы мульти-агентов для PPC н…" at bounding box center [503, 271] width 1006 height 543
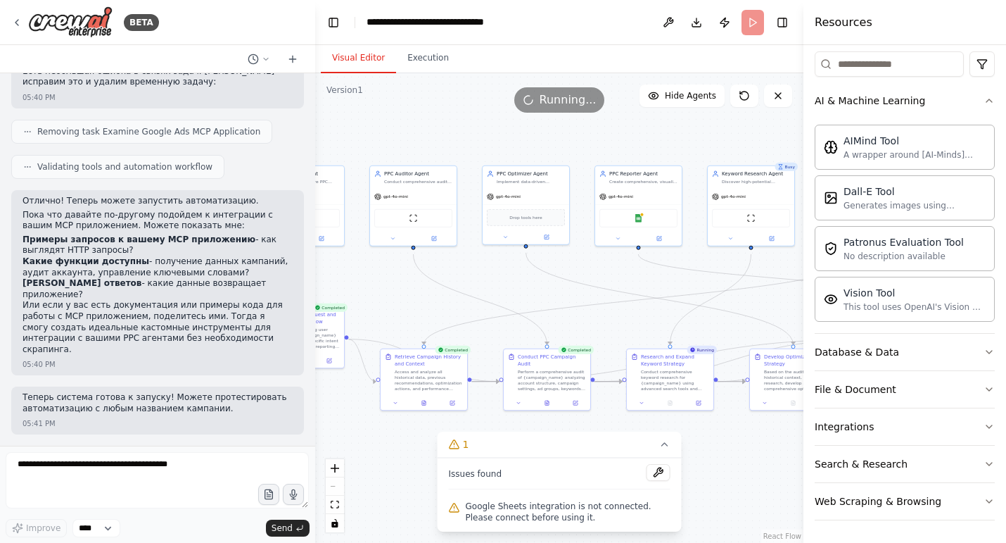
drag, startPoint x: 541, startPoint y: 293, endPoint x: 648, endPoint y: 311, distance: 108.5
click at [648, 311] on div ".deletable-edge-delete-btn { width: 20px; height: 20px; border: 0px solid #ffff…" at bounding box center [559, 307] width 488 height 469
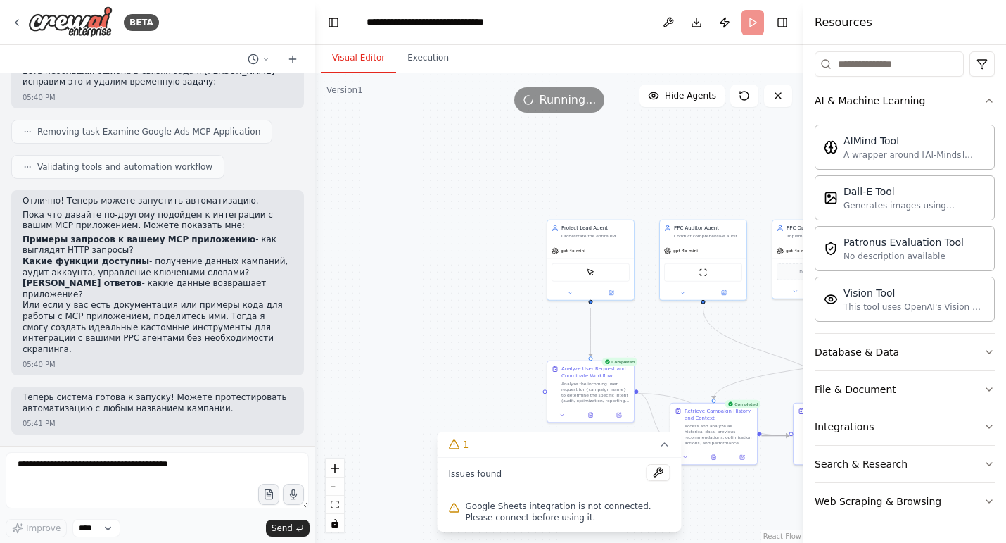
drag, startPoint x: 496, startPoint y: 288, endPoint x: 786, endPoint y: 342, distance: 294.9
click at [786, 342] on div ".deletable-edge-delete-btn { width: 20px; height: 20px; border: 0px solid #ffff…" at bounding box center [559, 307] width 488 height 469
click at [609, 257] on div "gpt-4o-mini" at bounding box center [590, 248] width 87 height 15
click at [570, 292] on icon at bounding box center [570, 291] width 3 height 1
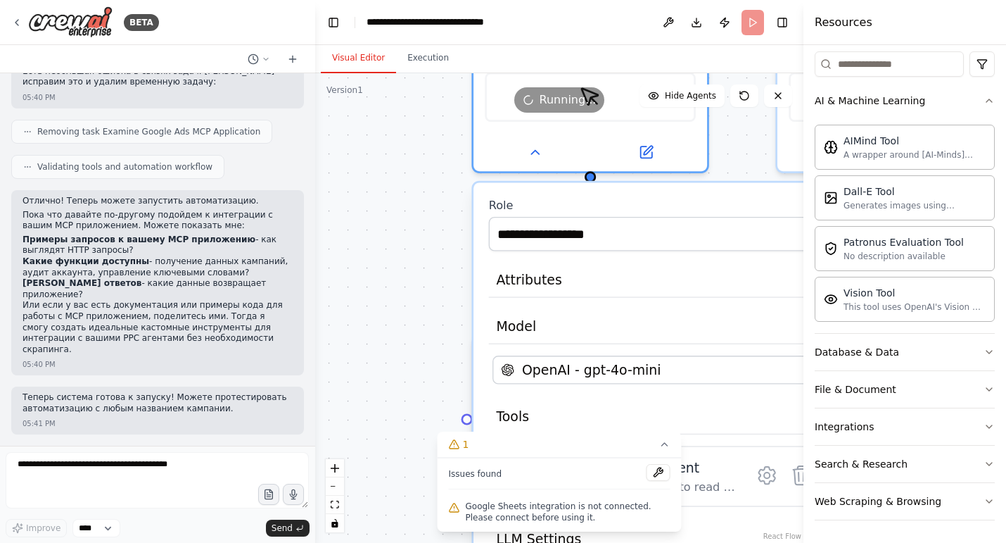
drag, startPoint x: 568, startPoint y: 312, endPoint x: 338, endPoint y: 42, distance: 355.5
click at [338, 42] on main "**********" at bounding box center [559, 271] width 488 height 543
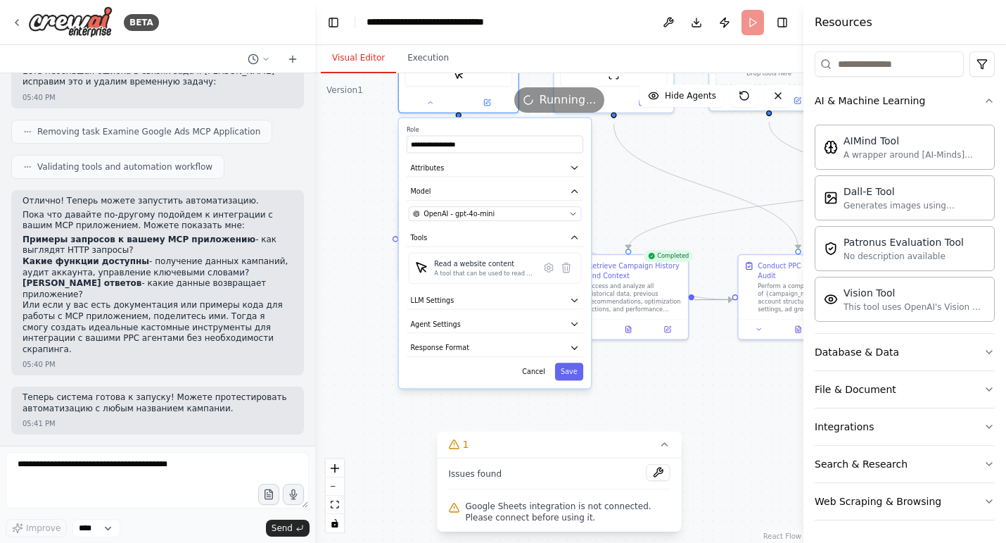
drag, startPoint x: 391, startPoint y: 294, endPoint x: 367, endPoint y: 184, distance: 112.5
click at [367, 184] on div ".deletable-edge-delete-btn { width: 20px; height: 20px; border: 0px solid #ffff…" at bounding box center [559, 307] width 488 height 469
click at [547, 308] on button "LLM Settings" at bounding box center [494, 298] width 177 height 18
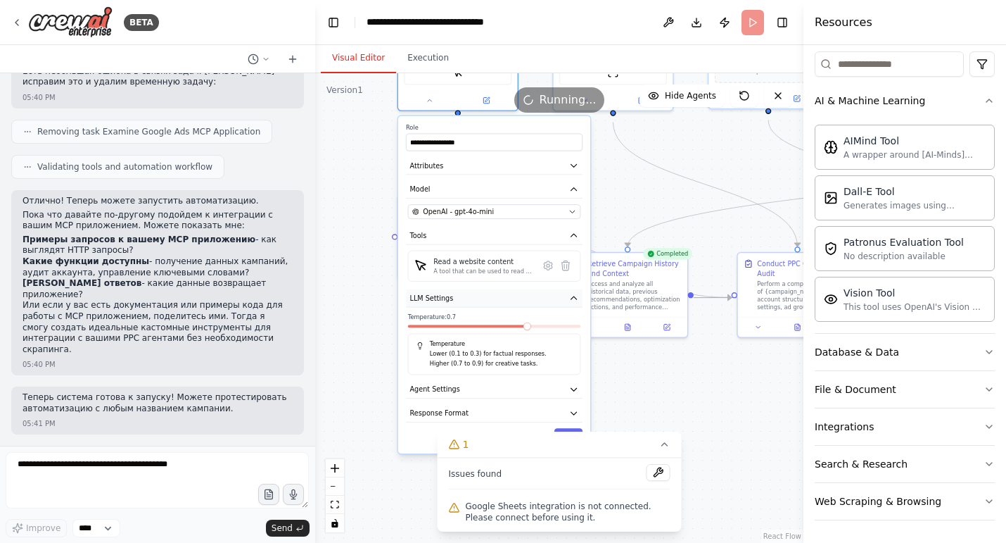
click at [547, 308] on button "LLM Settings" at bounding box center [494, 298] width 177 height 18
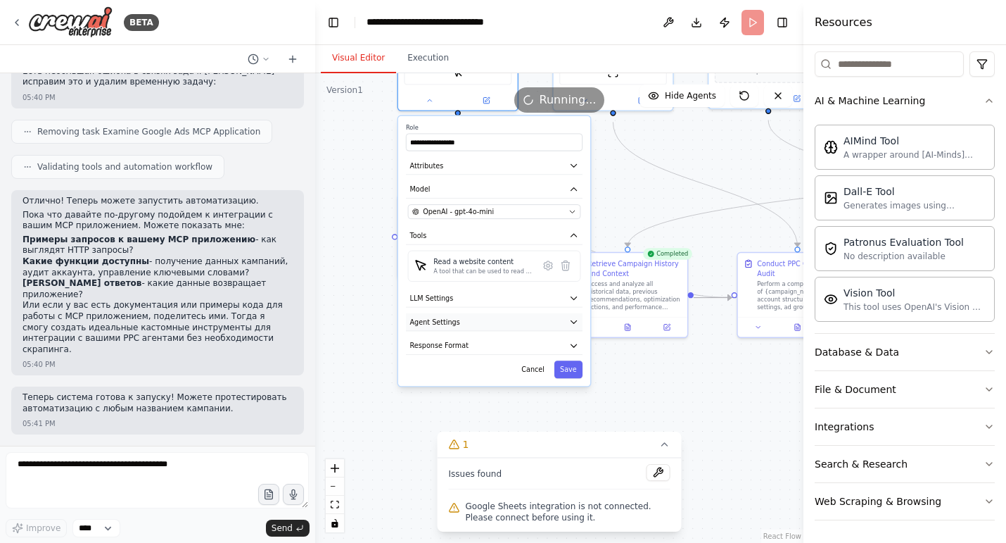
click at [541, 331] on button "Agent Settings" at bounding box center [494, 322] width 177 height 18
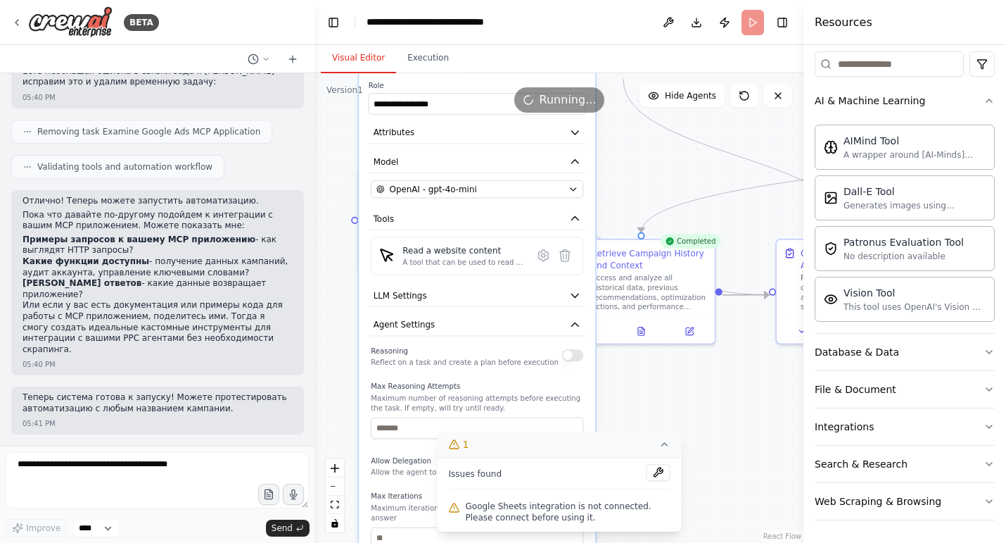
click at [651, 438] on button "1" at bounding box center [560, 444] width 244 height 26
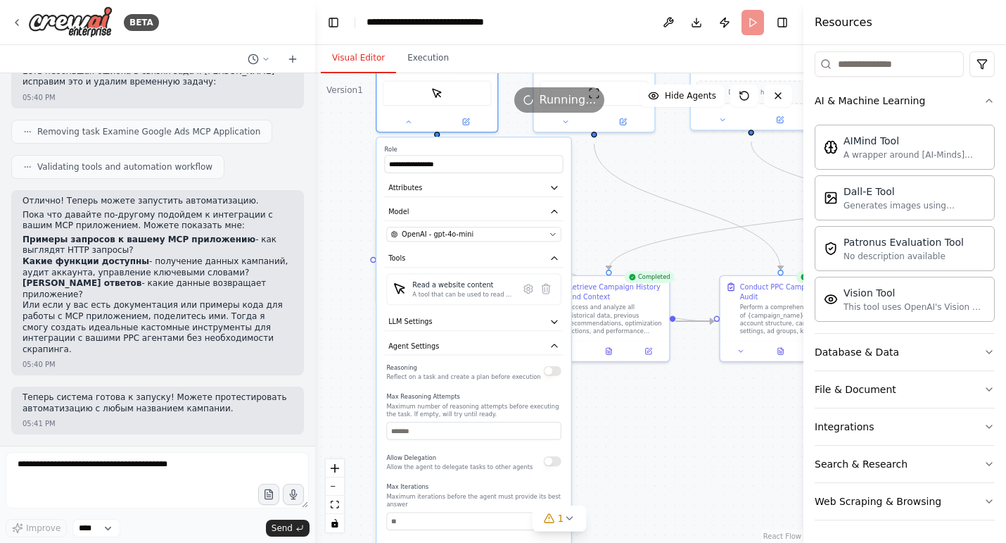
click at [668, 444] on div ".deletable-edge-delete-btn { width: 20px; height: 20px; border: 0px solid #ffff…" at bounding box center [559, 307] width 488 height 469
click at [436, 68] on button "Execution" at bounding box center [428, 59] width 64 height 30
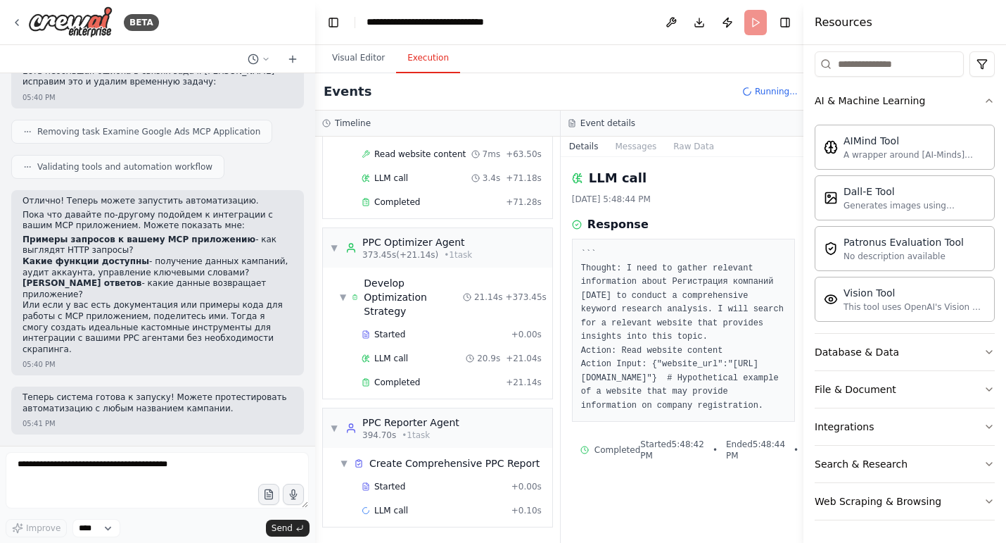
scroll to position [4668, 0]
click at [20, 23] on icon at bounding box center [16, 22] width 11 height 11
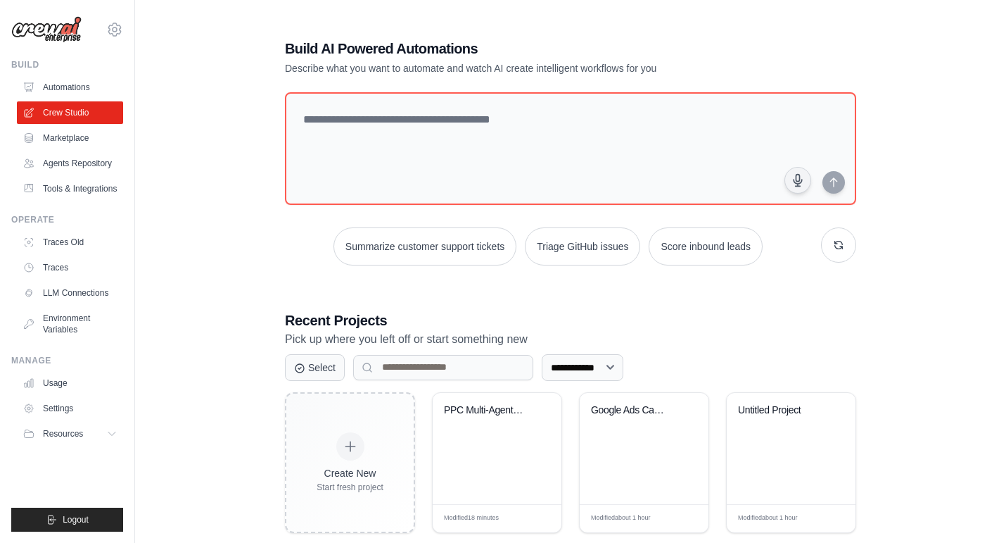
scroll to position [51, 0]
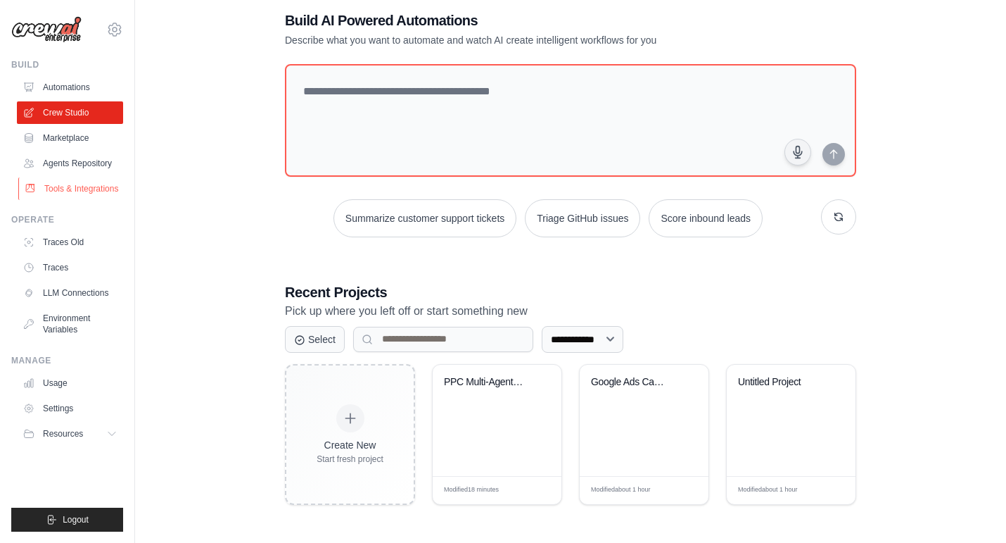
click at [85, 200] on link "Tools & Integrations" at bounding box center [71, 188] width 106 height 23
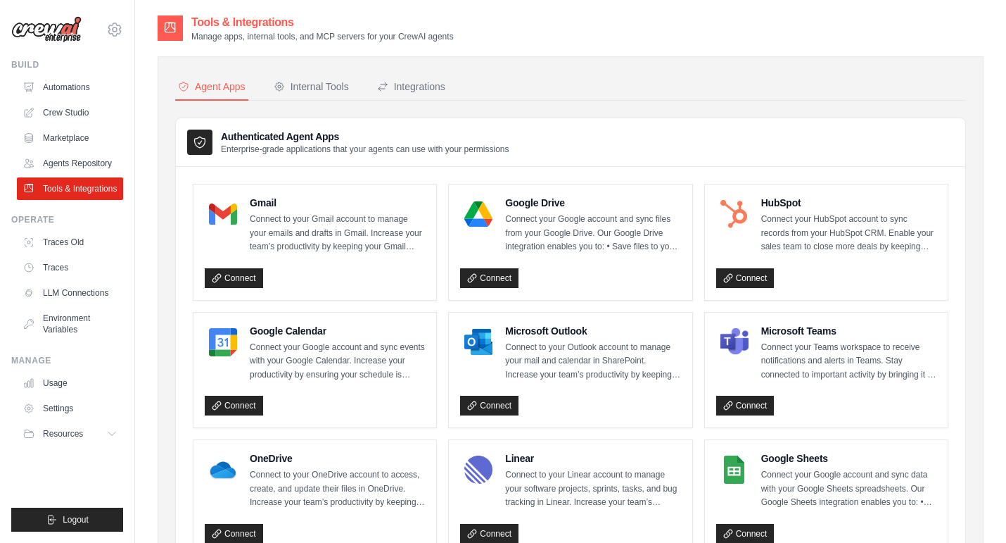
scroll to position [117, 0]
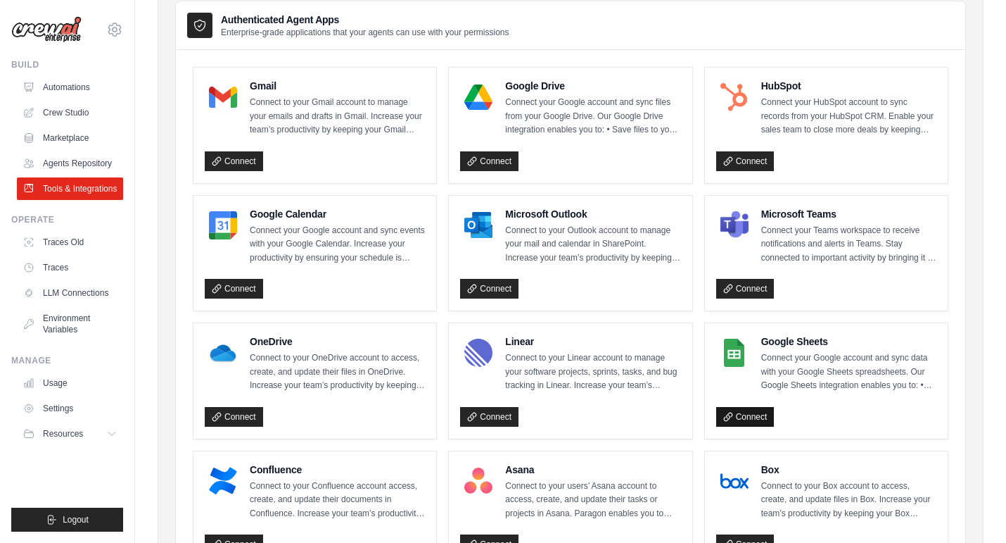
click at [749, 426] on link "Connect" at bounding box center [745, 417] width 58 height 20
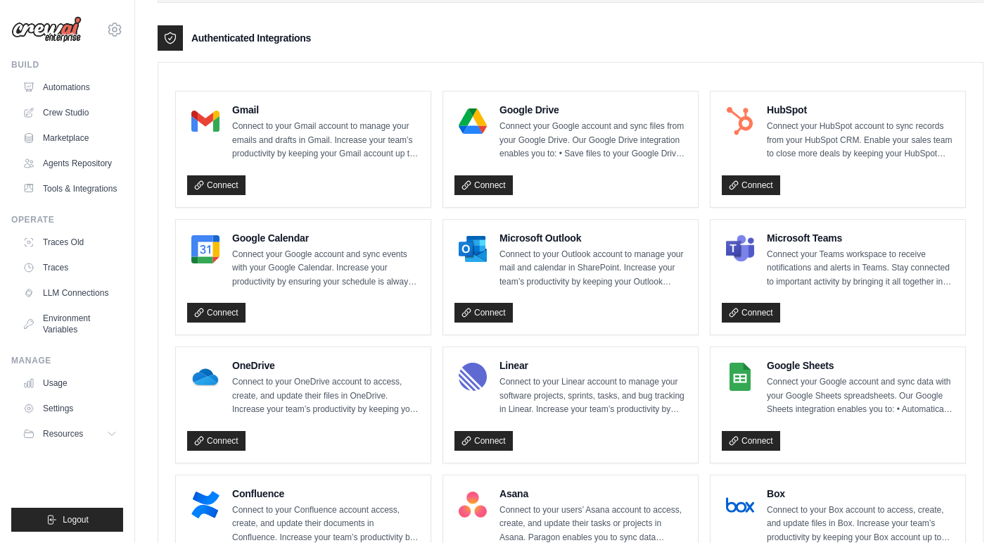
scroll to position [355, 0]
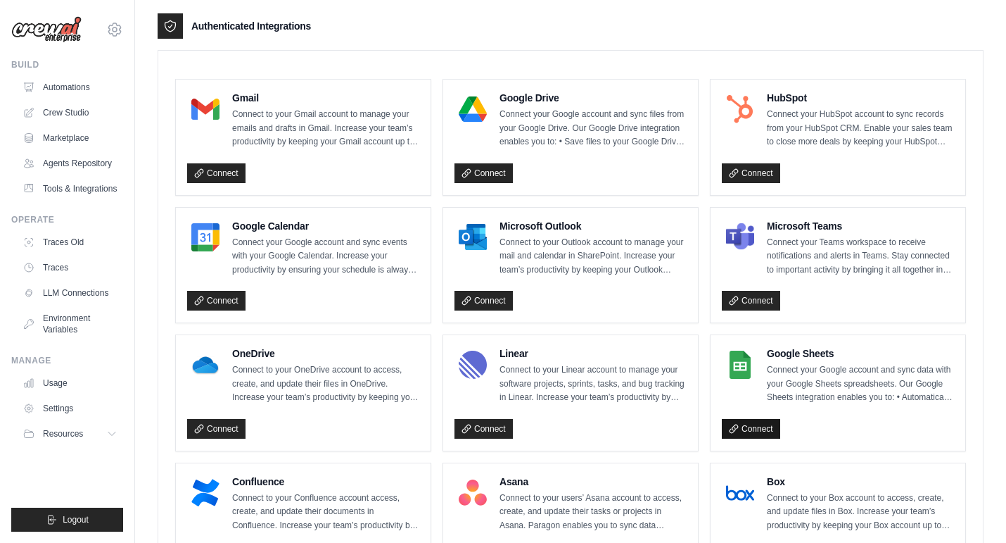
click at [759, 438] on link "Connect" at bounding box center [751, 429] width 58 height 20
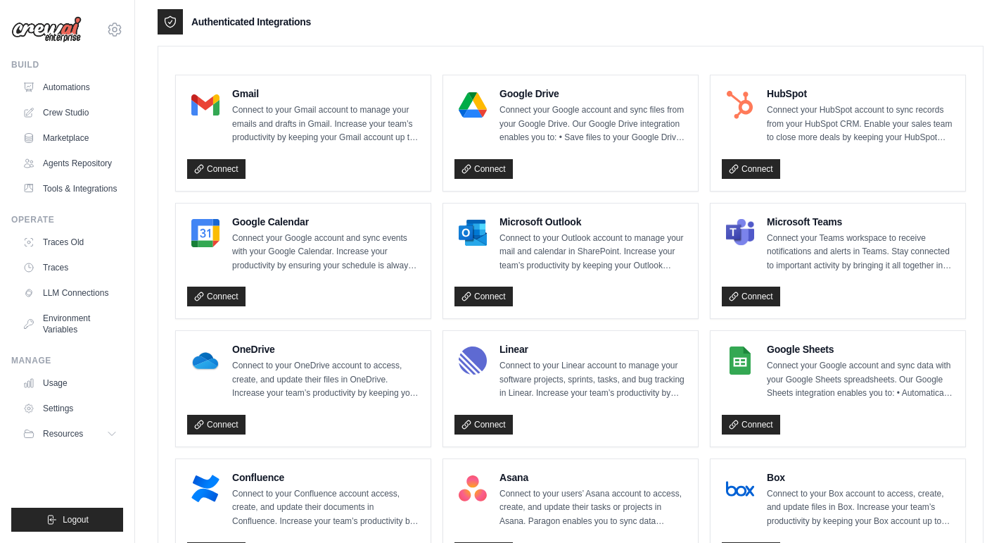
scroll to position [360, 0]
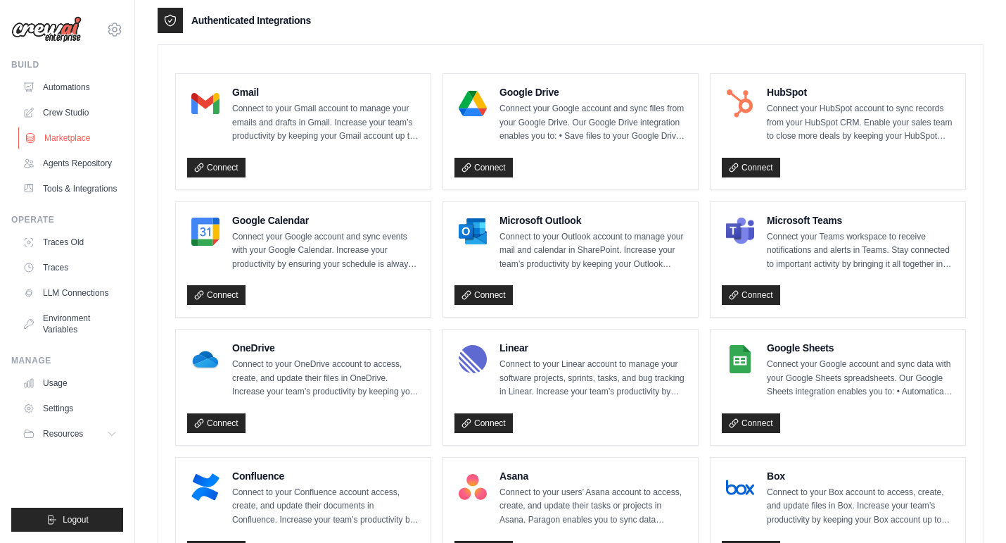
click at [66, 141] on link "Marketplace" at bounding box center [71, 138] width 106 height 23
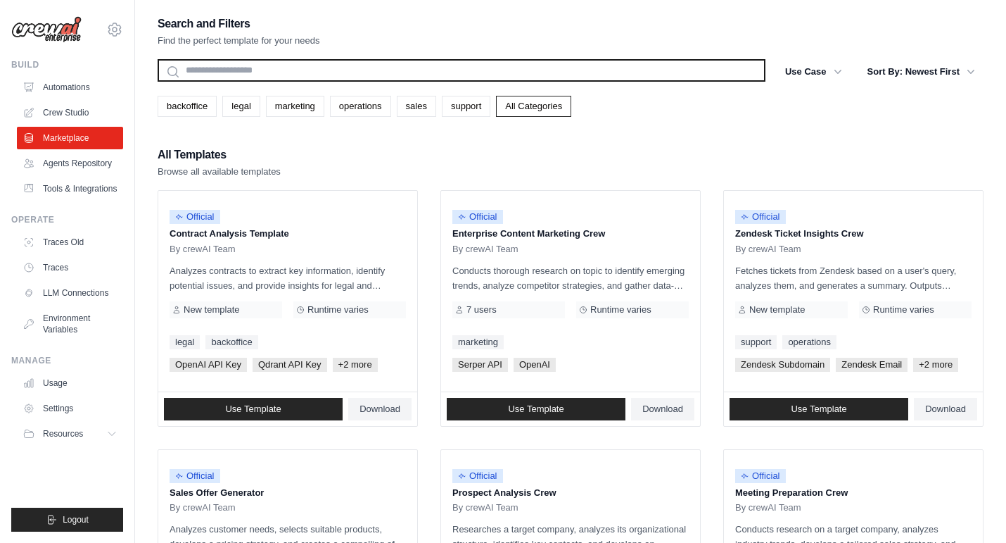
click at [308, 70] on input "text" at bounding box center [462, 70] width 608 height 23
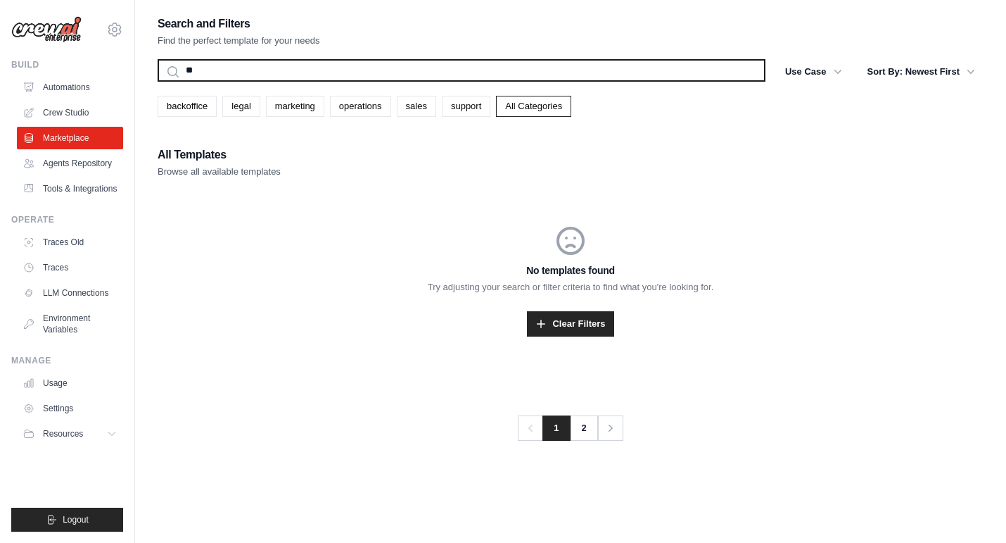
type input "*"
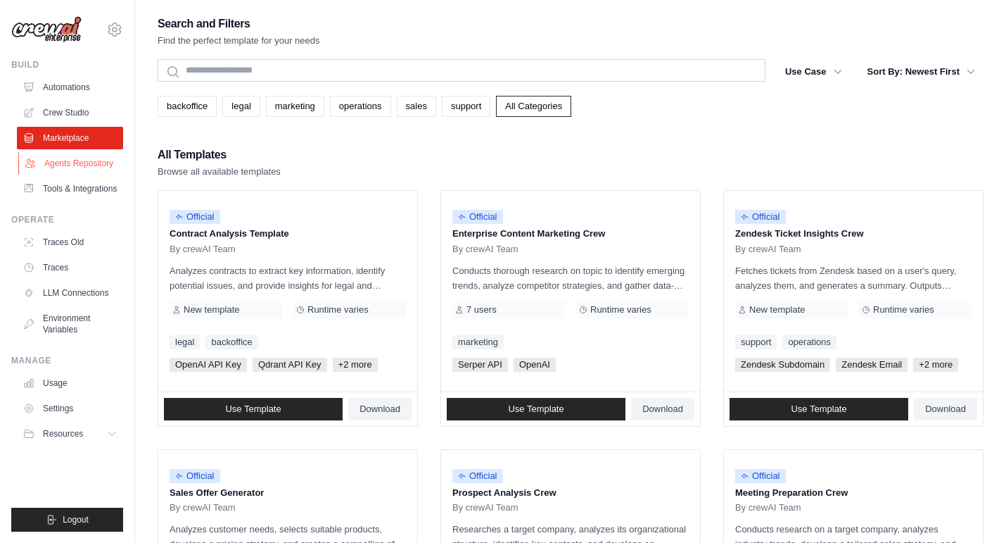
click at [88, 175] on link "Agents Repository" at bounding box center [71, 163] width 106 height 23
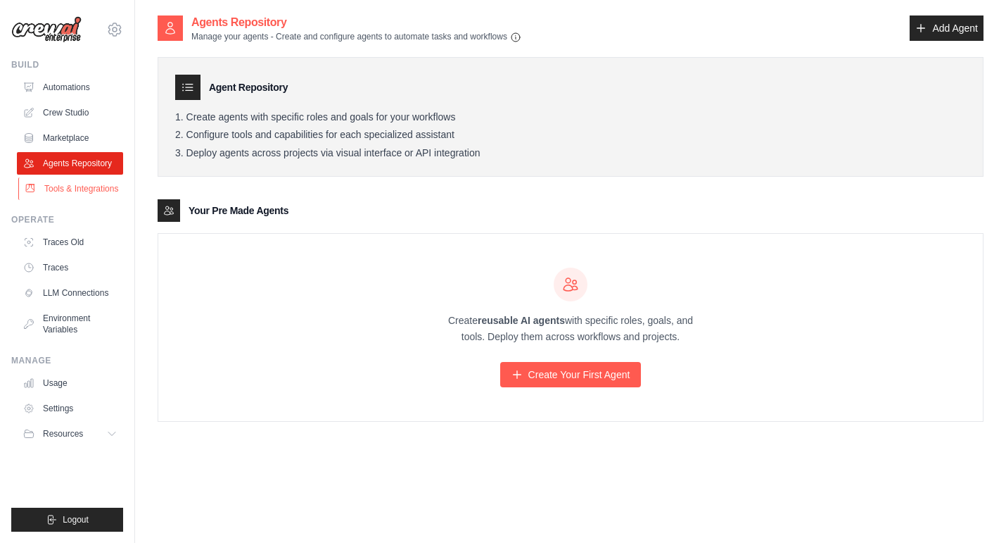
click at [70, 200] on link "Tools & Integrations" at bounding box center [71, 188] width 106 height 23
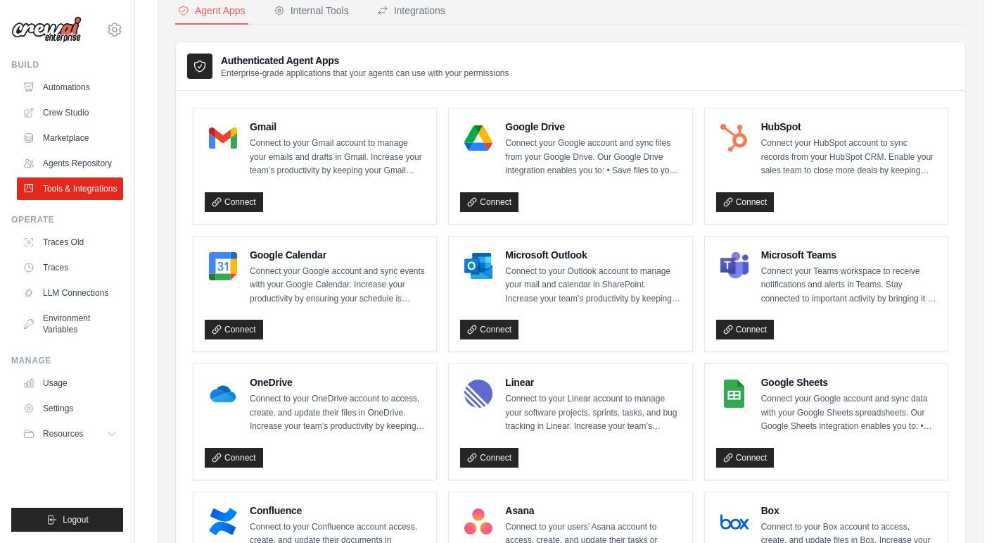
scroll to position [81, 0]
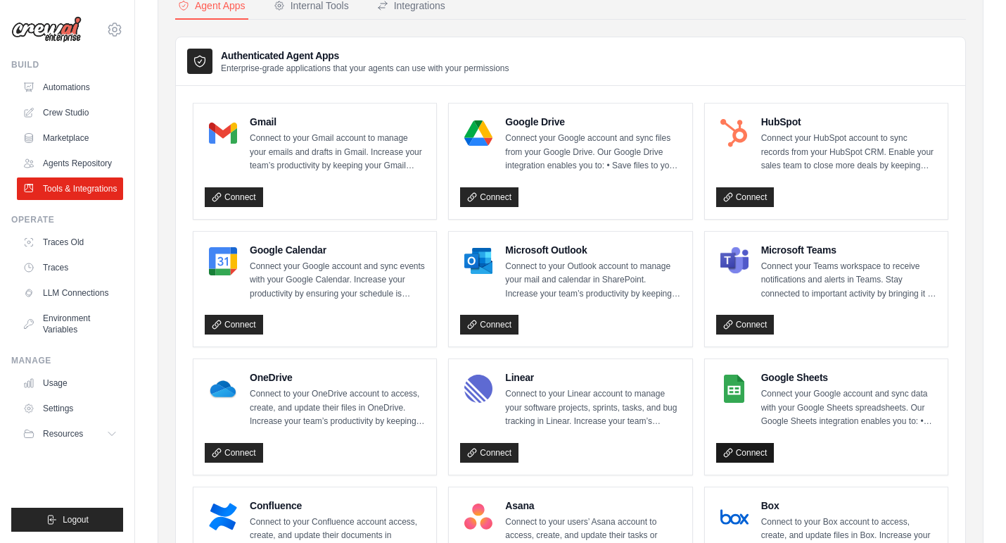
click at [754, 462] on link "Connect" at bounding box center [745, 453] width 58 height 20
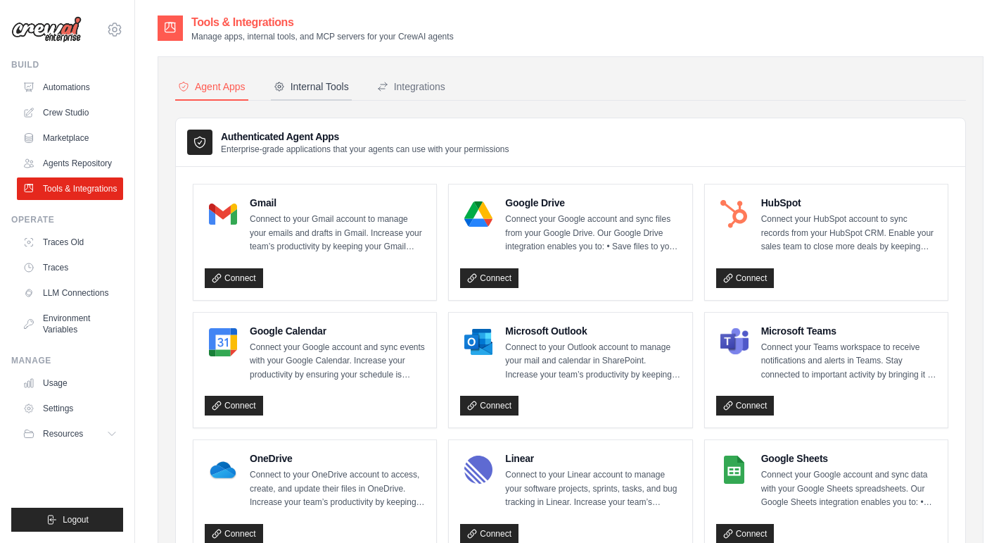
click at [334, 87] on div "Internal Tools" at bounding box center [311, 87] width 75 height 14
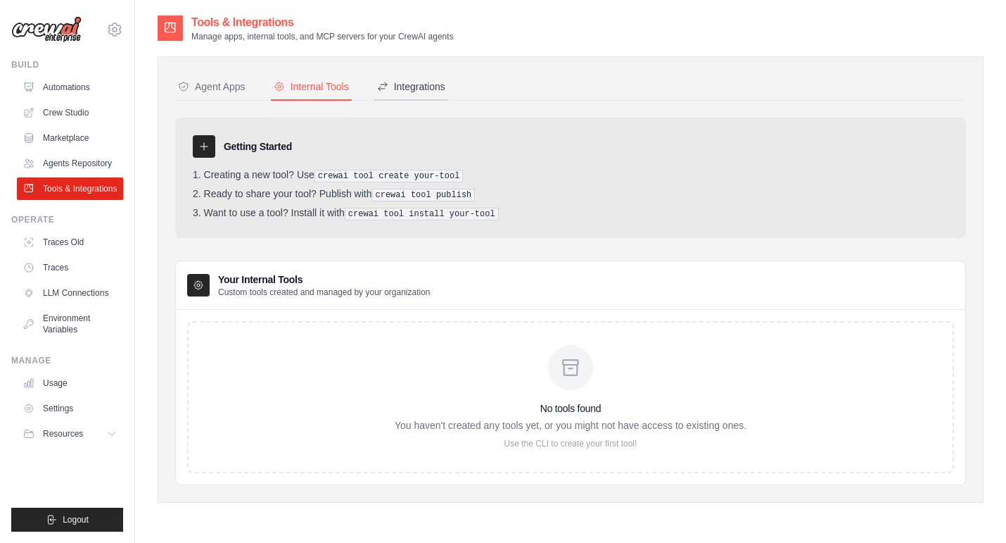
click at [433, 91] on div "Integrations" at bounding box center [411, 87] width 68 height 14
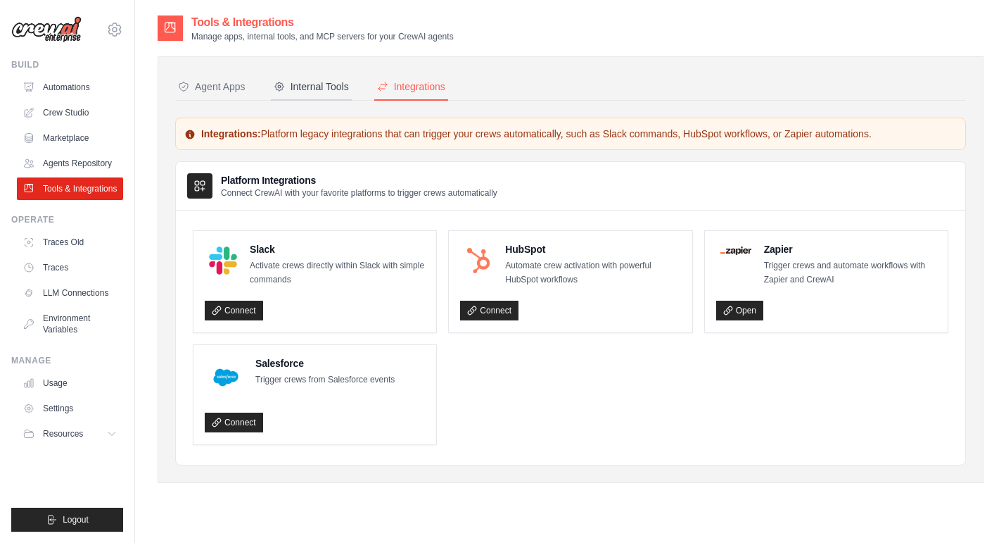
click at [349, 93] on div "Internal Tools" at bounding box center [311, 87] width 75 height 14
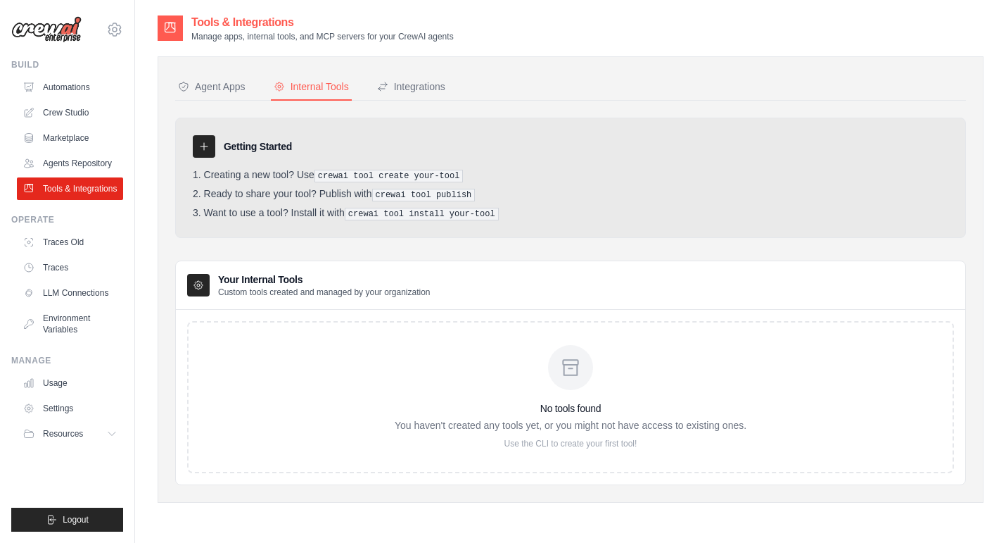
click at [204, 291] on icon at bounding box center [198, 284] width 11 height 11
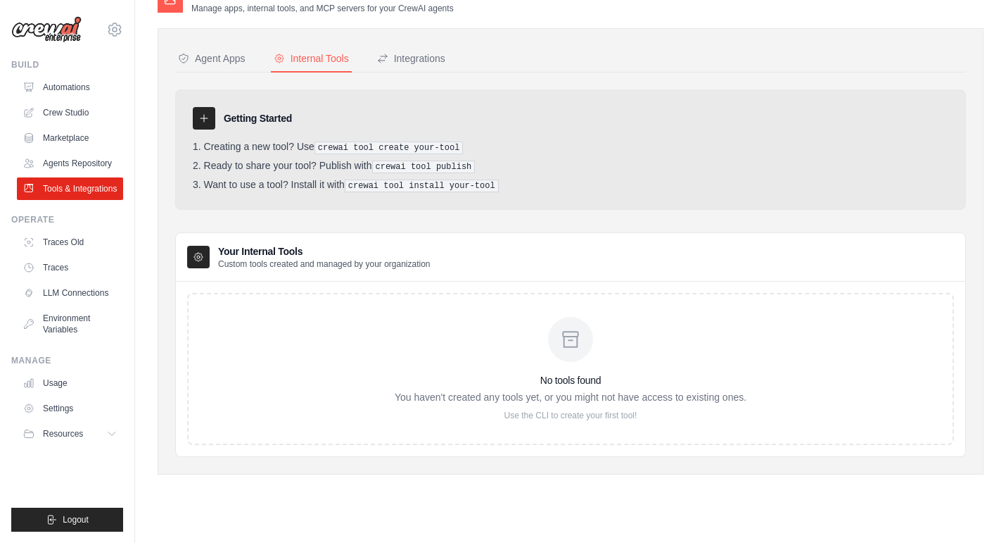
click at [210, 124] on icon at bounding box center [203, 118] width 11 height 11
click at [279, 123] on h3 "Getting Started" at bounding box center [258, 118] width 68 height 14
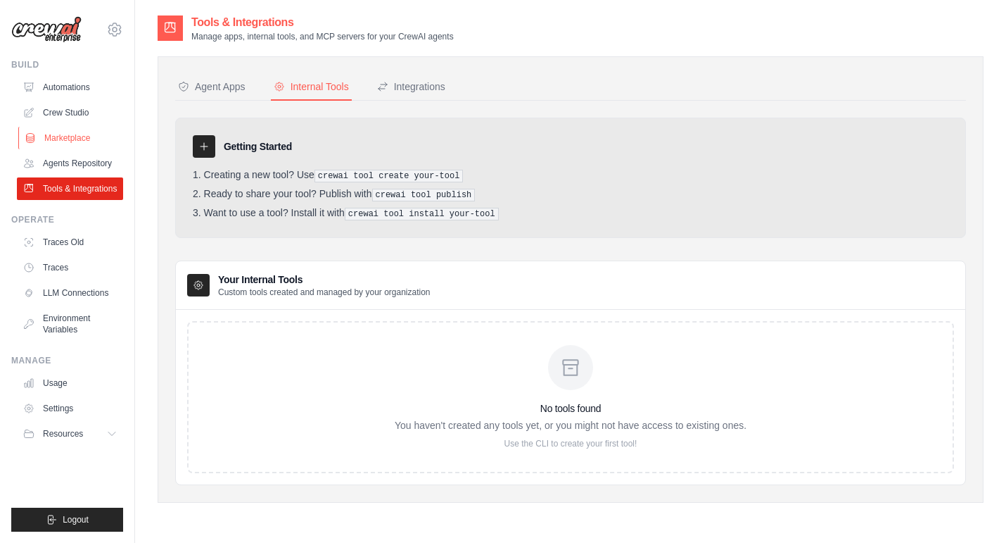
click at [72, 148] on link "Marketplace" at bounding box center [71, 138] width 106 height 23
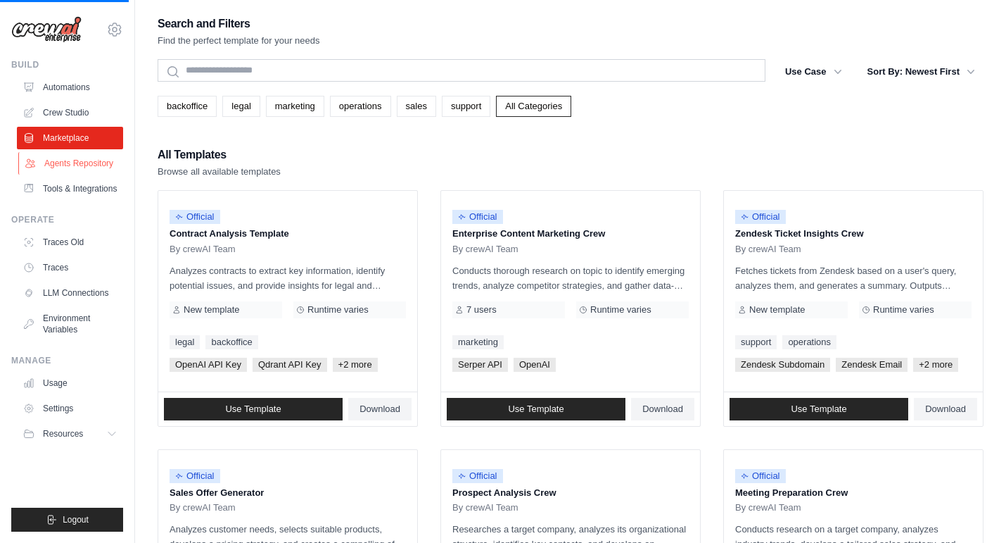
click at [80, 175] on link "Agents Repository" at bounding box center [71, 163] width 106 height 23
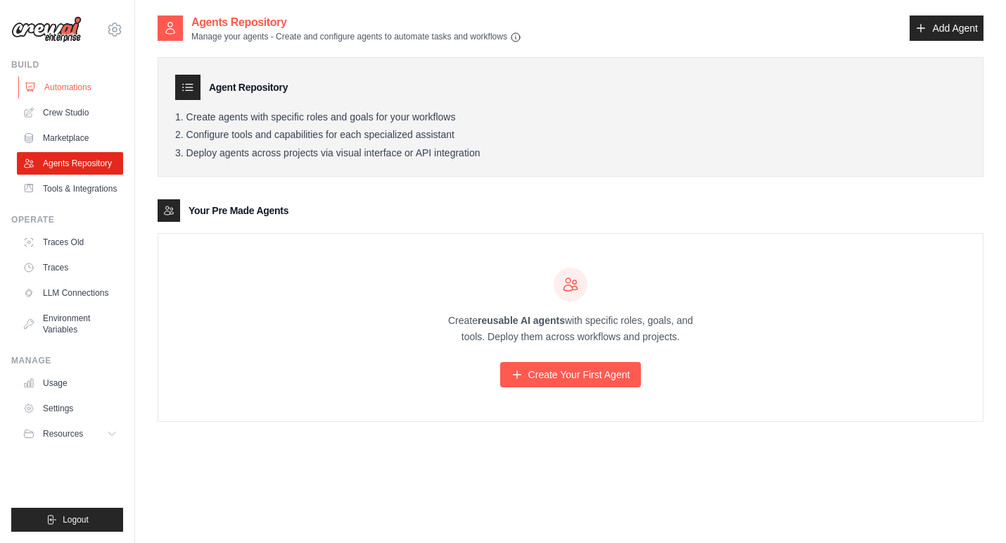
click at [63, 94] on link "Automations" at bounding box center [71, 87] width 106 height 23
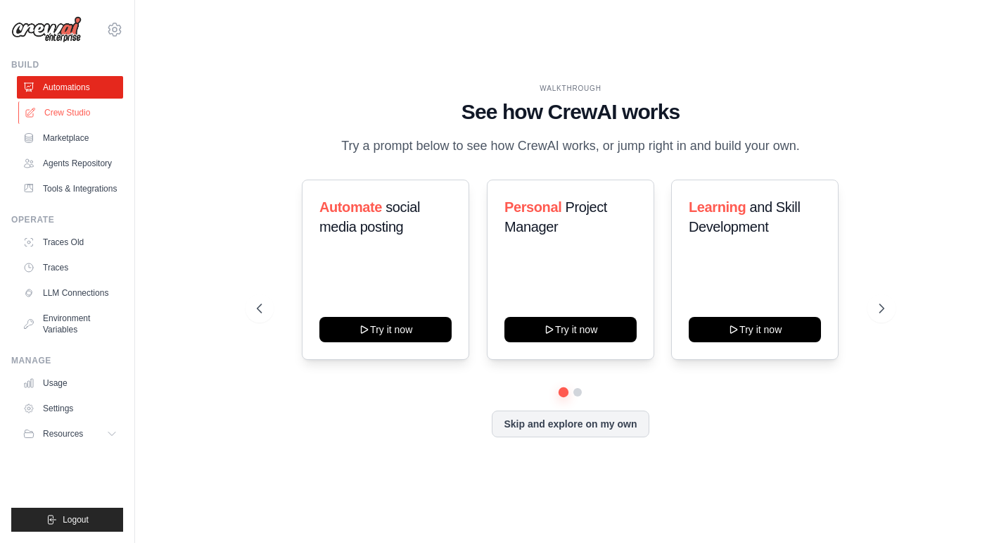
click at [65, 120] on link "Crew Studio" at bounding box center [71, 112] width 106 height 23
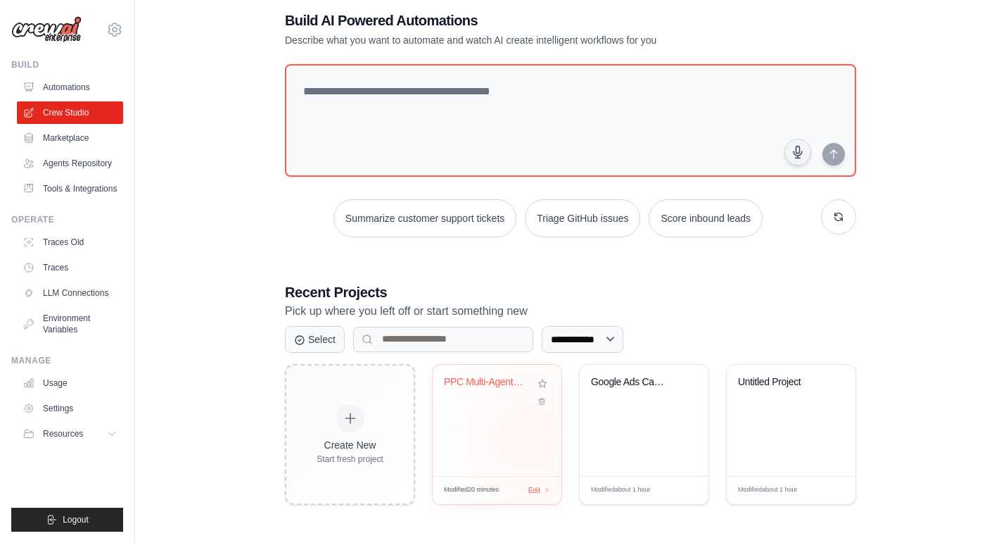
click at [534, 436] on div "PPC Multi-Agent Management System" at bounding box center [497, 420] width 129 height 111
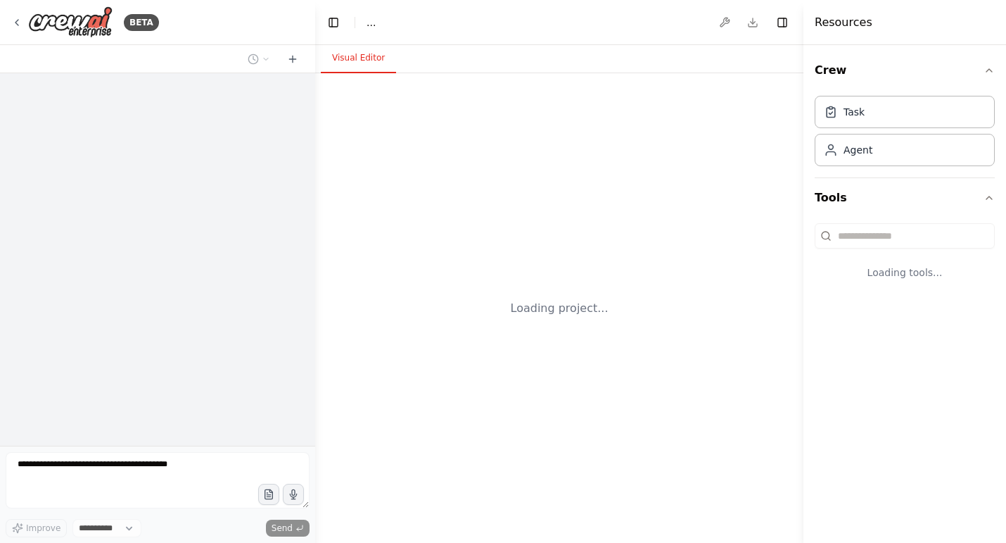
select select "****"
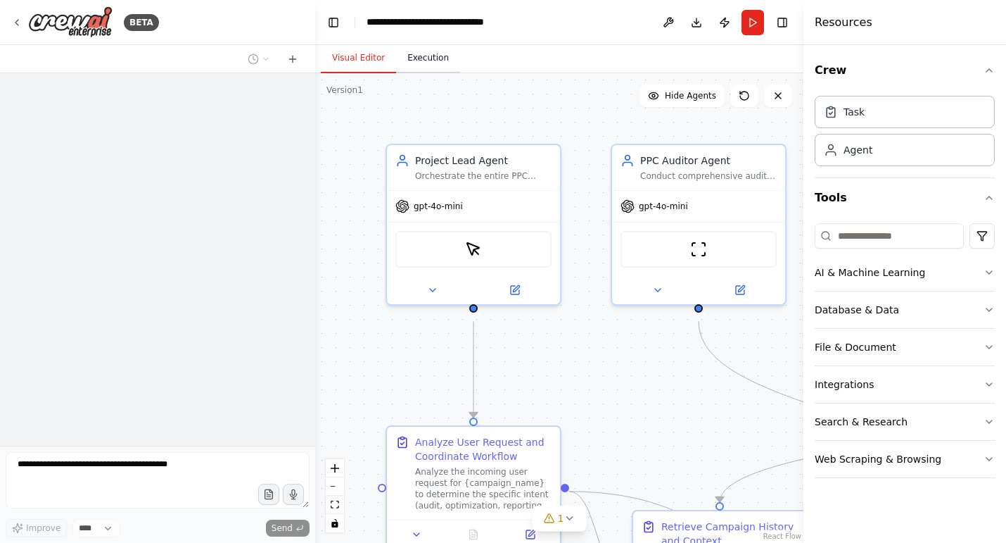
click at [435, 63] on button "Execution" at bounding box center [428, 59] width 64 height 30
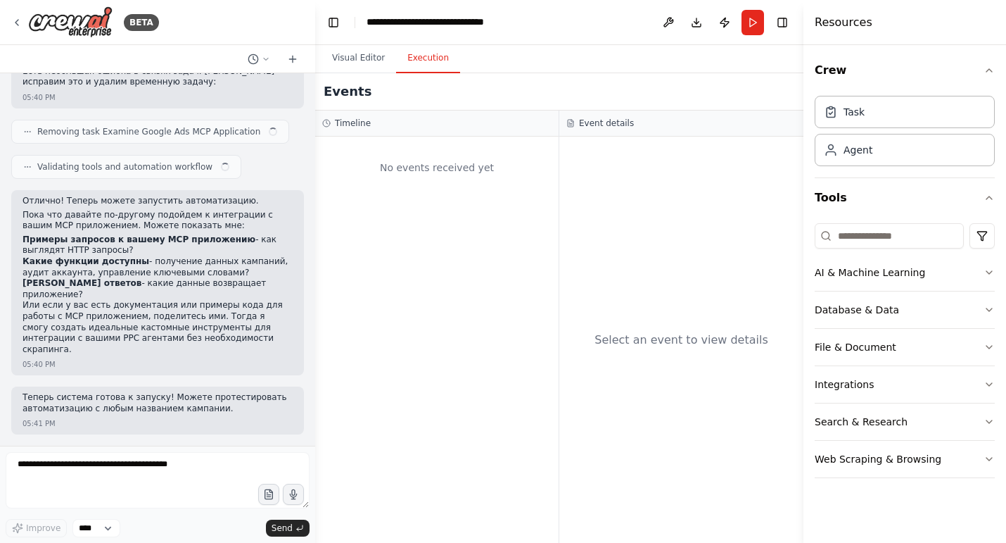
scroll to position [6162, 0]
click at [749, 29] on button "Run" at bounding box center [753, 22] width 23 height 25
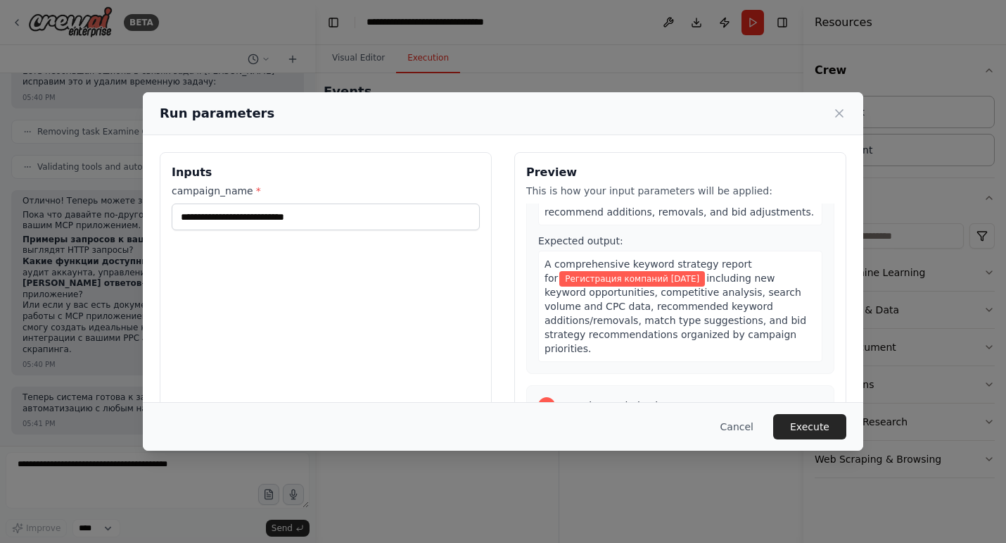
scroll to position [1134, 0]
click at [840, 423] on button "Execute" at bounding box center [809, 426] width 73 height 25
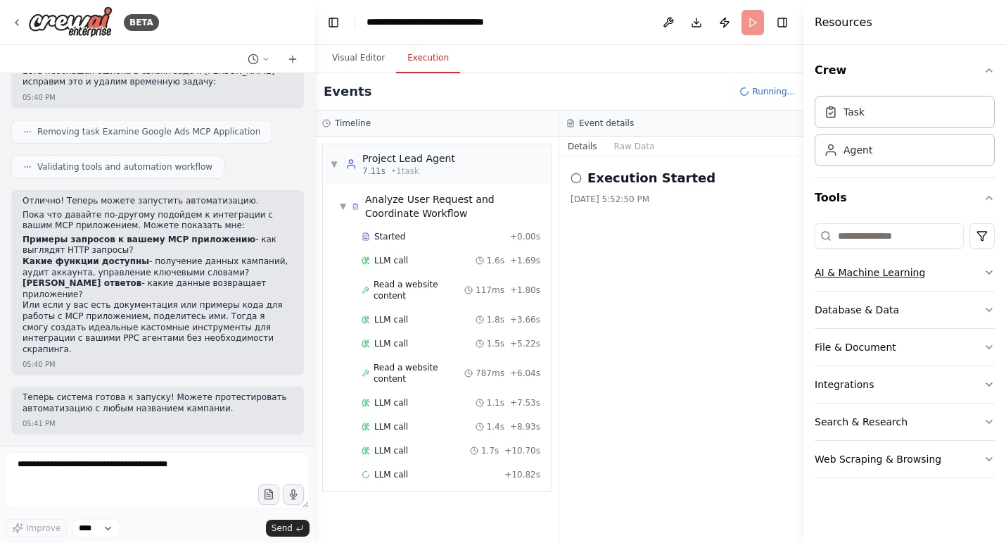
click at [963, 291] on button "AI & Machine Learning" at bounding box center [905, 272] width 180 height 37
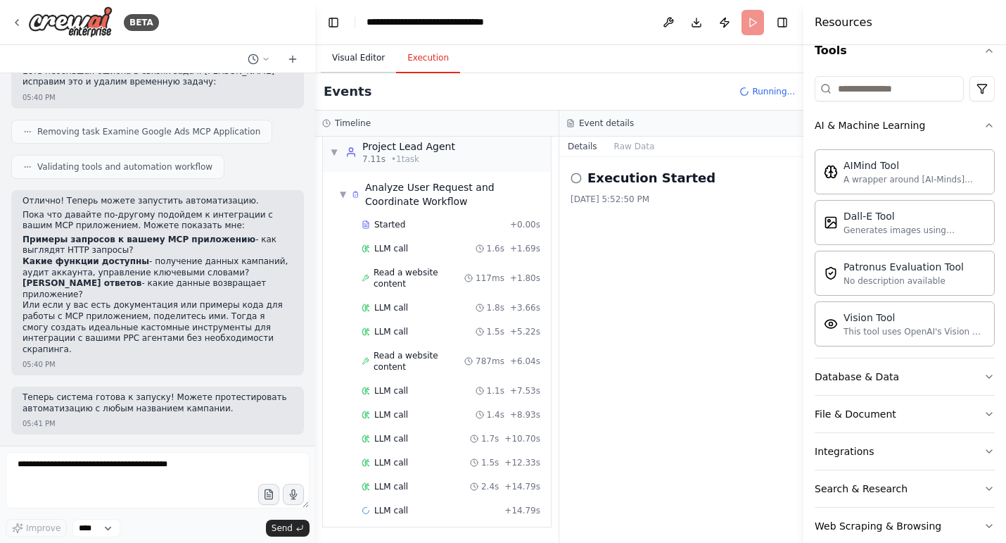
scroll to position [0, 0]
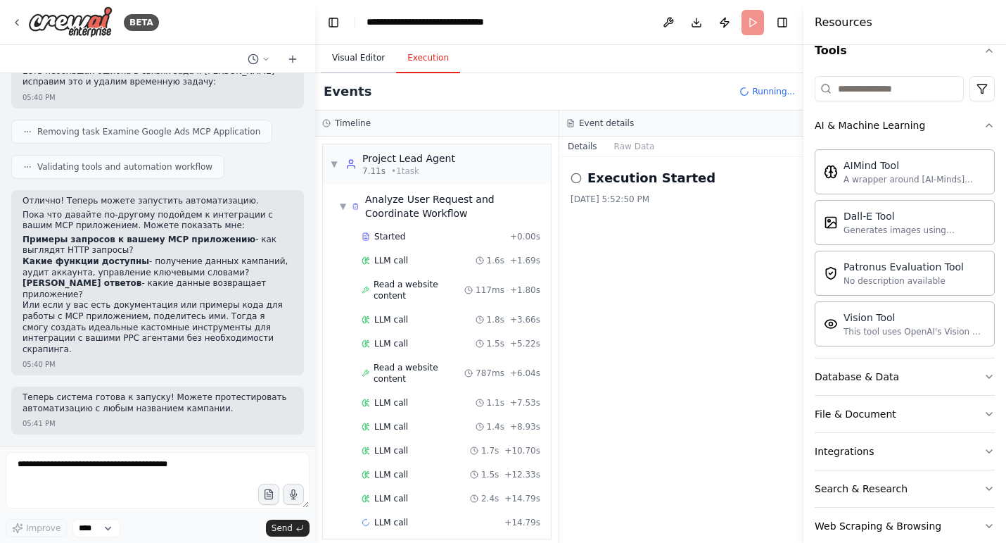
click at [360, 53] on button "Visual Editor" at bounding box center [358, 59] width 75 height 30
click at [431, 61] on button "Execution" at bounding box center [428, 59] width 64 height 30
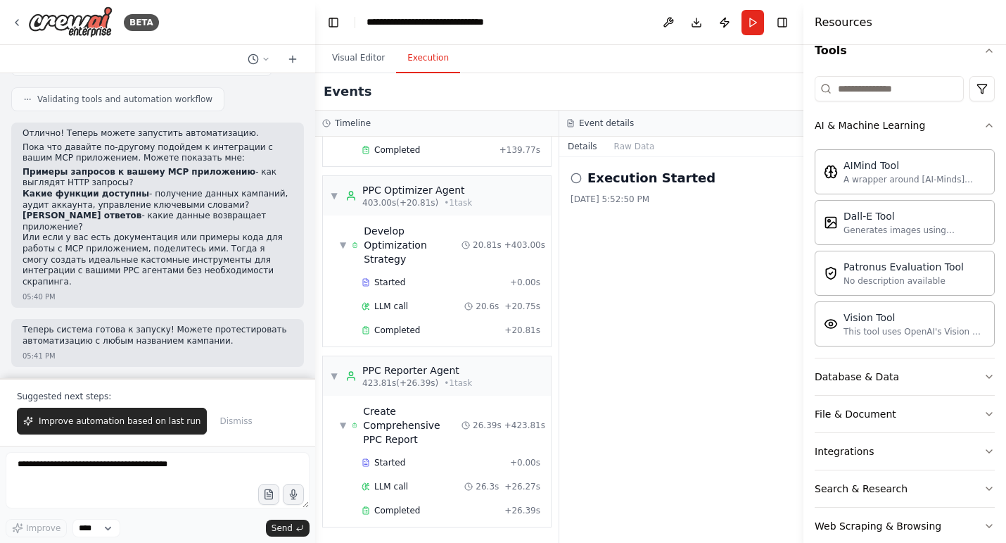
scroll to position [6234, 0]
click at [365, 67] on button "Visual Editor" at bounding box center [358, 59] width 75 height 30
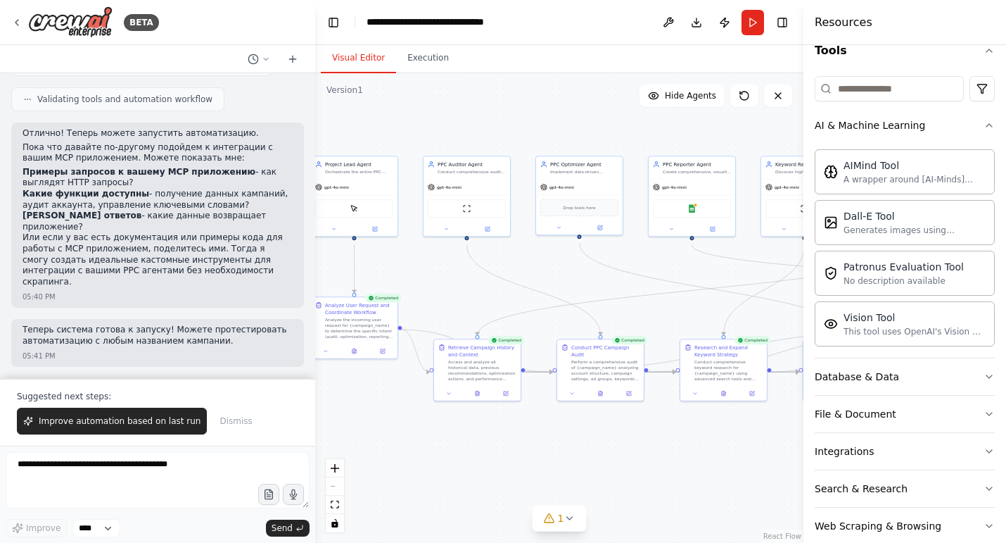
drag, startPoint x: 460, startPoint y: 341, endPoint x: 262, endPoint y: 250, distance: 217.2
click at [262, 250] on div "BETA Вот примерный рабочий сценарий построения системы мульти-агентов для PPC н…" at bounding box center [503, 271] width 1006 height 543
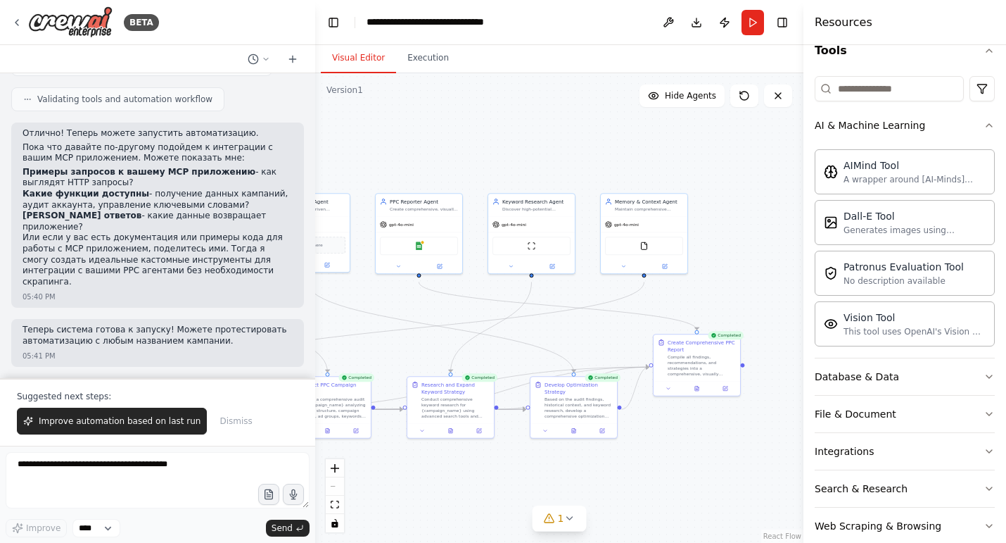
drag, startPoint x: 684, startPoint y: 275, endPoint x: 417, endPoint y: 306, distance: 269.2
click at [417, 306] on div ".deletable-edge-delete-btn { width: 20px; height: 20px; border: 0px solid #ffff…" at bounding box center [559, 307] width 488 height 469
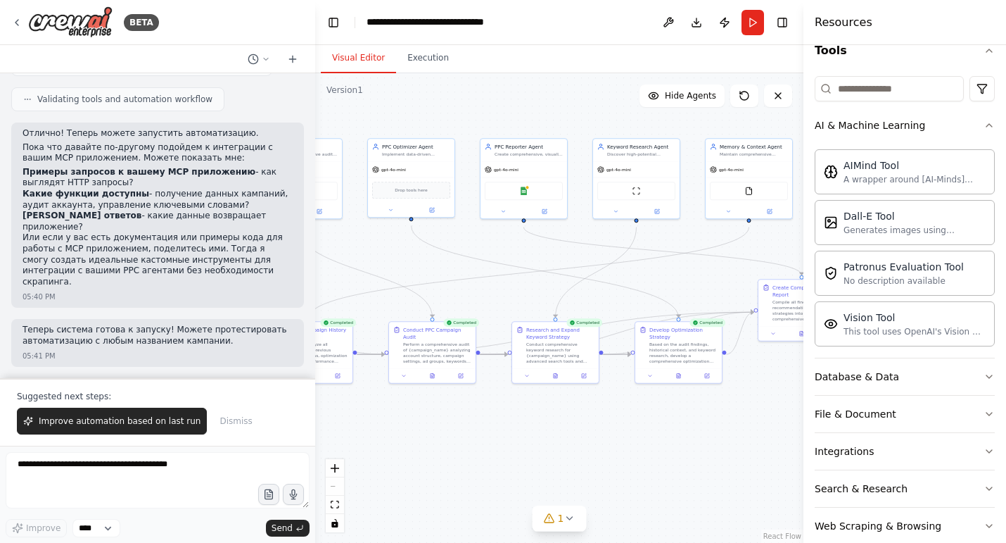
drag, startPoint x: 692, startPoint y: 274, endPoint x: 808, endPoint y: 214, distance: 130.3
click at [808, 214] on div "BETA Вот примерный рабочий сценарий построения системы мульти-агентов для PPC н…" at bounding box center [503, 271] width 1006 height 543
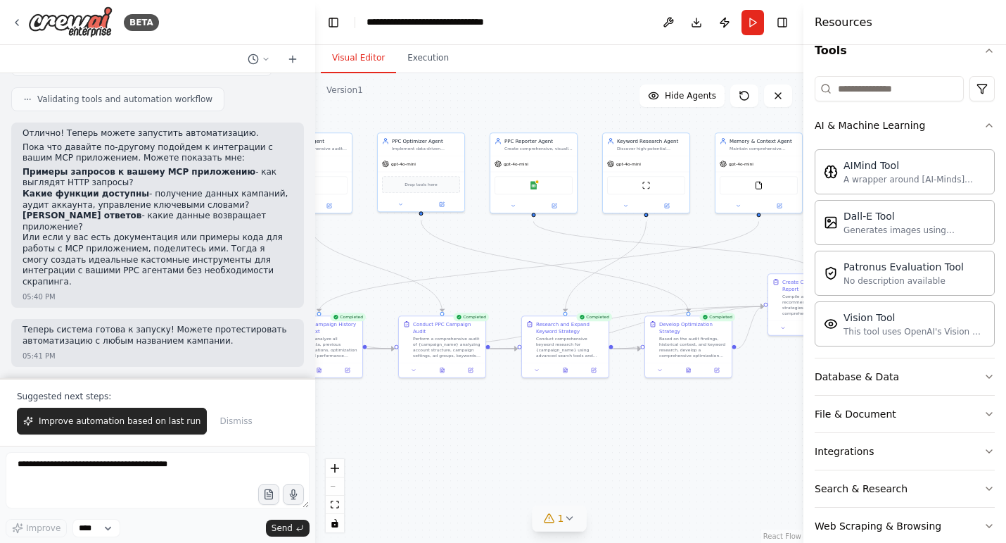
click at [571, 518] on icon at bounding box center [569, 517] width 11 height 11
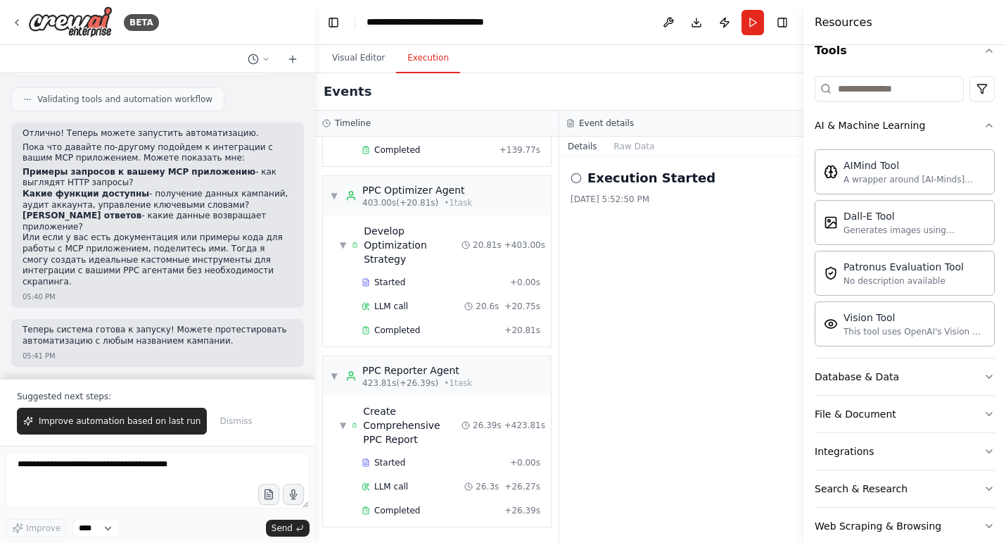
click at [432, 73] on button "Execution" at bounding box center [428, 59] width 64 height 30
click at [581, 184] on icon at bounding box center [576, 177] width 11 height 11
click at [634, 154] on button "Raw Data" at bounding box center [635, 147] width 58 height 20
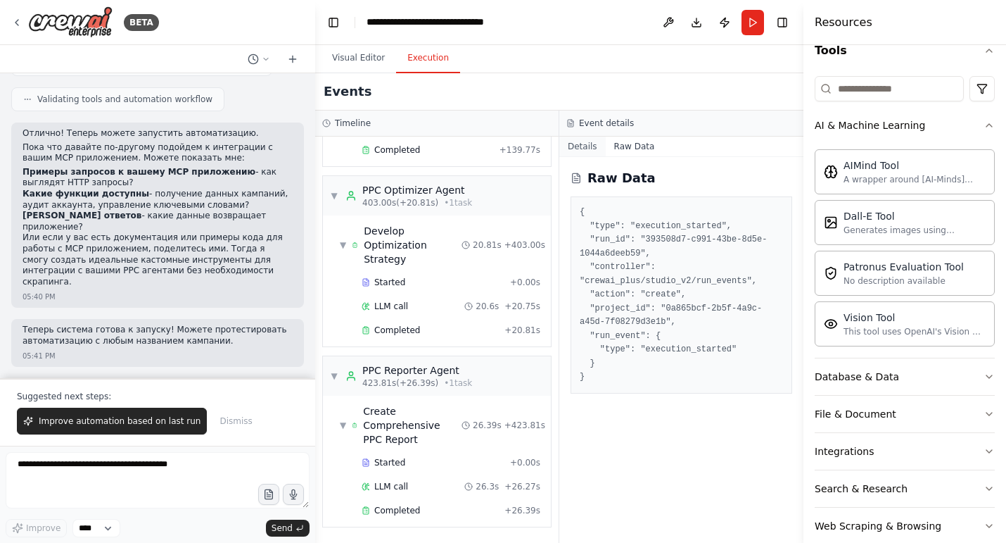
click at [593, 153] on button "Details" at bounding box center [582, 147] width 46 height 20
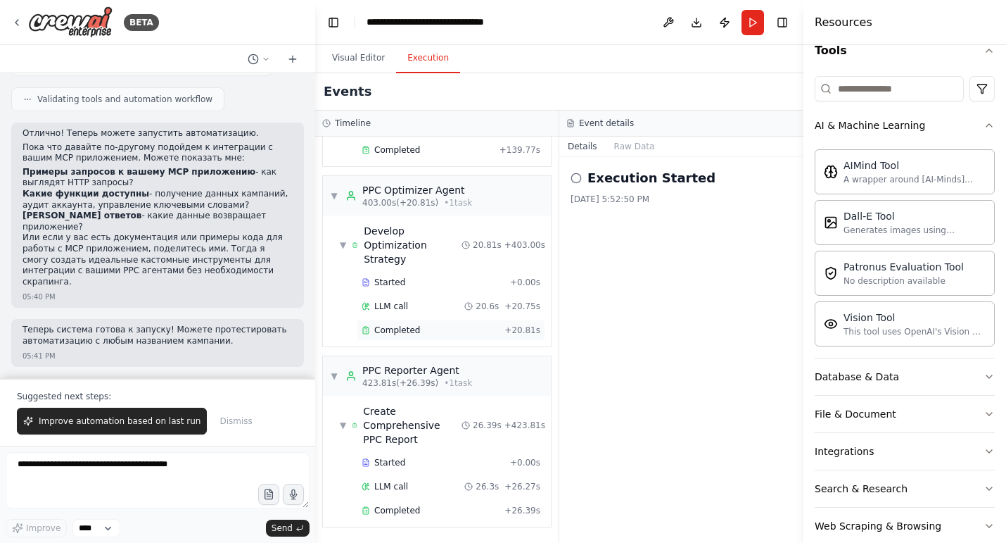
click at [427, 324] on div "Completed" at bounding box center [430, 329] width 137 height 11
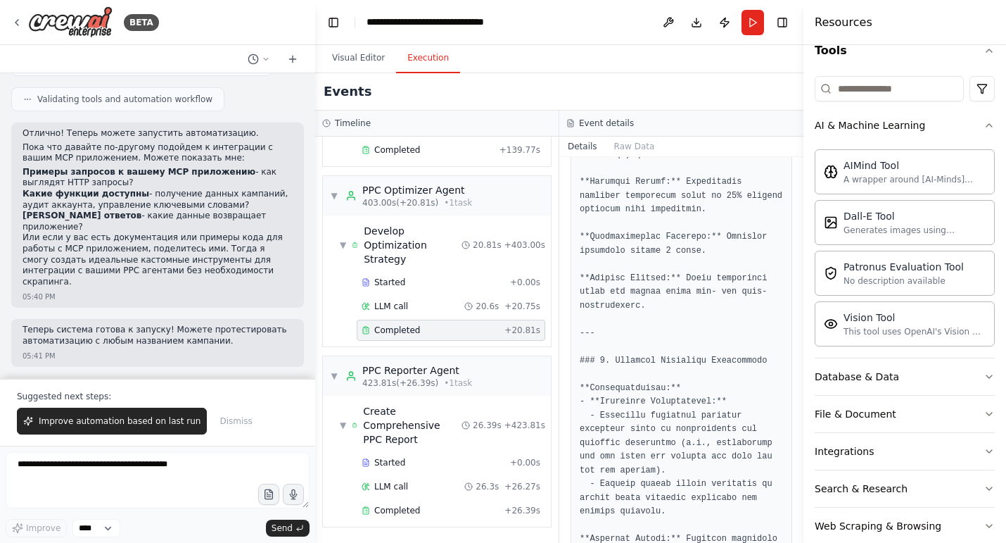
scroll to position [0, 0]
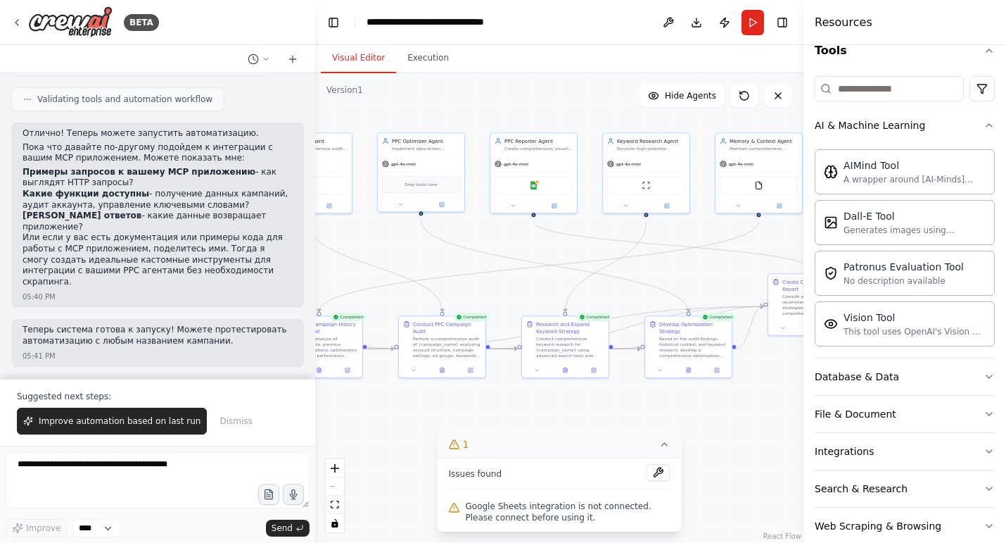
click at [359, 55] on button "Visual Editor" at bounding box center [358, 59] width 75 height 30
